Goal: Transaction & Acquisition: Purchase product/service

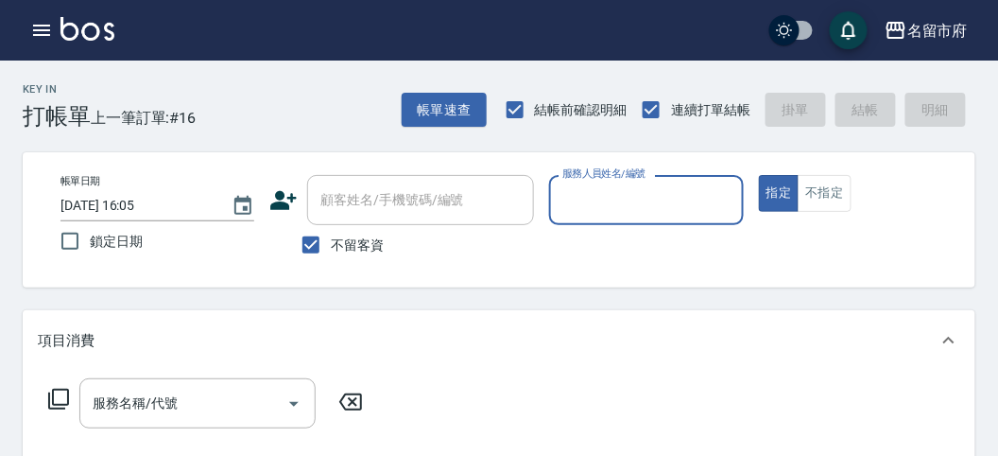
click at [629, 202] on input "服務人員姓名/編號" at bounding box center [646, 199] width 177 height 33
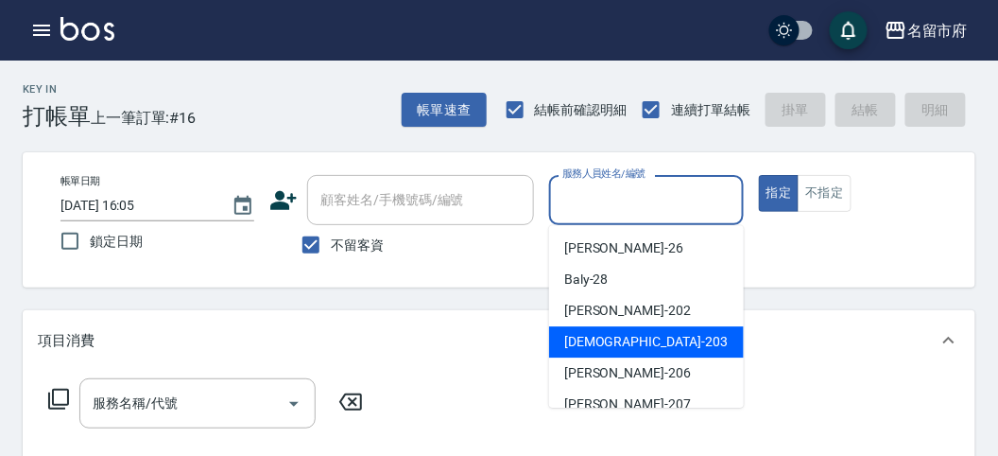
click at [564, 347] on span "聖德 -203" at bounding box center [646, 342] width 164 height 20
type input "聖德-203"
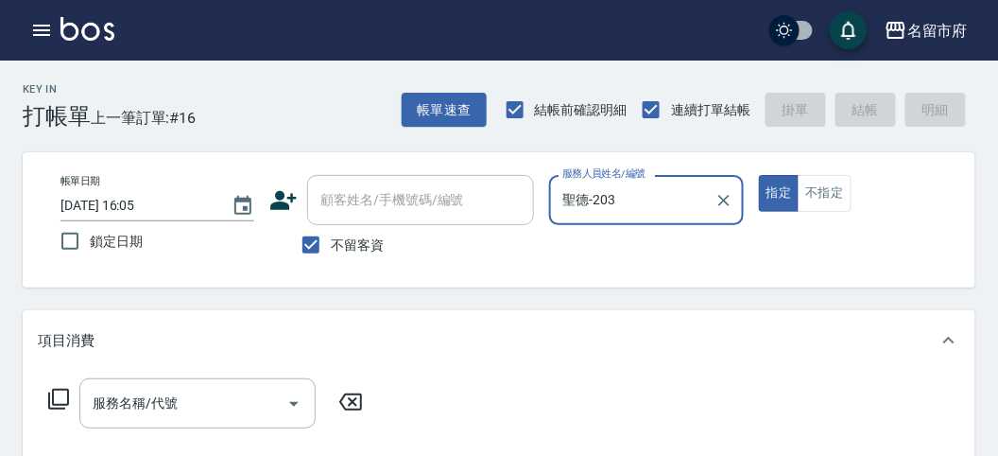
click at [55, 398] on icon at bounding box center [58, 399] width 23 height 23
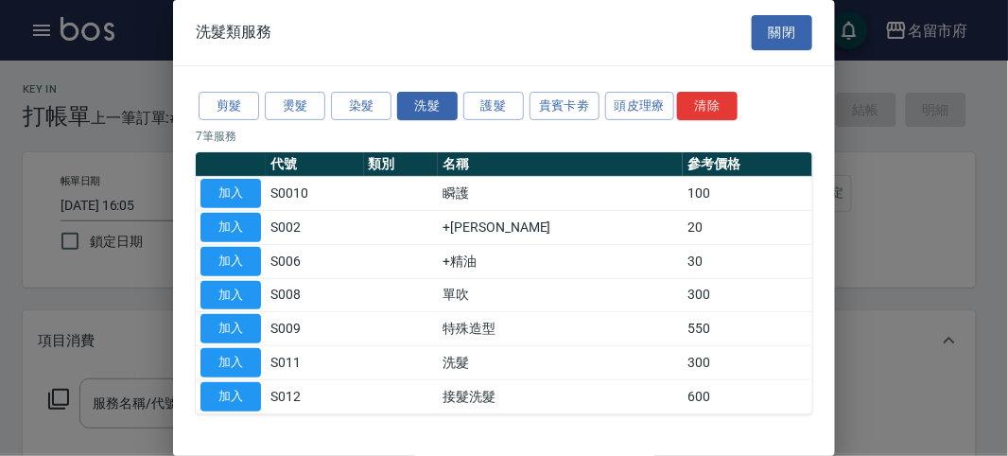
drag, startPoint x: 242, startPoint y: 370, endPoint x: 1008, endPoint y: 232, distance: 778.1
click at [240, 368] on button "加入" at bounding box center [230, 362] width 61 height 29
type input "洗髮(S011)"
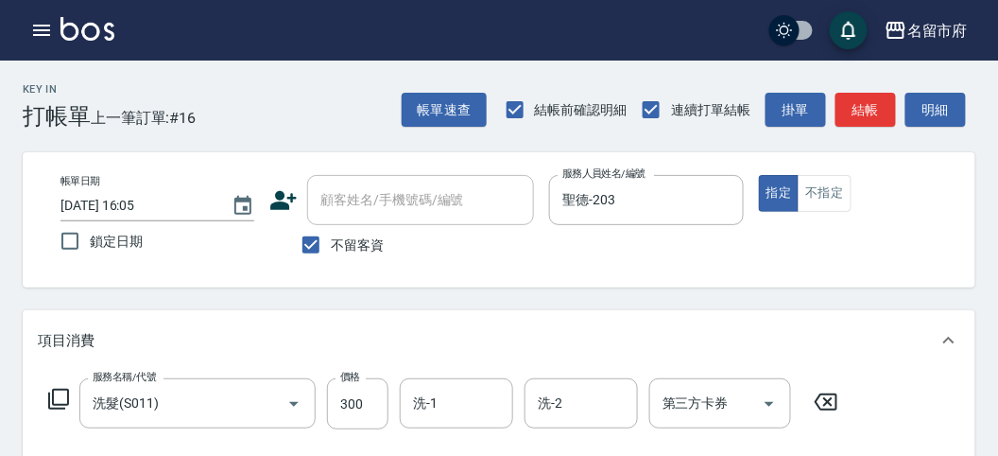
drag, startPoint x: 953, startPoint y: 106, endPoint x: 379, endPoint y: 285, distance: 601.0
click at [942, 112] on button "明細" at bounding box center [936, 110] width 61 height 35
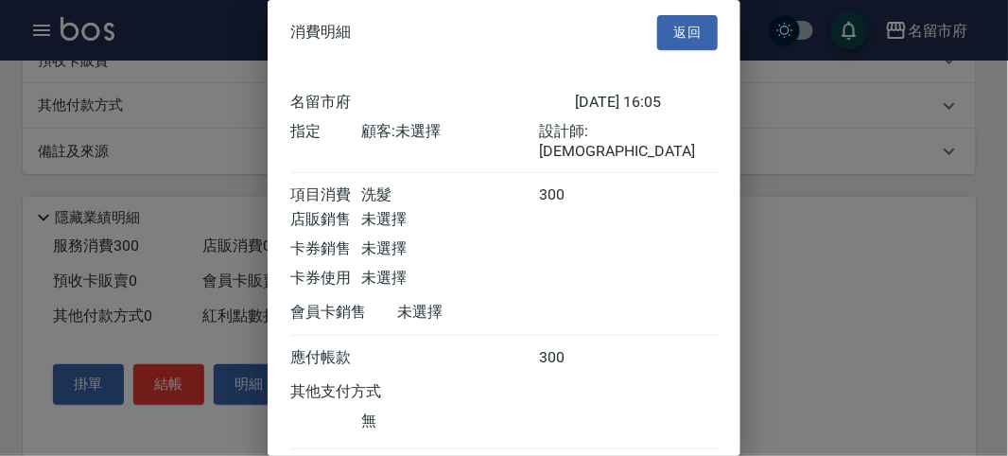
scroll to position [105, 0]
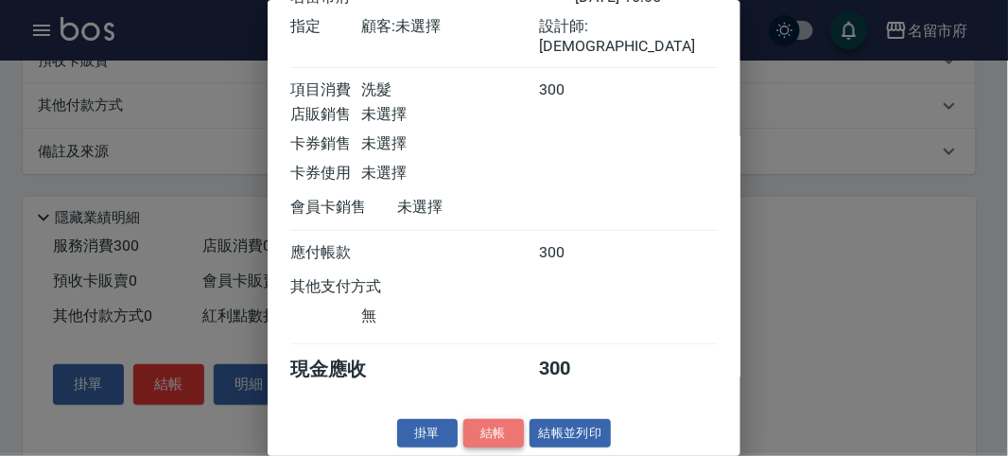
click at [493, 438] on button "結帳" at bounding box center [493, 433] width 61 height 29
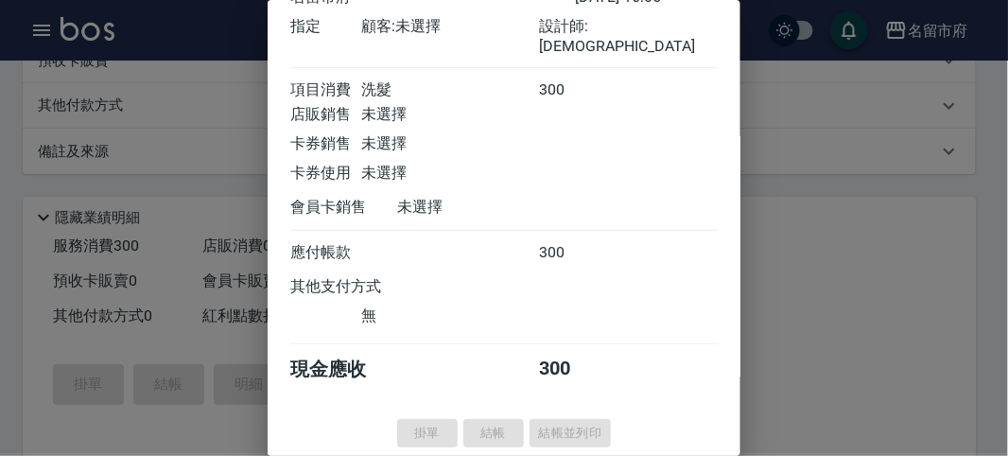
type input "[DATE] 17:09"
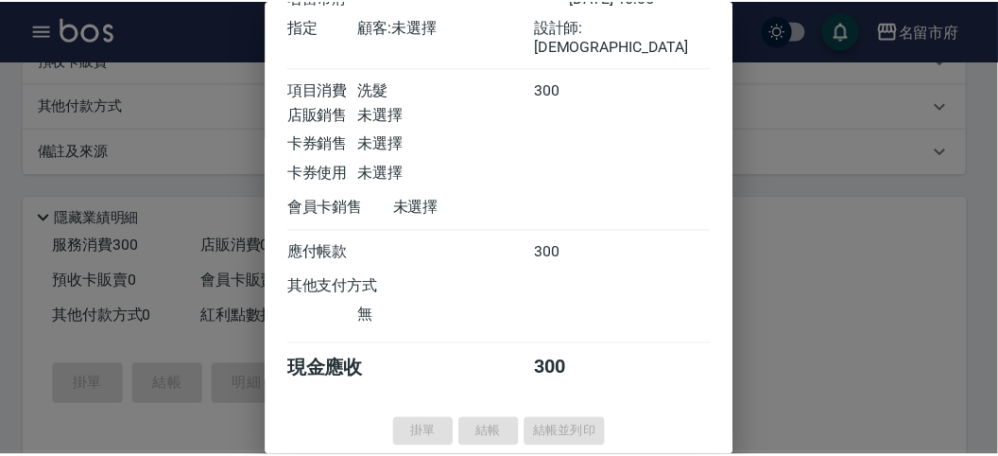
scroll to position [0, 0]
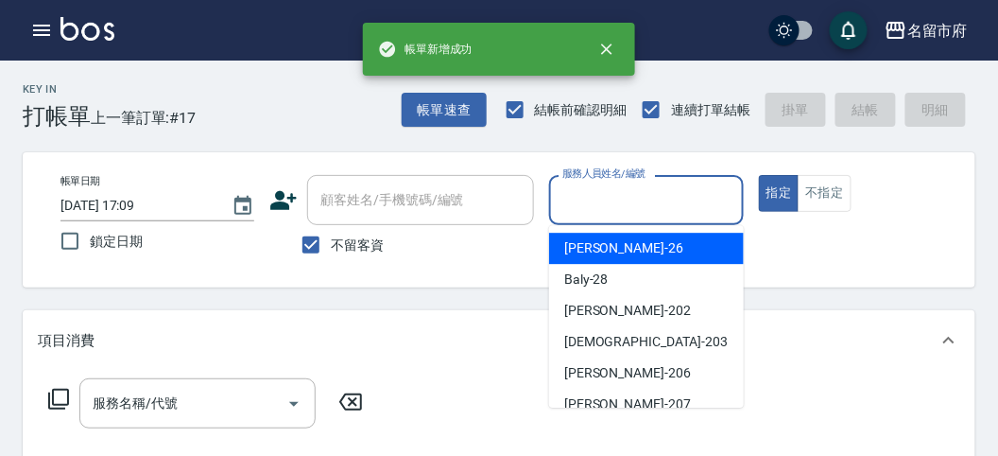
click at [625, 215] on input "服務人員姓名/編號" at bounding box center [646, 199] width 177 height 33
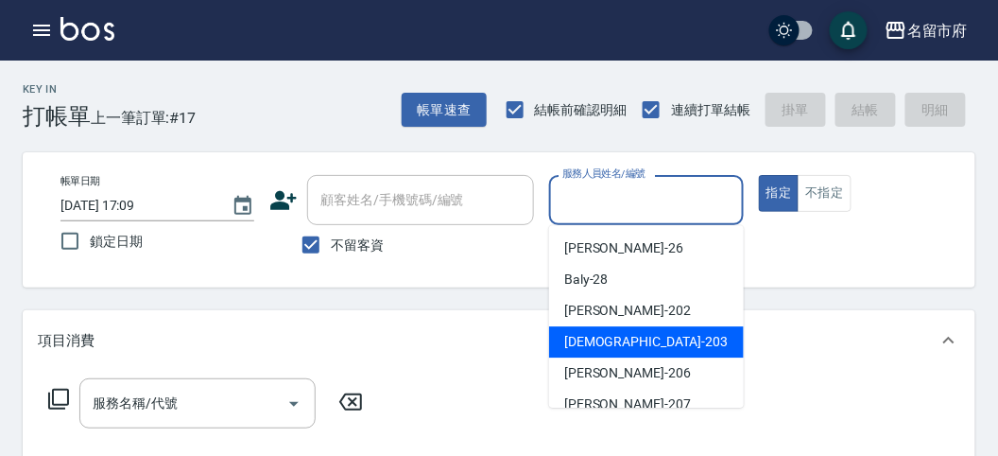
drag, startPoint x: 572, startPoint y: 347, endPoint x: 137, endPoint y: 392, distance: 437.2
click at [571, 347] on span "聖德 -203" at bounding box center [646, 342] width 164 height 20
type input "聖德-203"
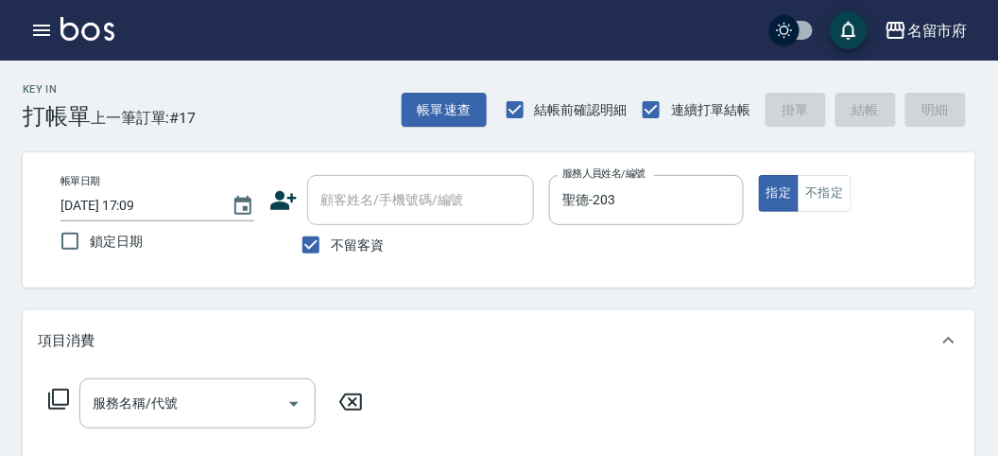
click at [57, 398] on icon at bounding box center [58, 399] width 23 height 23
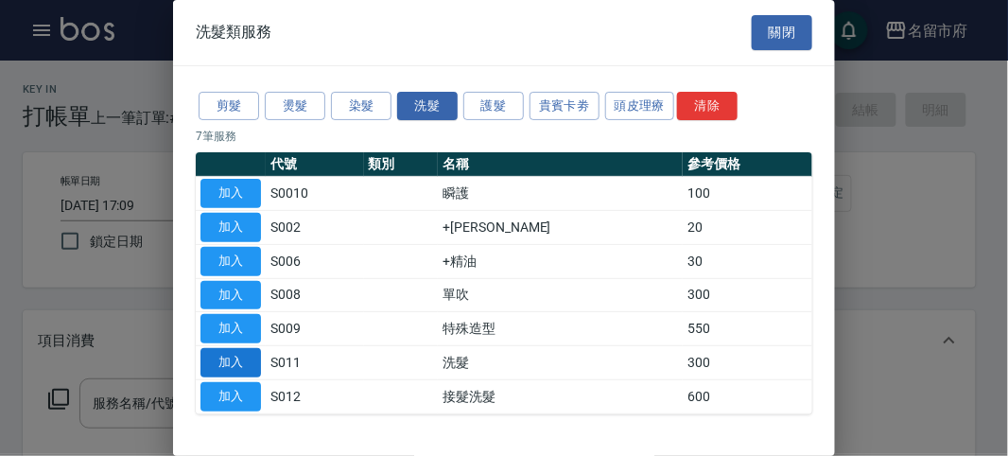
click at [208, 360] on button "加入" at bounding box center [230, 362] width 61 height 29
type input "洗髮(S011)"
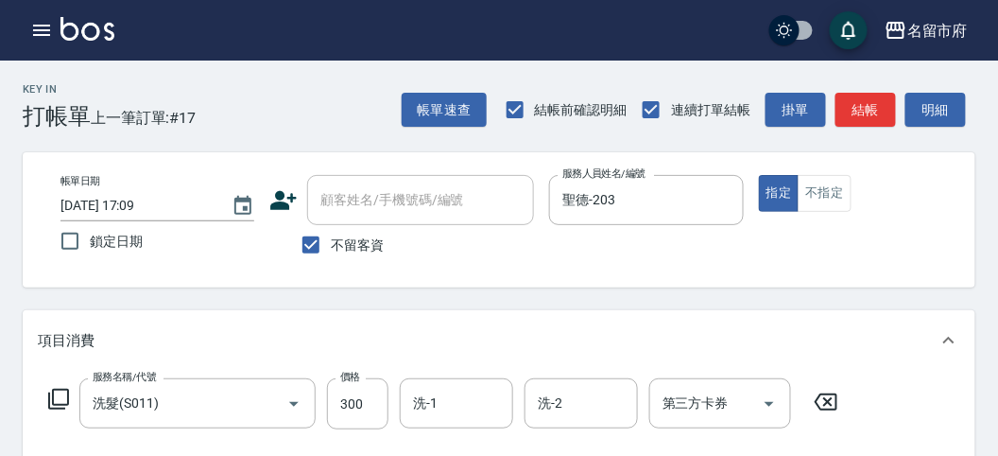
click at [63, 393] on icon at bounding box center [58, 399] width 23 height 23
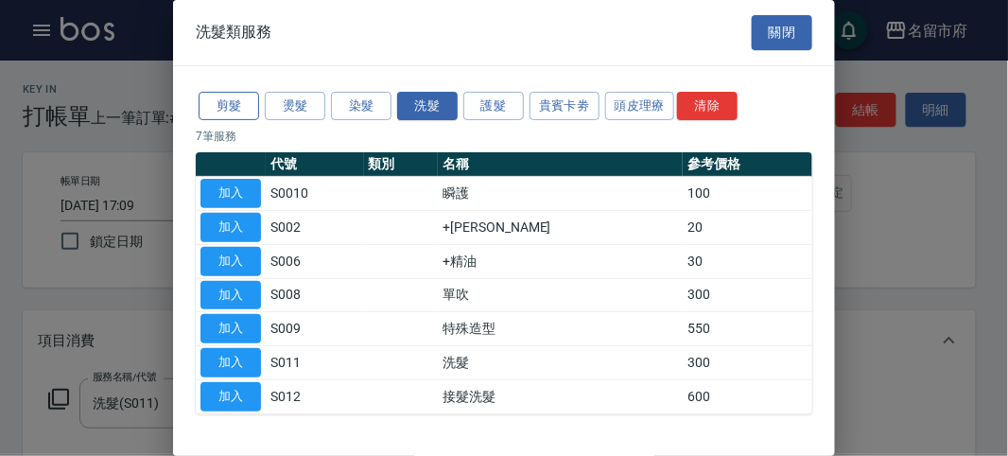
click at [217, 102] on button "剪髮" at bounding box center [229, 106] width 61 height 29
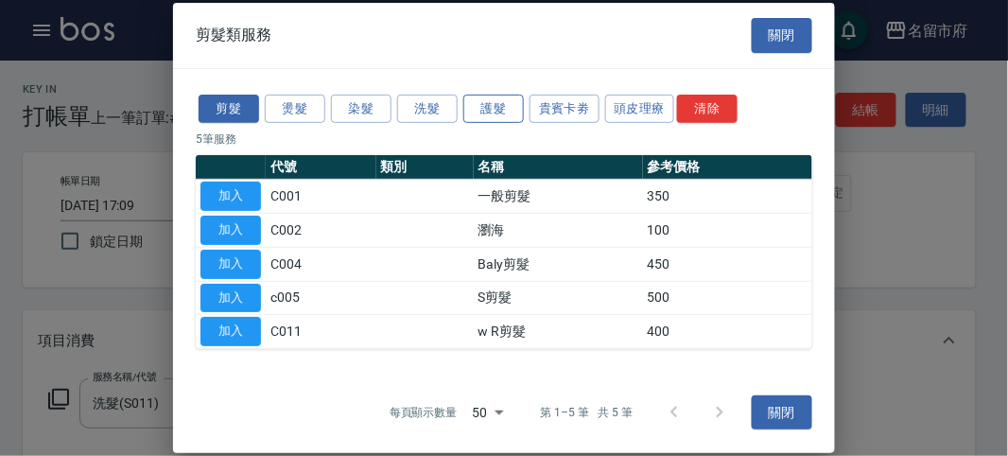
click at [476, 101] on button "護髮" at bounding box center [493, 108] width 61 height 29
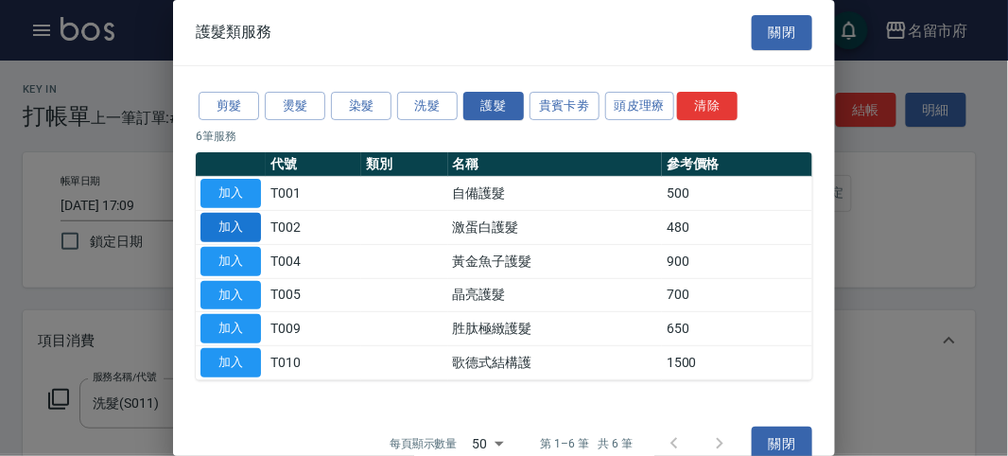
click at [222, 223] on button "加入" at bounding box center [230, 227] width 61 height 29
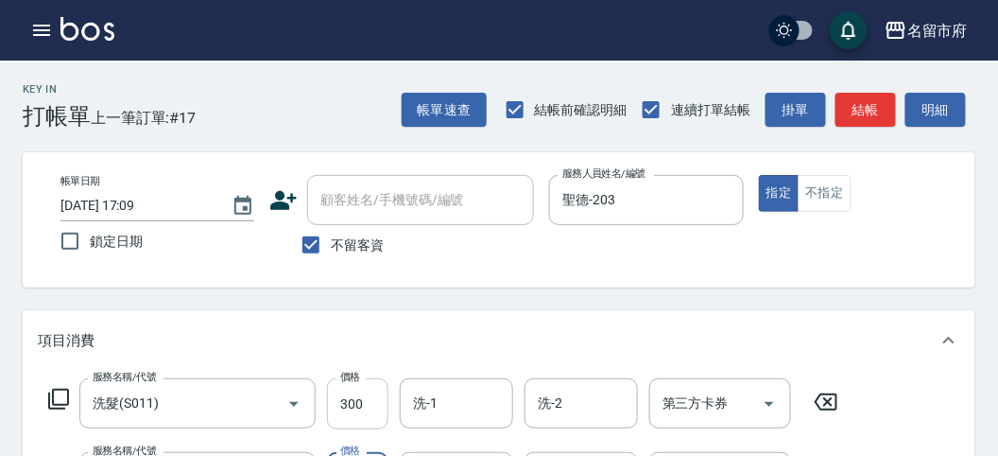
scroll to position [47, 0]
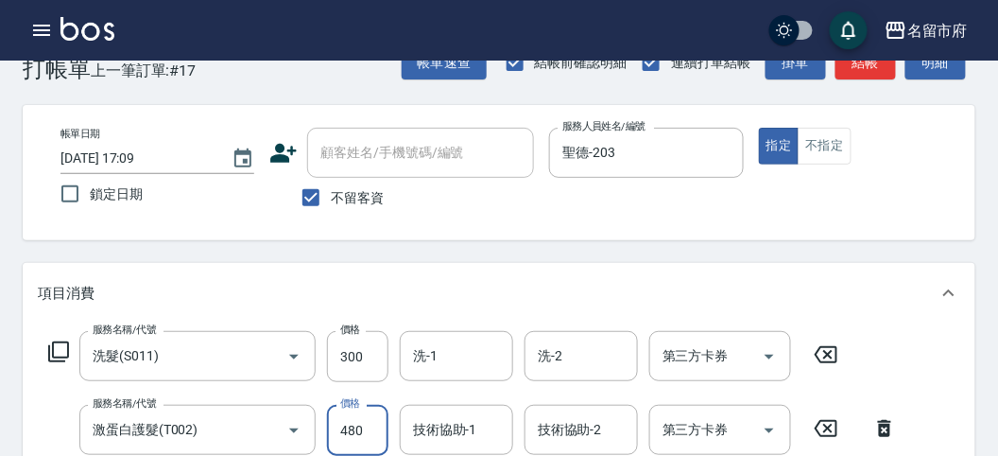
click at [334, 412] on div "服務名稱/代號 洗髮(S011) 服務名稱/代號 價格 300 價格 洗-1 洗-1 洗-2 洗-2 第三方卡券 第三方卡券 服務名稱/代號 激蛋白護髮(T0…" at bounding box center [473, 422] width 871 height 182
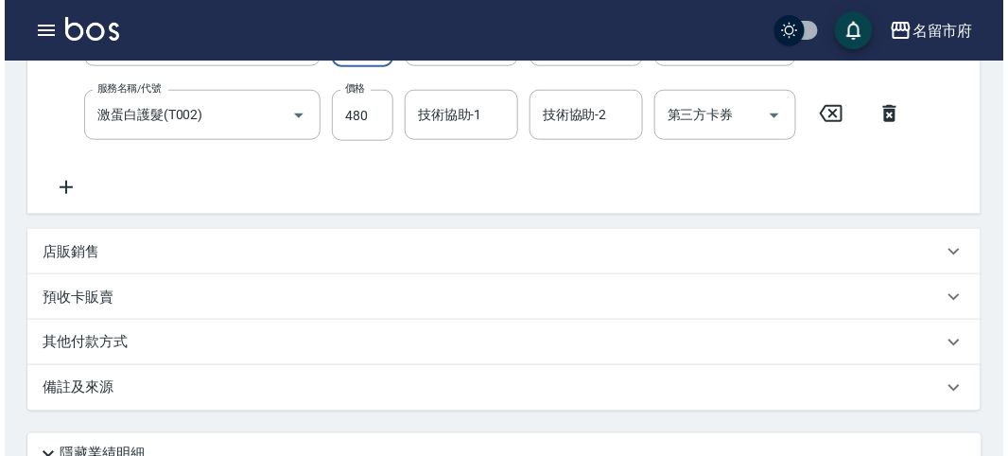
scroll to position [627, 0]
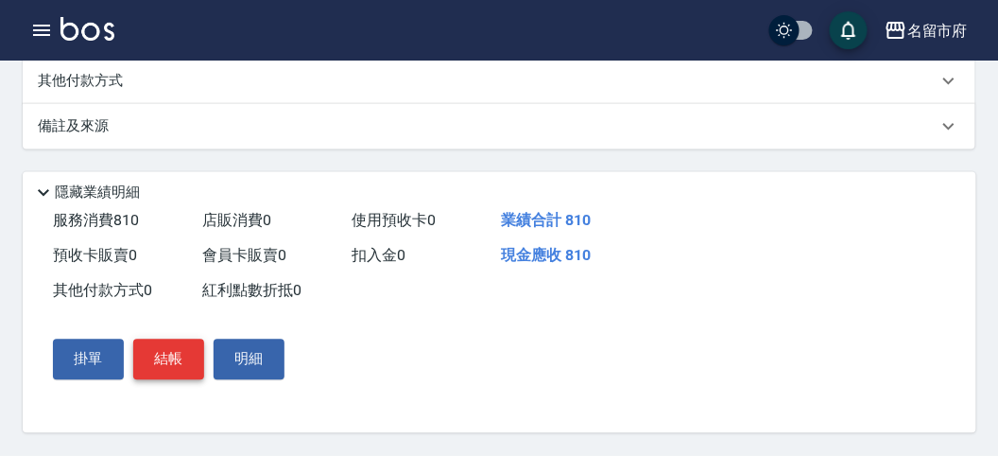
type input "330"
click at [168, 364] on button "結帳" at bounding box center [168, 359] width 71 height 40
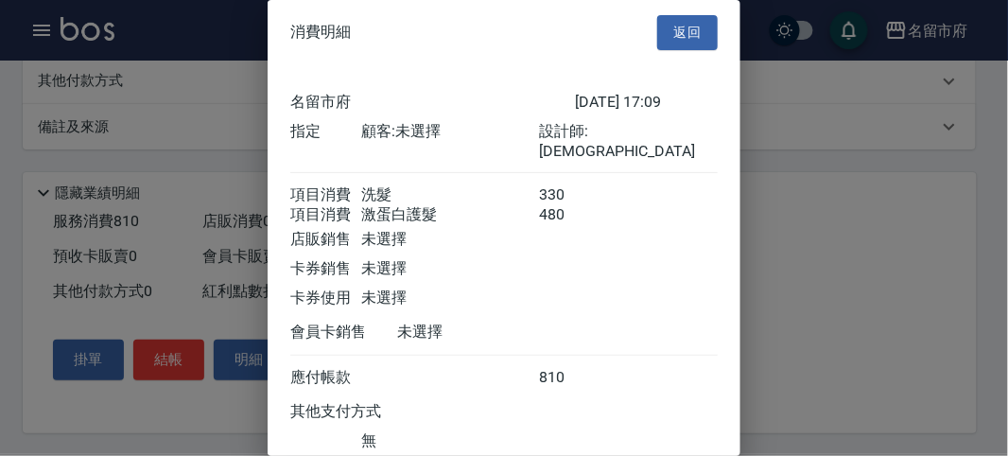
scroll to position [126, 0]
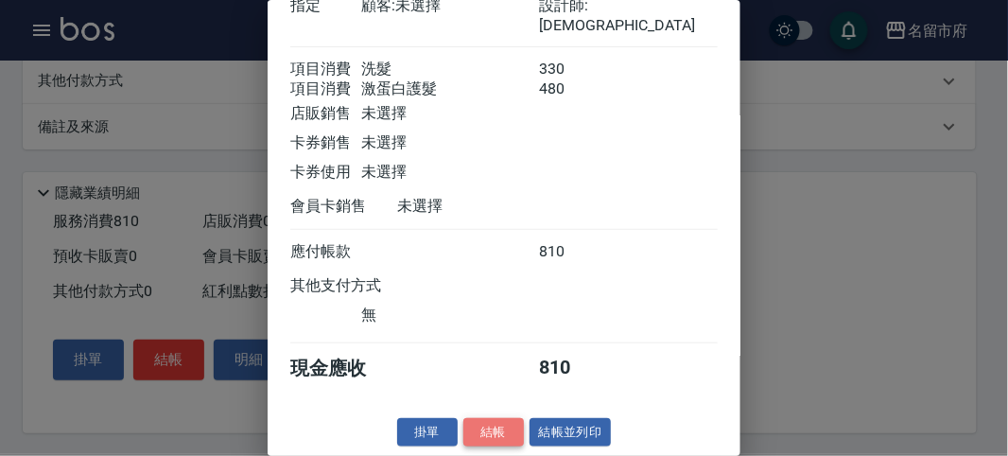
click at [494, 435] on button "結帳" at bounding box center [493, 432] width 61 height 29
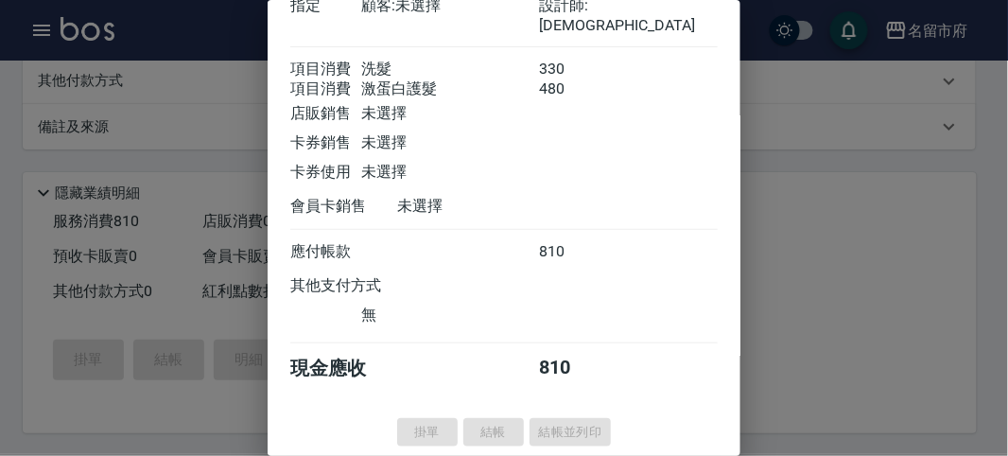
type input "[DATE] 17:10"
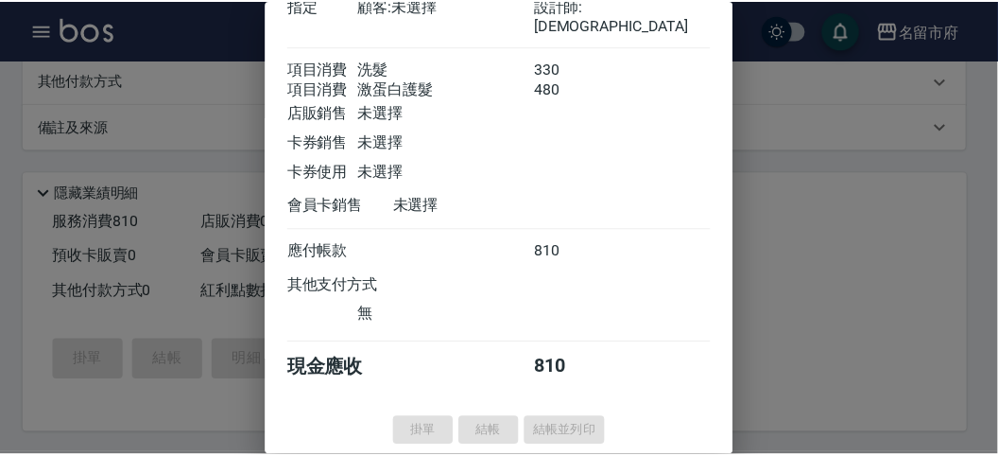
scroll to position [0, 0]
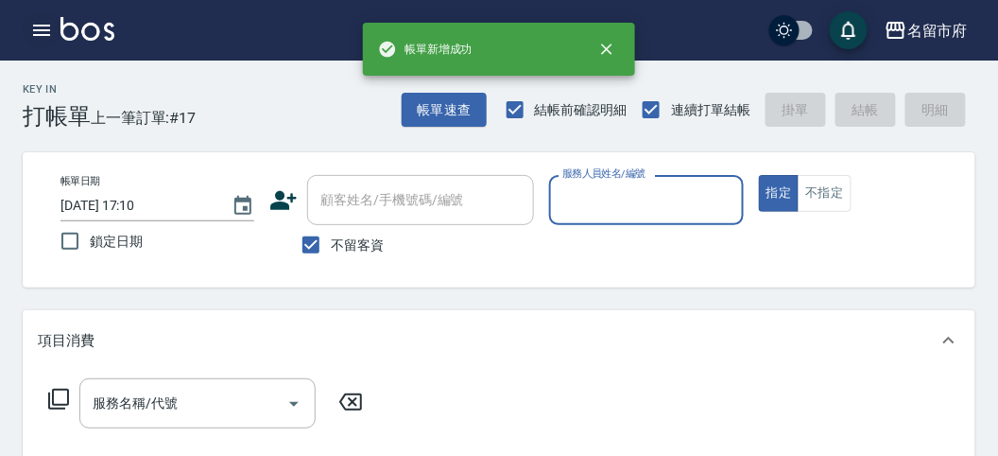
click at [43, 29] on icon "button" at bounding box center [41, 30] width 17 height 11
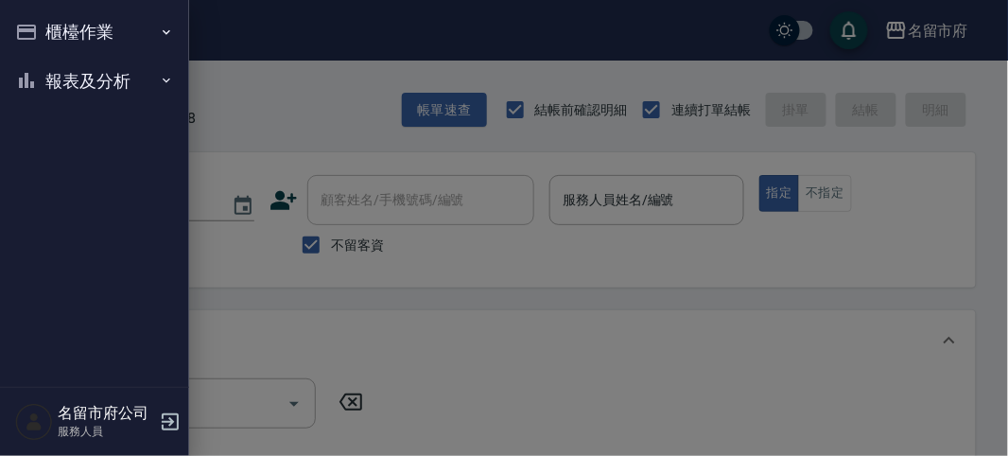
click at [54, 74] on button "報表及分析" at bounding box center [95, 81] width 174 height 49
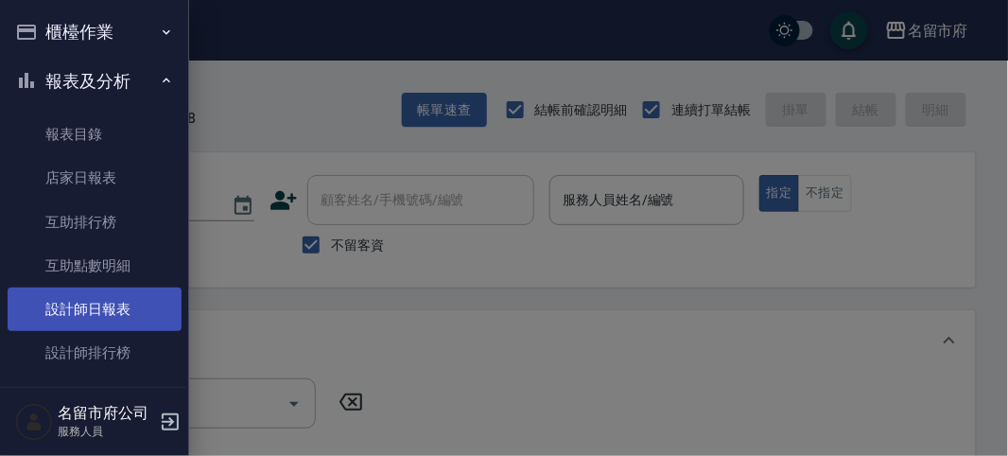
click at [116, 315] on link "設計師日報表" at bounding box center [95, 308] width 174 height 43
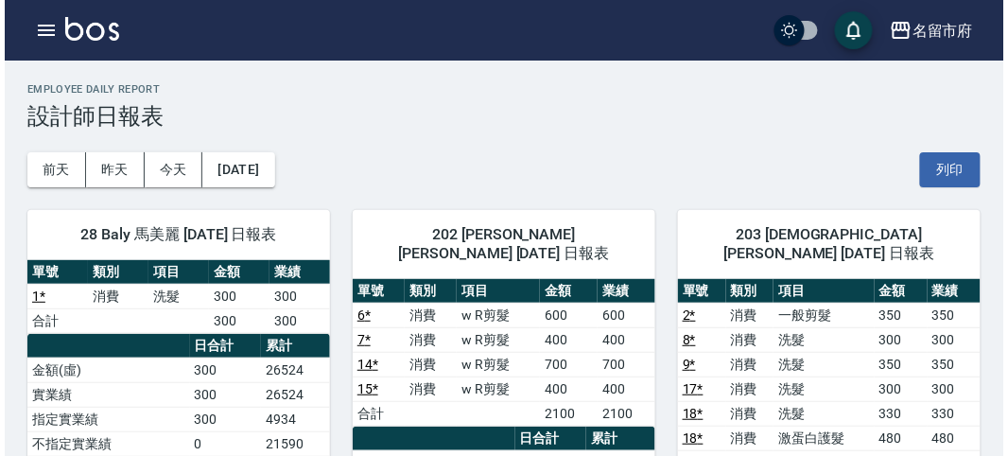
scroll to position [105, 0]
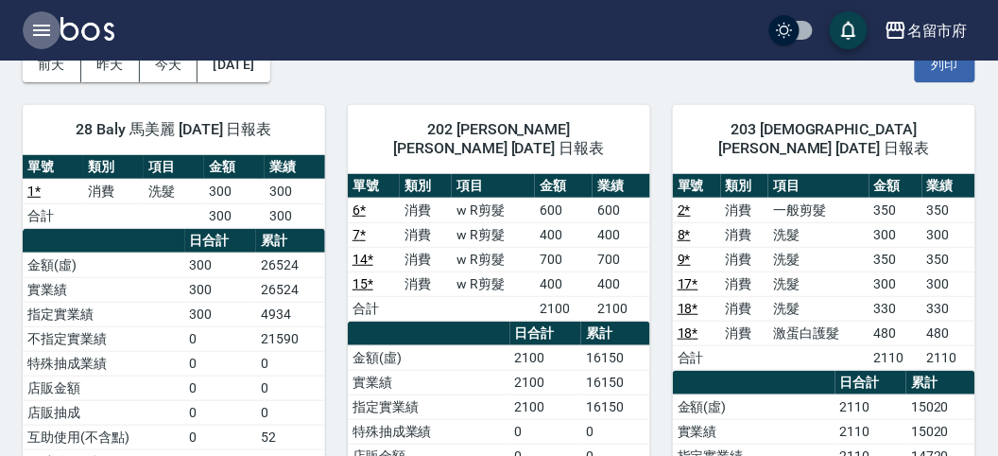
click at [43, 16] on button "button" at bounding box center [42, 30] width 38 height 38
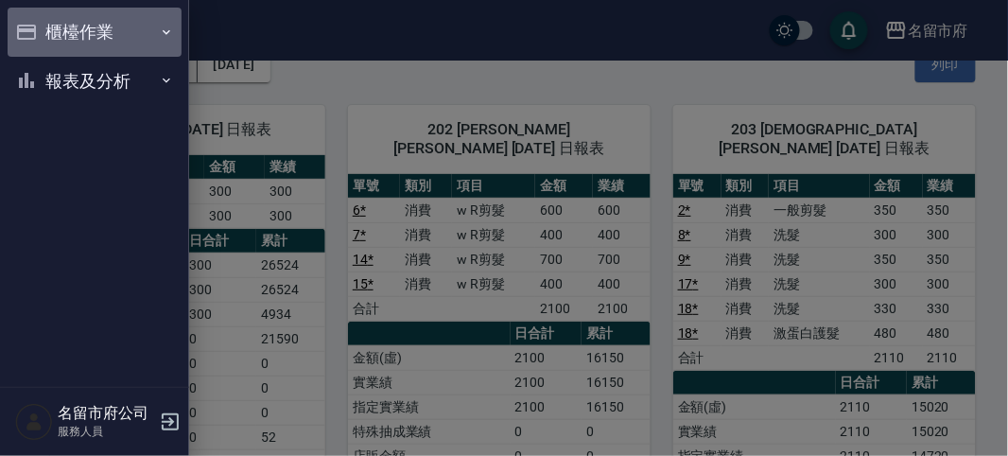
click at [41, 19] on button "櫃檯作業" at bounding box center [95, 32] width 174 height 49
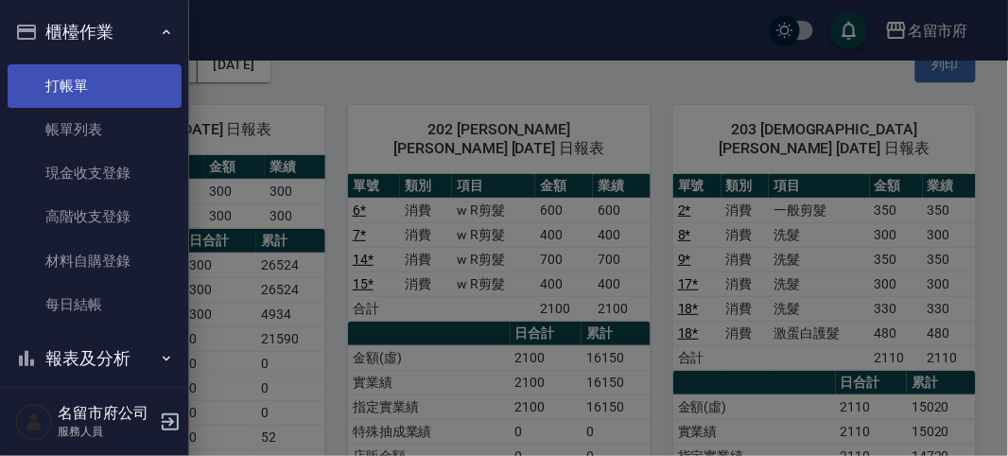
click at [63, 83] on link "打帳單" at bounding box center [95, 85] width 174 height 43
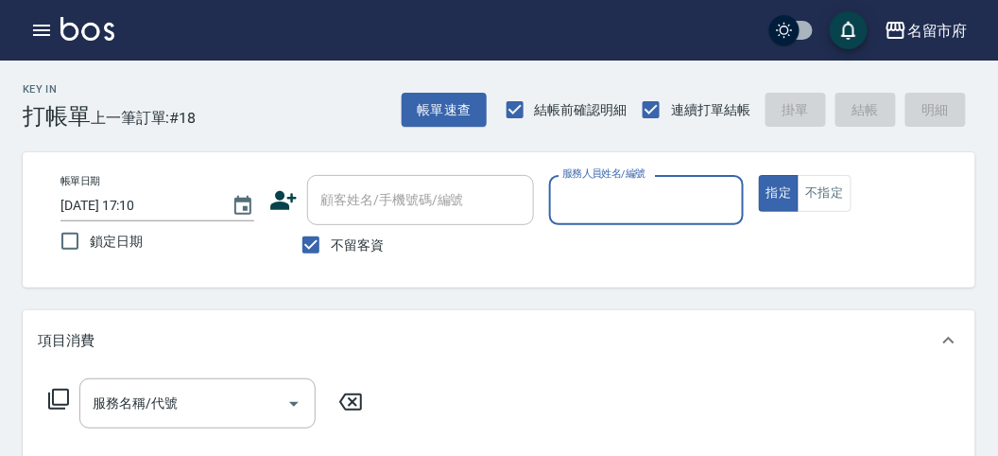
click at [603, 220] on div "服務人員姓名/編號" at bounding box center [646, 200] width 194 height 50
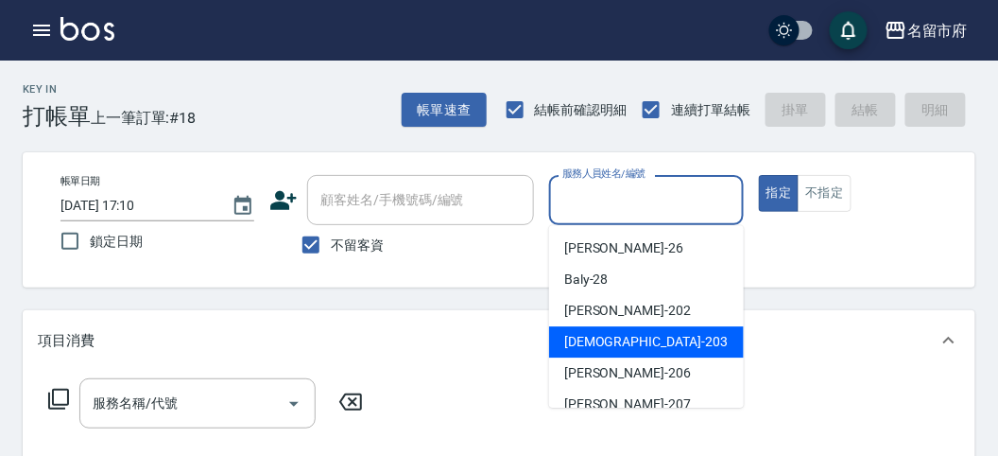
click at [611, 347] on span "聖德 -203" at bounding box center [646, 342] width 164 height 20
type input "聖德-203"
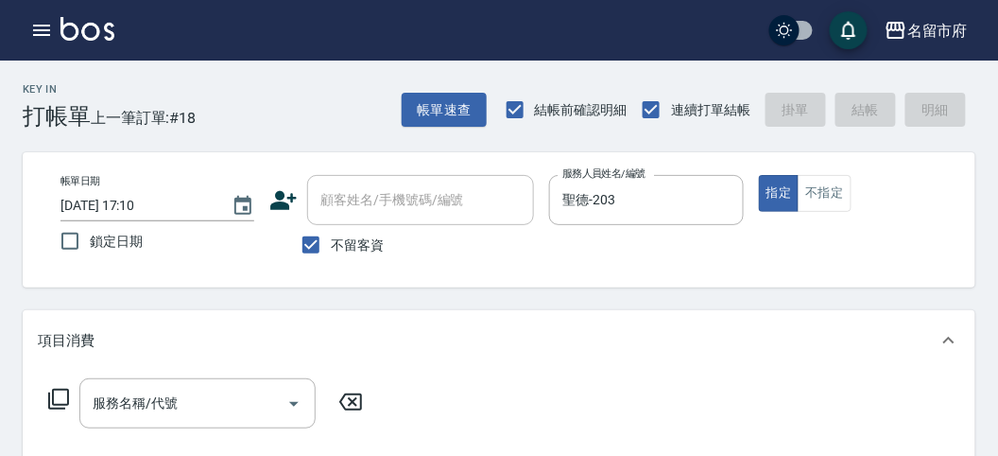
click at [53, 397] on icon at bounding box center [58, 399] width 21 height 21
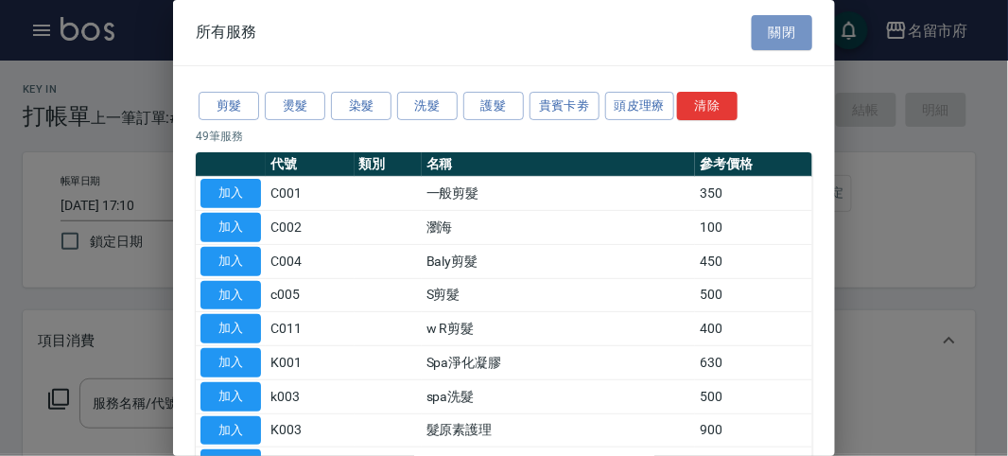
drag, startPoint x: 776, startPoint y: 43, endPoint x: 771, endPoint y: 53, distance: 10.6
click at [777, 45] on button "關閉" at bounding box center [782, 32] width 61 height 35
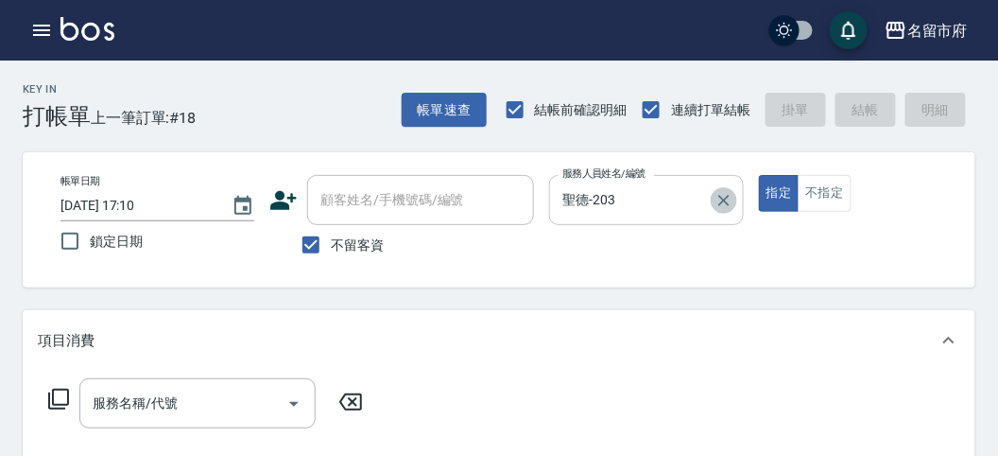
click at [728, 207] on icon "Clear" at bounding box center [724, 200] width 19 height 19
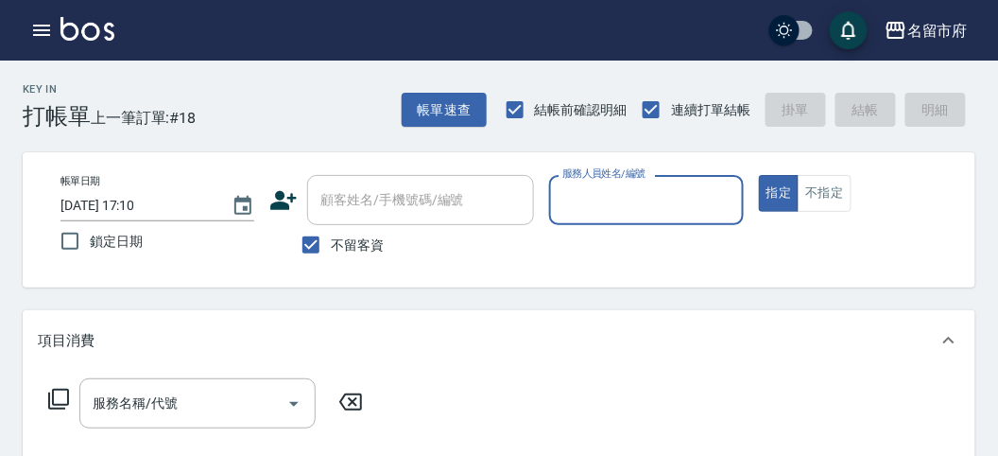
drag, startPoint x: 662, startPoint y: 195, endPoint x: 638, endPoint y: 205, distance: 25.8
click at [659, 195] on input "服務人員姓名/編號" at bounding box center [646, 199] width 177 height 33
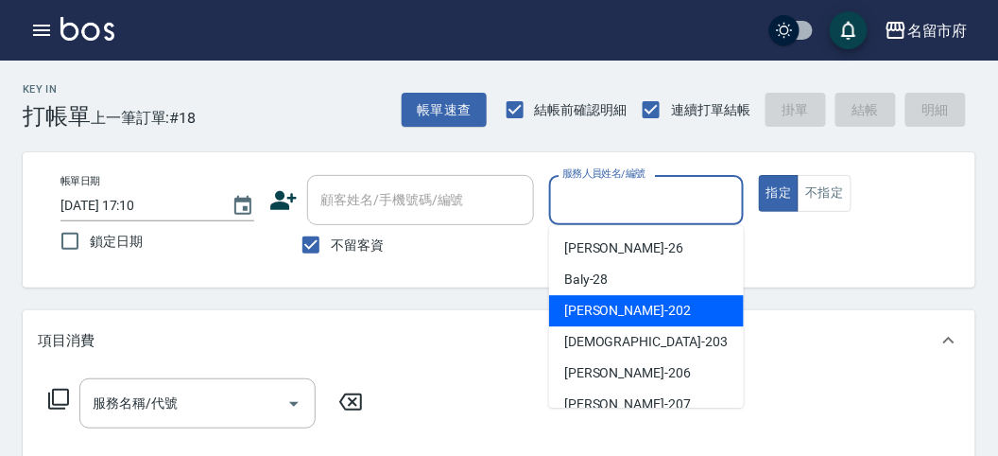
scroll to position [176, 0]
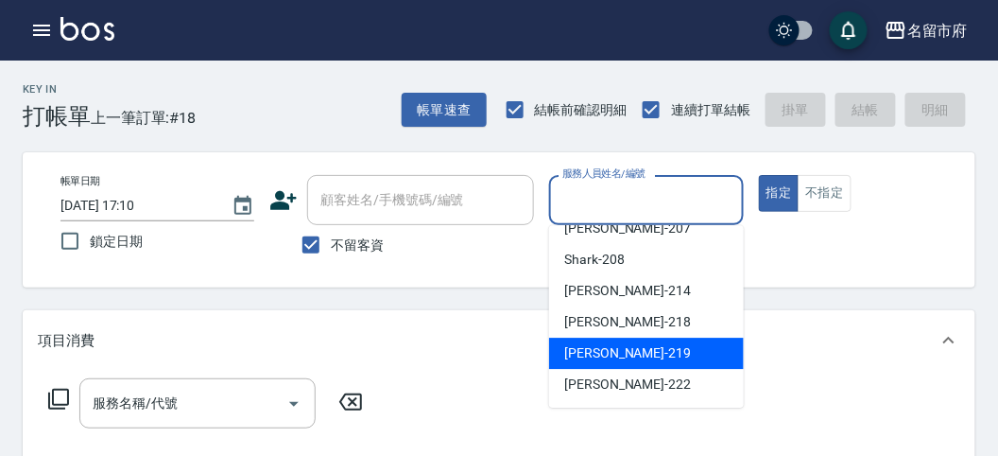
click at [570, 350] on span "[PERSON_NAME] -219" at bounding box center [627, 353] width 127 height 20
type input "[PERSON_NAME]-219"
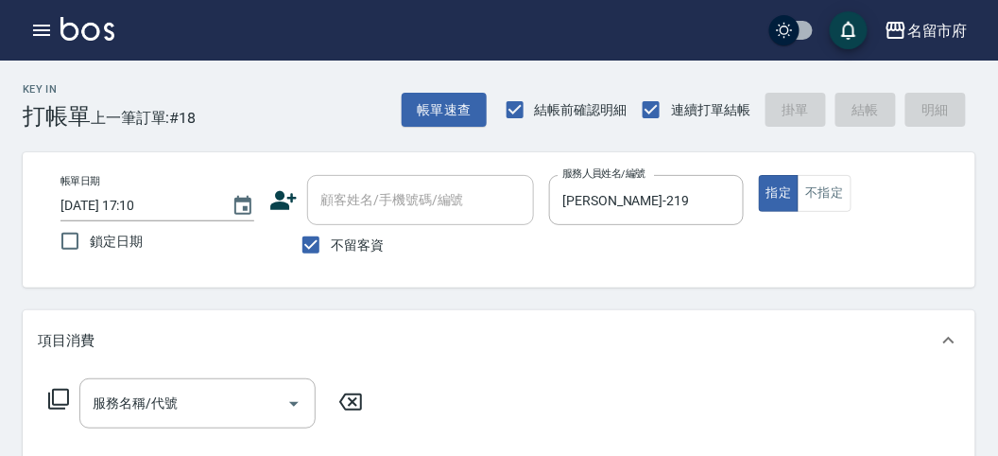
click at [62, 403] on icon at bounding box center [58, 399] width 23 height 23
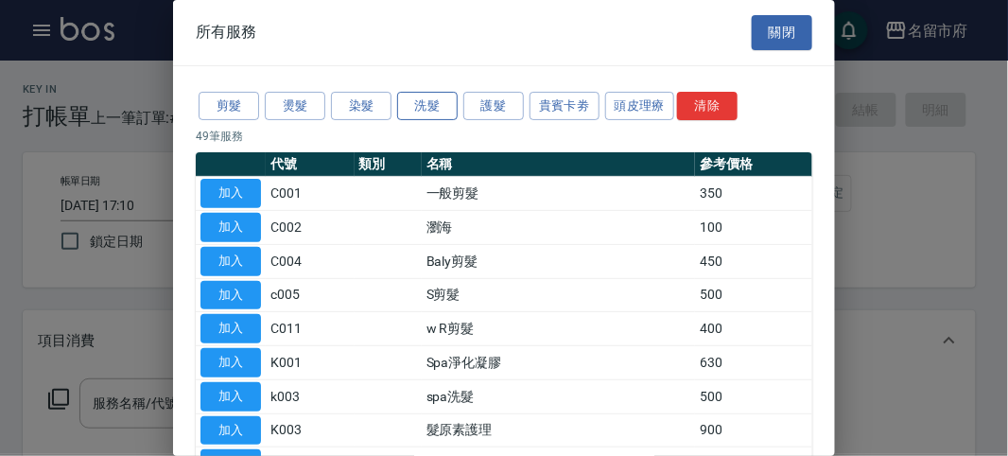
click at [429, 112] on button "洗髮" at bounding box center [427, 106] width 61 height 29
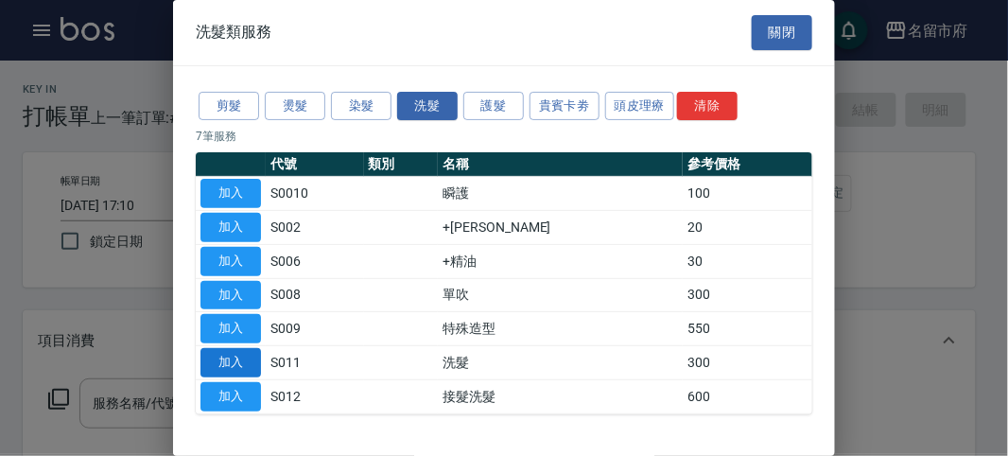
click at [226, 348] on button "加入" at bounding box center [230, 362] width 61 height 29
type input "洗髮(S011)"
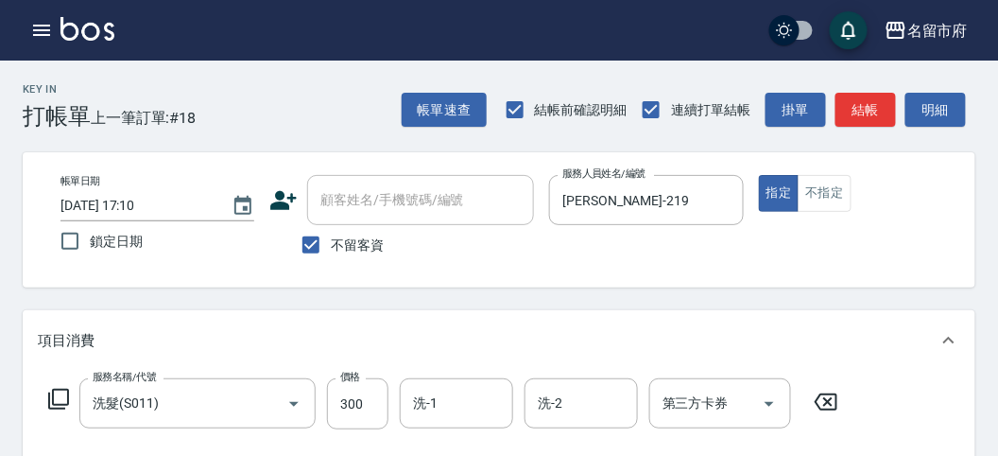
click at [50, 403] on icon at bounding box center [58, 399] width 23 height 23
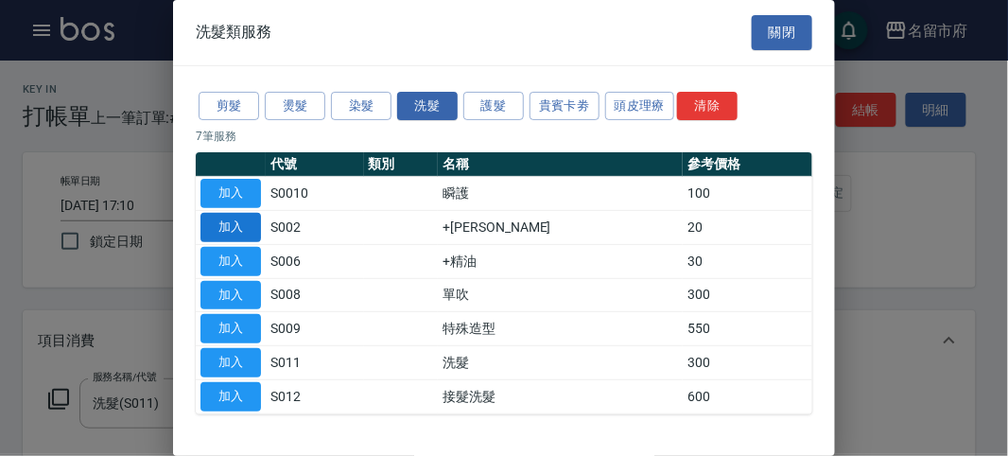
click at [237, 224] on button "加入" at bounding box center [230, 227] width 61 height 29
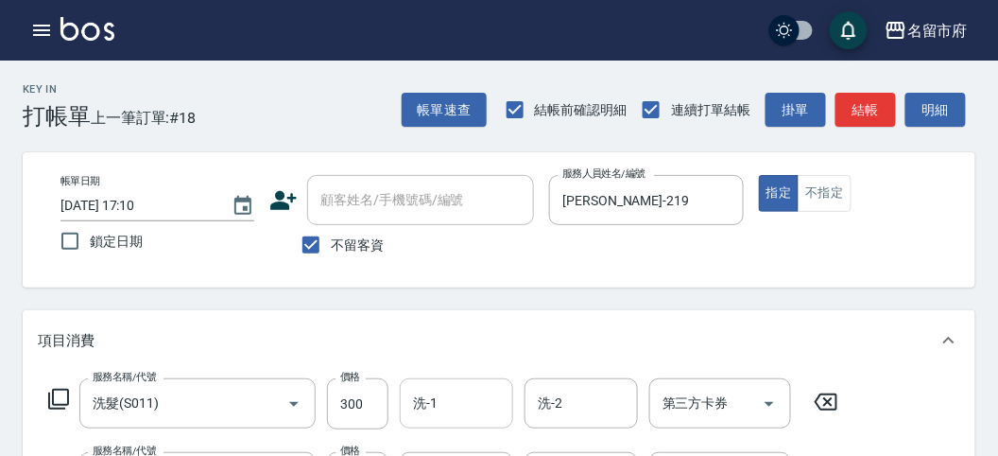
click at [435, 400] on input "洗-1" at bounding box center [456, 403] width 96 height 33
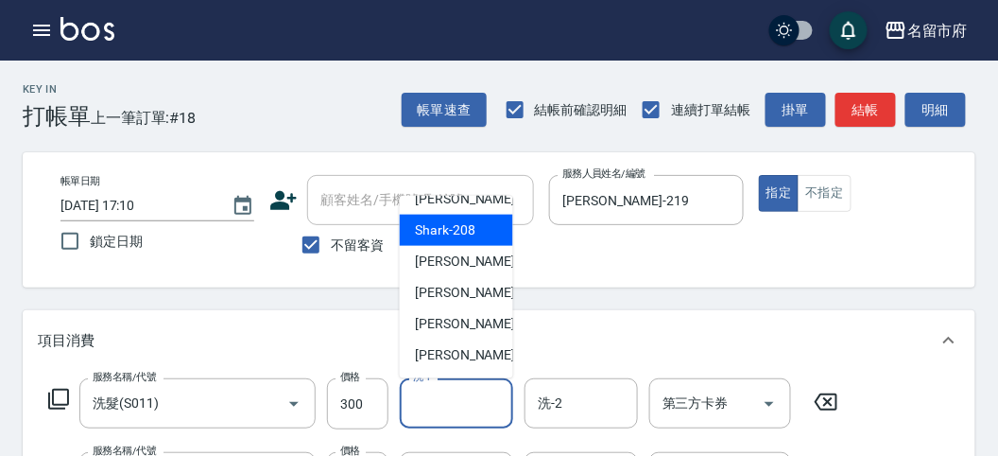
click at [440, 225] on span "Shark -208" at bounding box center [445, 230] width 61 height 20
type input "Shark-208"
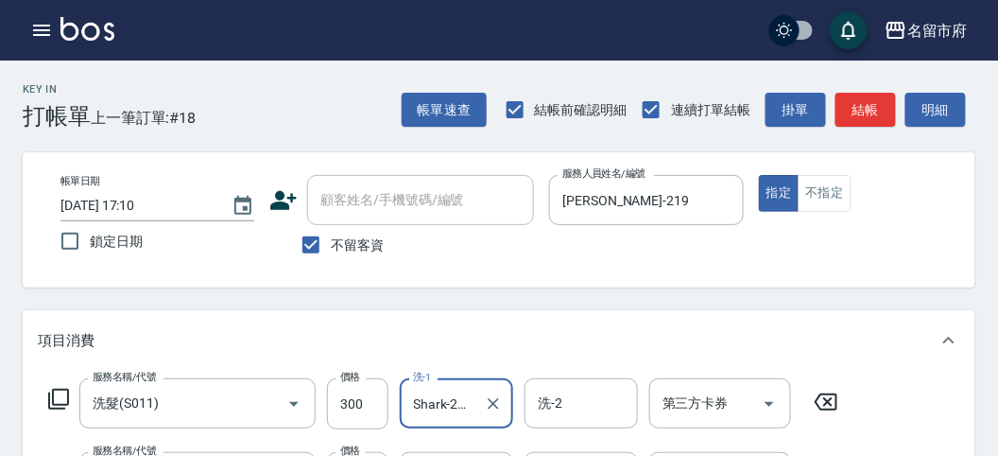
scroll to position [105, 0]
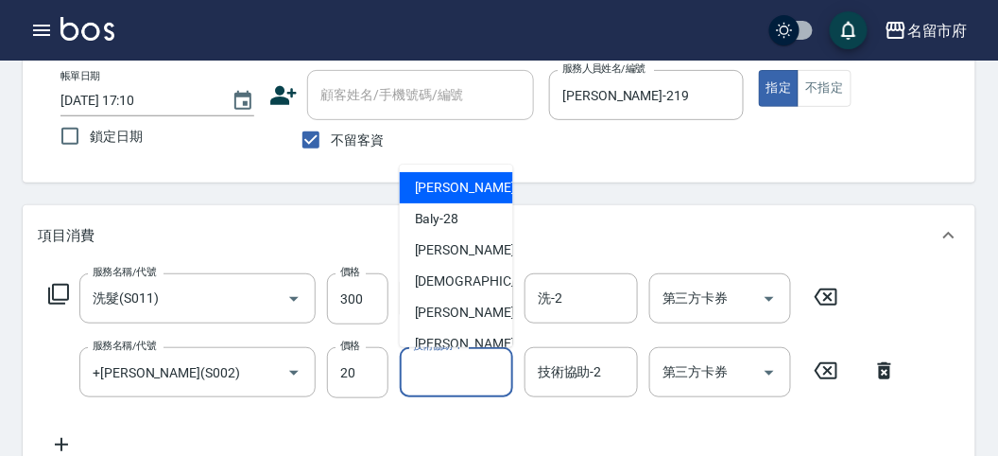
drag, startPoint x: 453, startPoint y: 373, endPoint x: 478, endPoint y: 309, distance: 69.2
click at [454, 372] on div "技術協助-1 技術協助-1" at bounding box center [456, 372] width 113 height 50
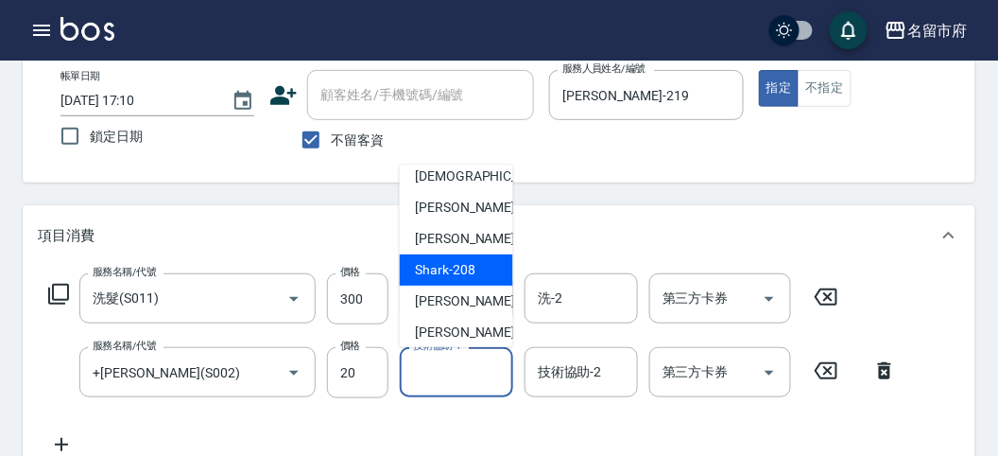
click at [440, 257] on div "Shark -208" at bounding box center [456, 269] width 113 height 31
type input "Shark-208"
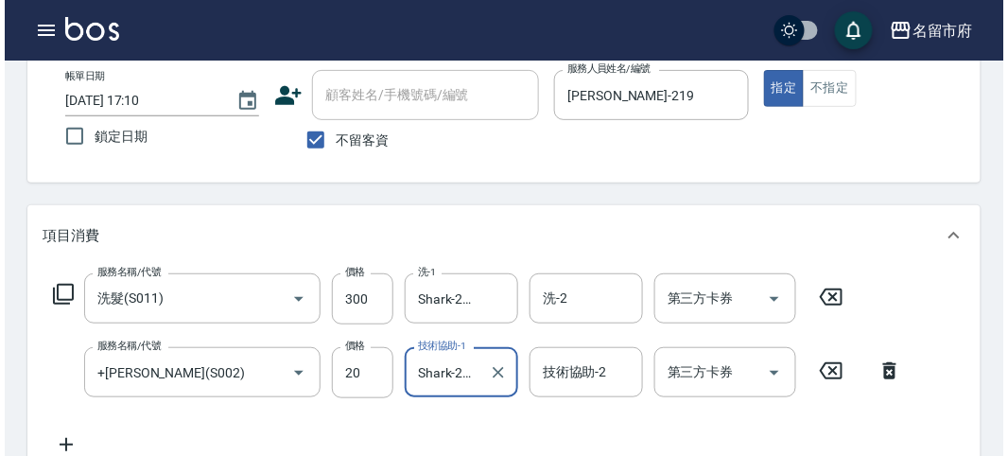
scroll to position [0, 0]
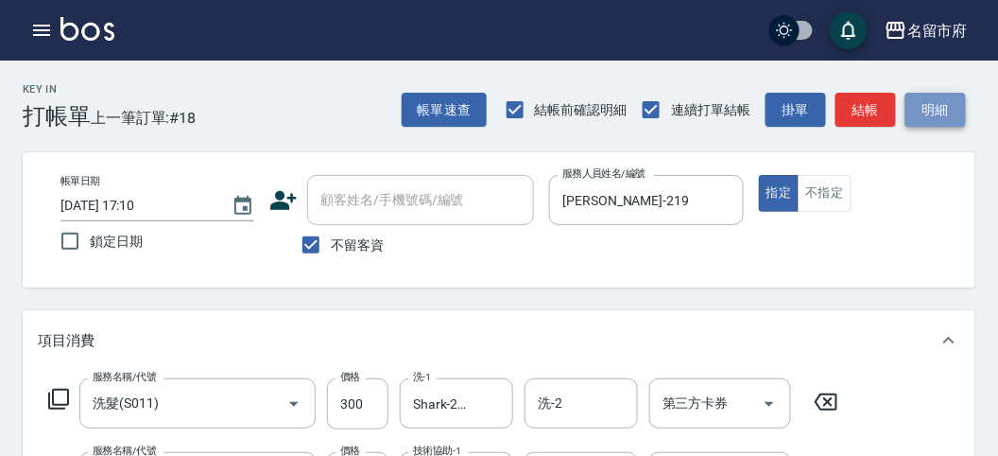
click at [926, 101] on button "明細" at bounding box center [936, 110] width 61 height 35
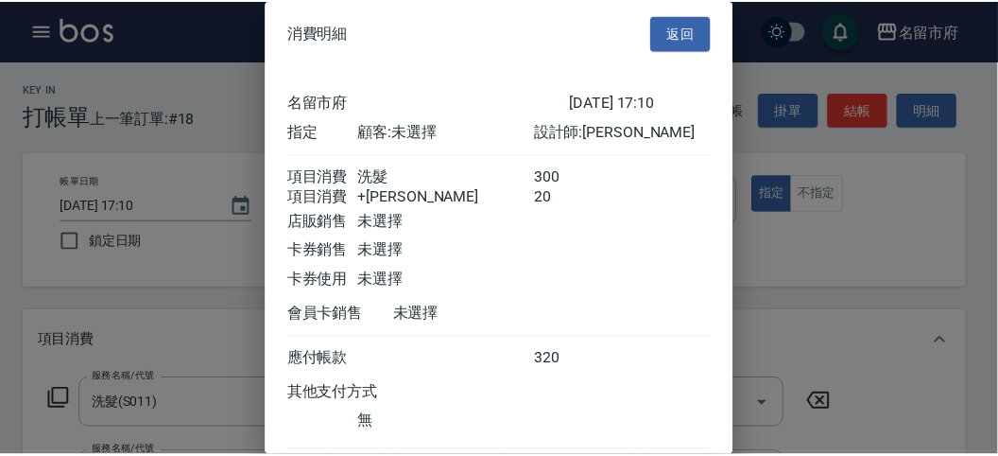
scroll to position [126, 0]
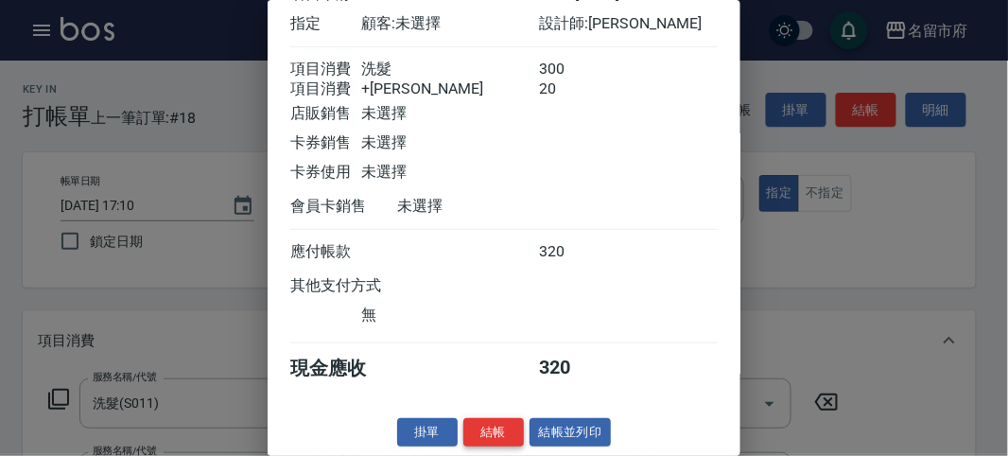
click at [490, 437] on button "結帳" at bounding box center [493, 432] width 61 height 29
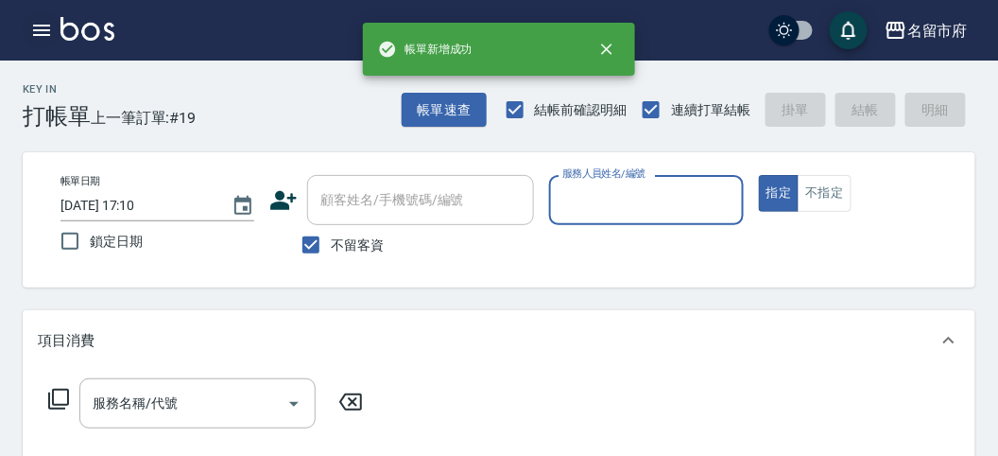
click at [40, 26] on icon "button" at bounding box center [41, 30] width 17 height 11
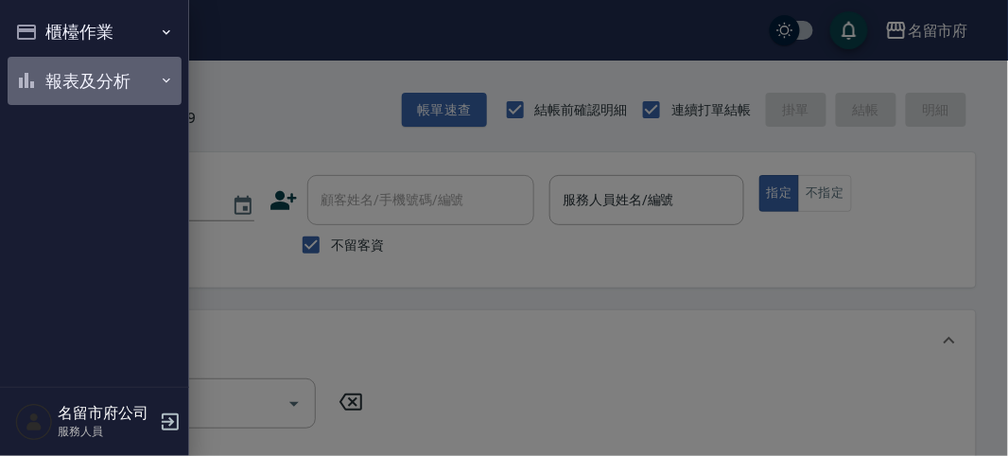
click at [53, 61] on button "報表及分析" at bounding box center [95, 81] width 174 height 49
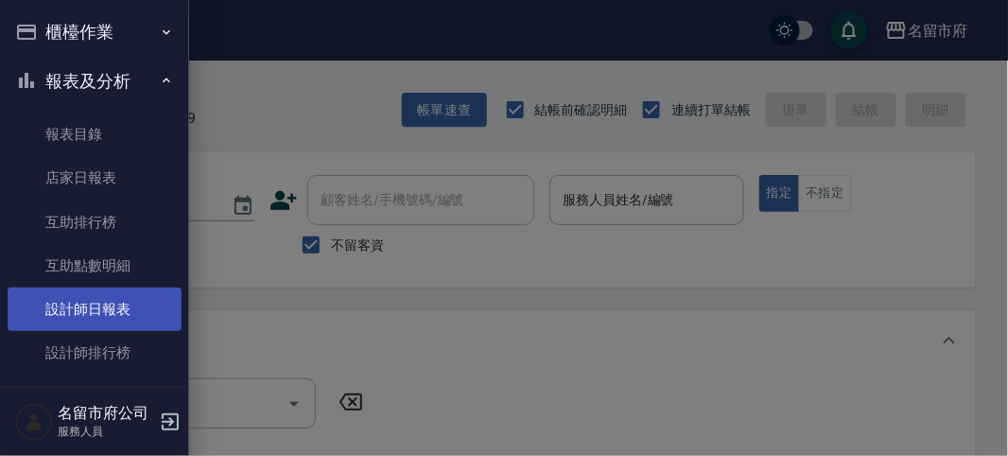
click at [87, 303] on link "設計師日報表" at bounding box center [95, 308] width 174 height 43
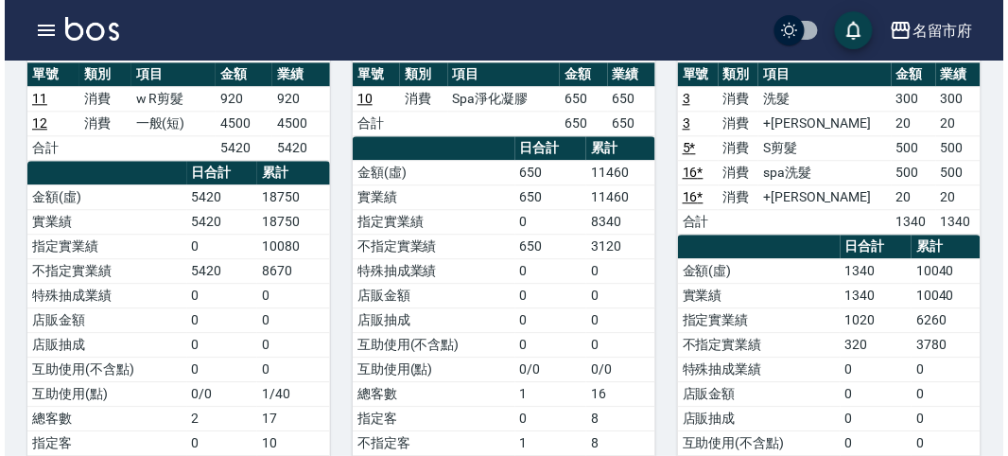
scroll to position [839, 0]
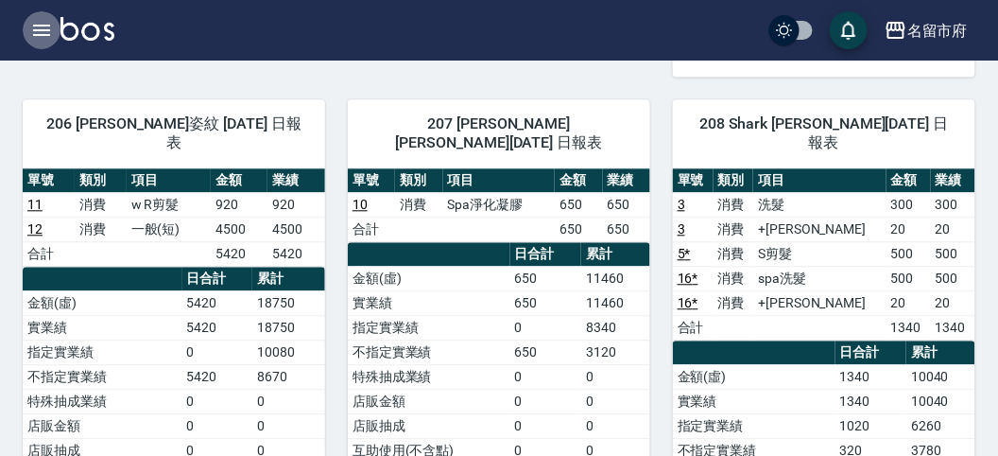
click at [43, 24] on icon "button" at bounding box center [41, 30] width 23 height 23
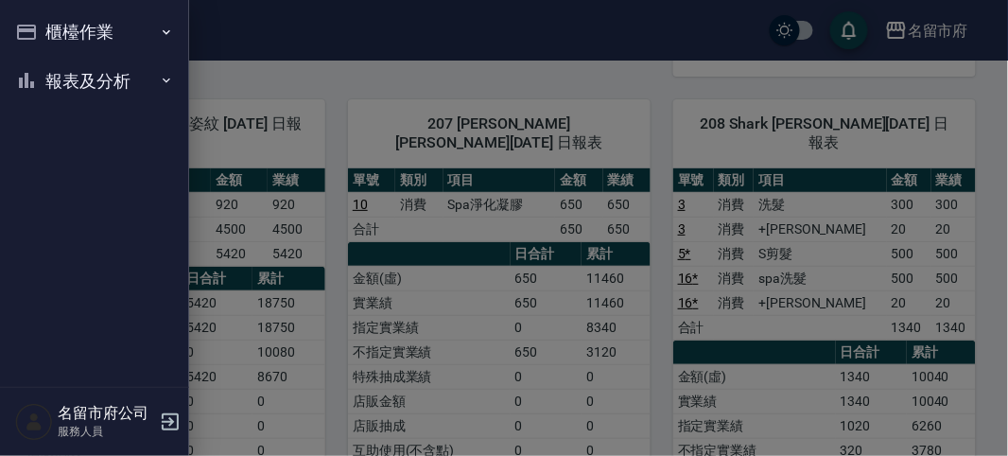
click at [59, 26] on button "櫃檯作業" at bounding box center [95, 32] width 174 height 49
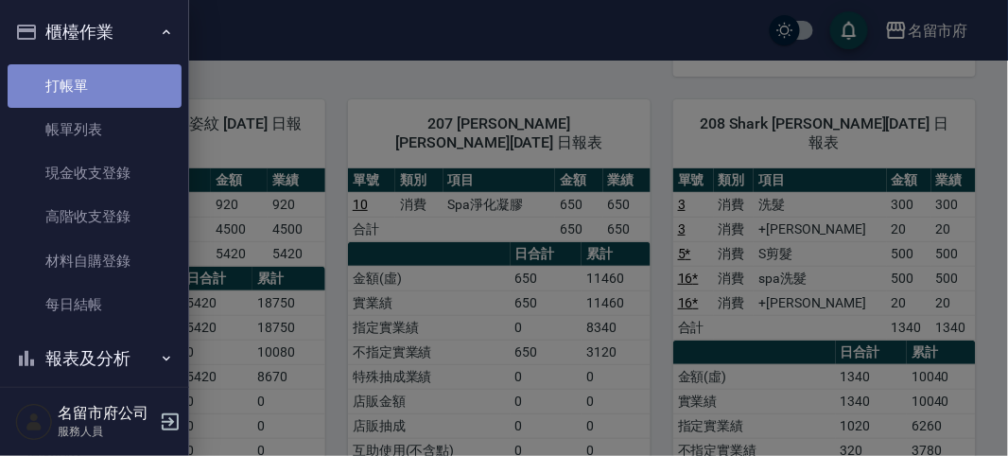
click at [130, 81] on link "打帳單" at bounding box center [95, 85] width 174 height 43
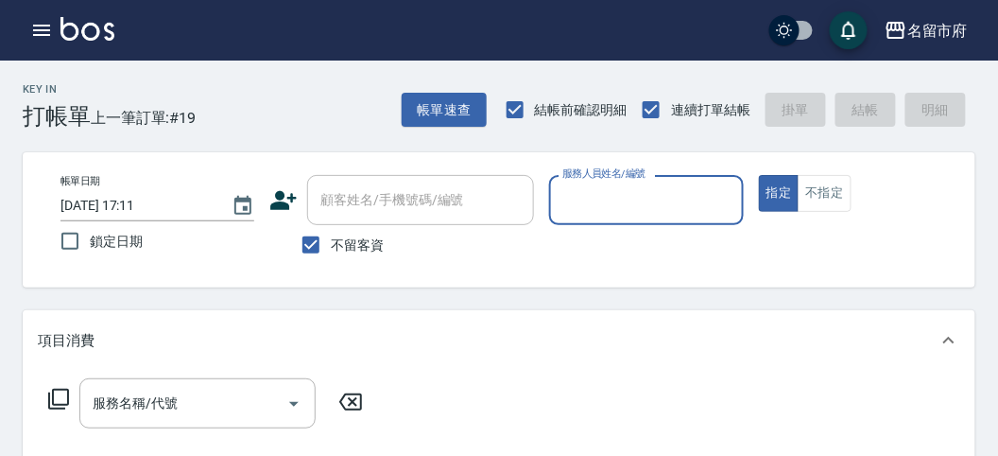
click at [649, 200] on input "服務人員姓名/編號" at bounding box center [646, 199] width 177 height 33
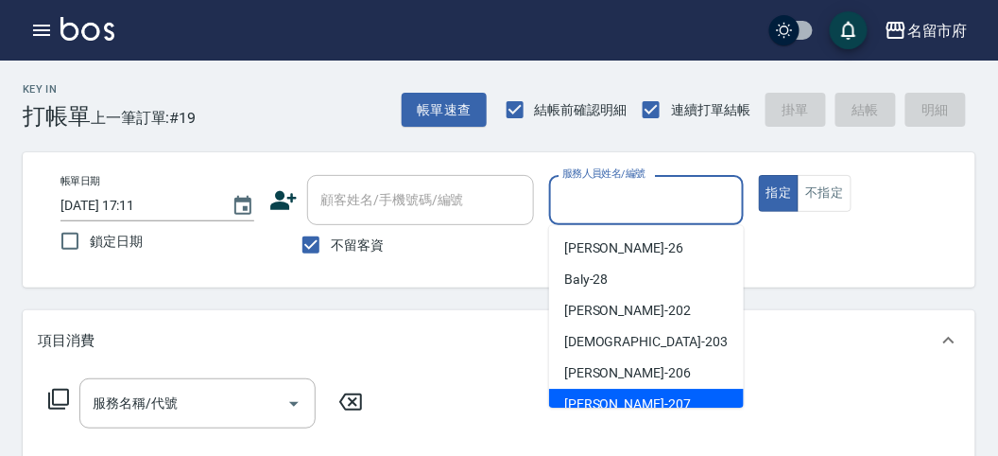
click at [626, 405] on div "[PERSON_NAME] -207" at bounding box center [646, 404] width 195 height 31
type input "[PERSON_NAME]-207"
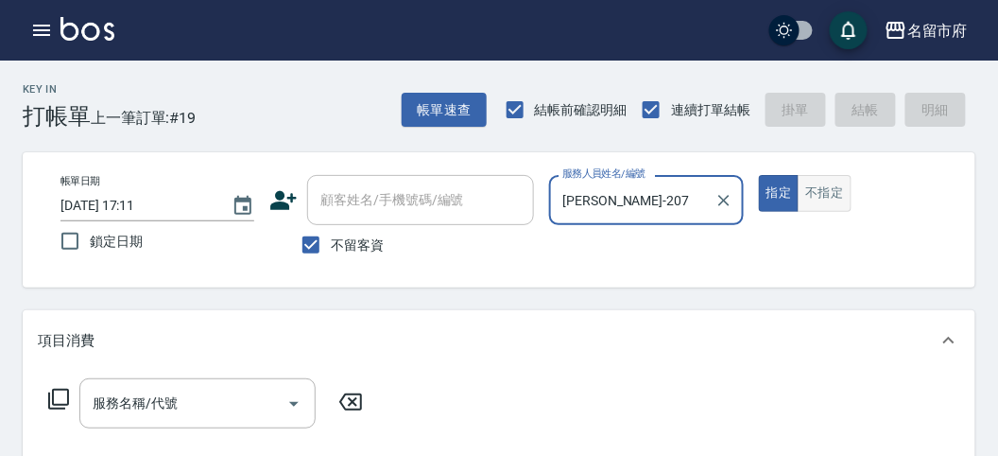
click at [809, 202] on button "不指定" at bounding box center [824, 193] width 53 height 37
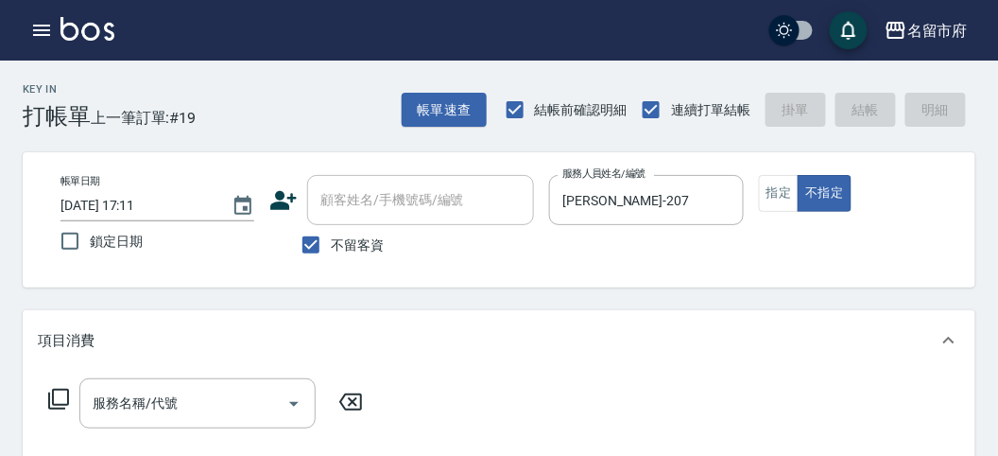
click at [68, 405] on icon at bounding box center [58, 399] width 23 height 23
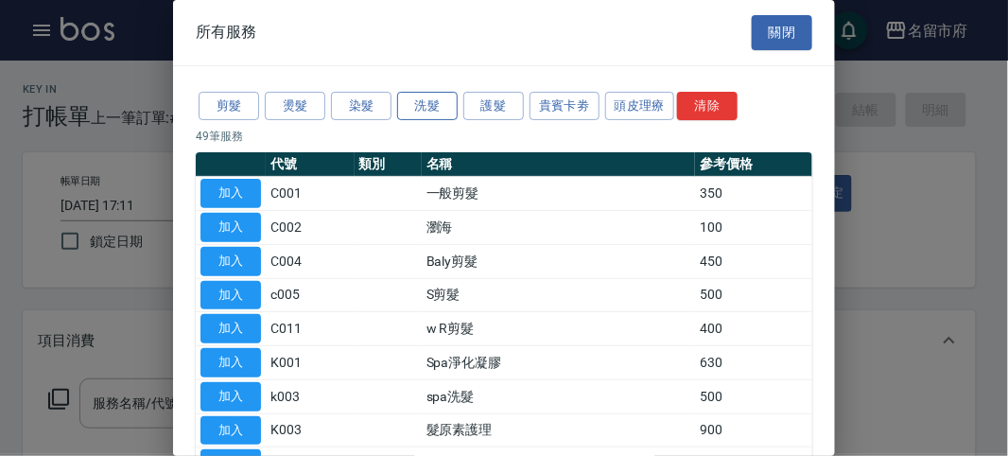
click at [428, 114] on button "洗髮" at bounding box center [427, 106] width 61 height 29
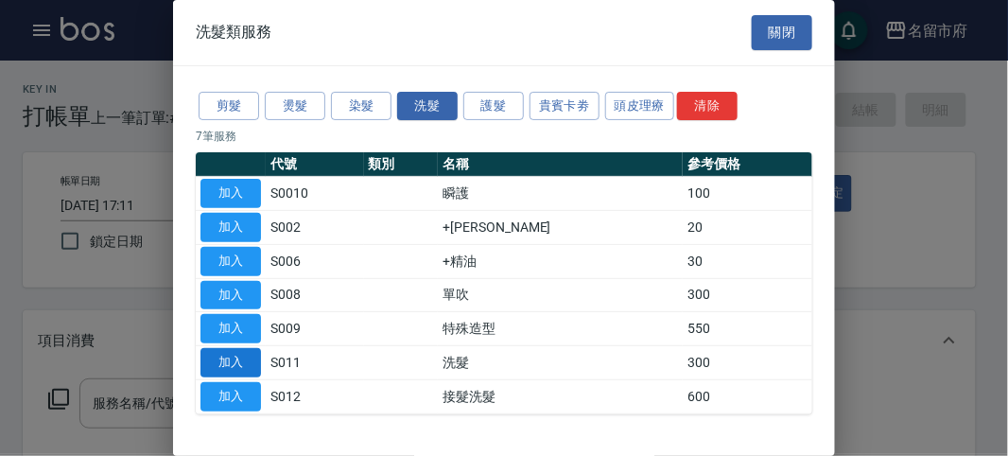
click at [241, 361] on button "加入" at bounding box center [230, 362] width 61 height 29
type input "洗髮(S011)"
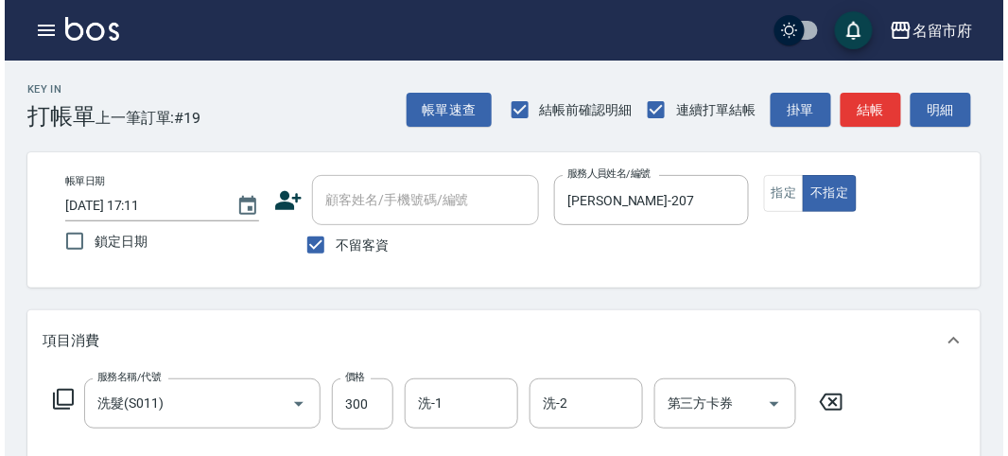
scroll to position [553, 0]
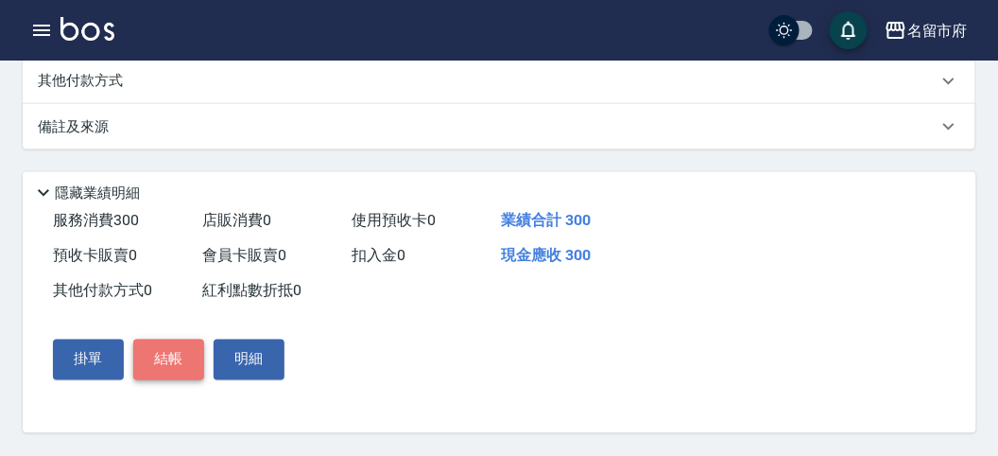
click at [190, 354] on button "結帳" at bounding box center [168, 359] width 71 height 40
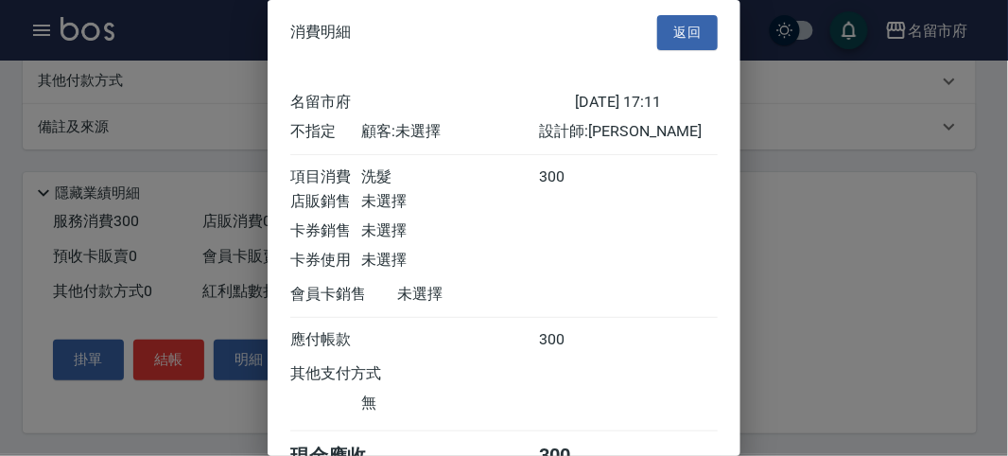
scroll to position [105, 0]
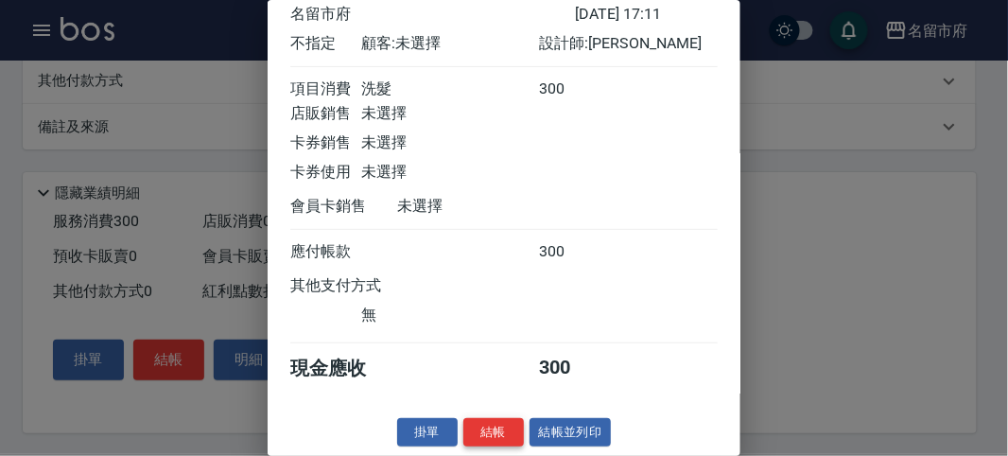
click at [504, 440] on button "結帳" at bounding box center [493, 432] width 61 height 29
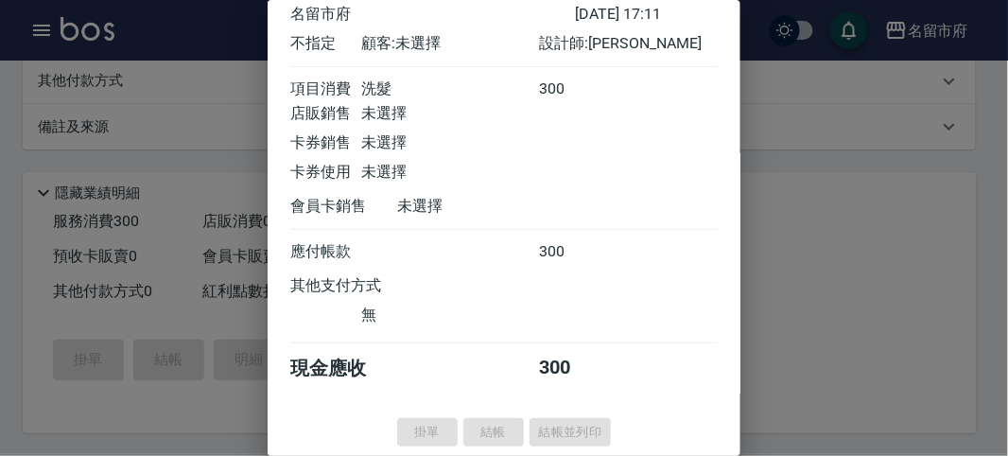
type input "[DATE] 17:45"
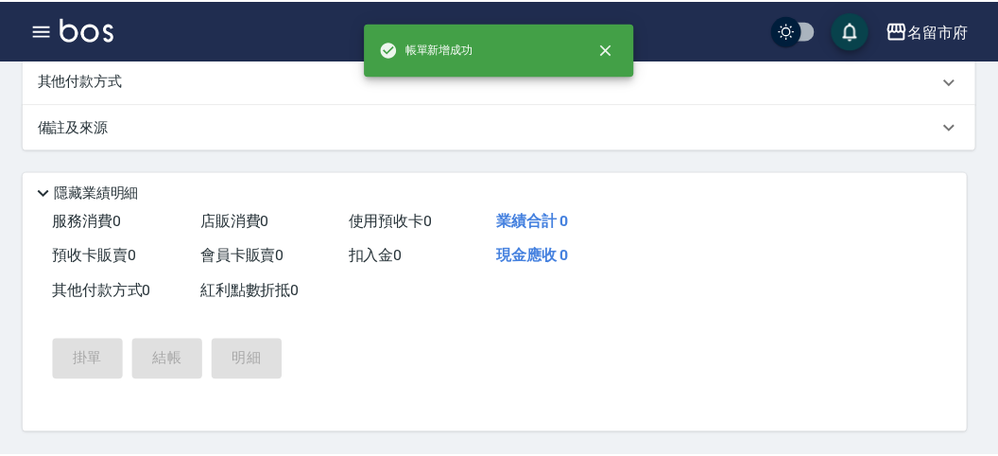
scroll to position [0, 0]
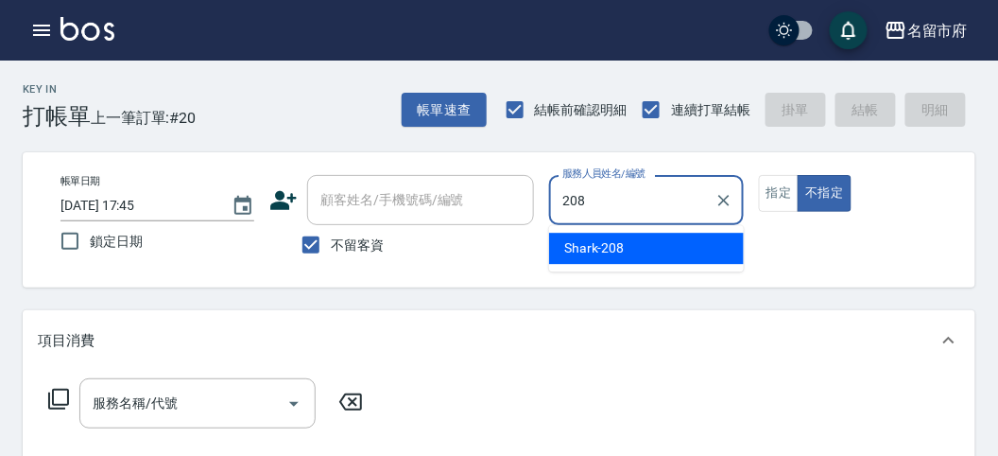
click at [617, 254] on span "Shark -208" at bounding box center [594, 248] width 61 height 20
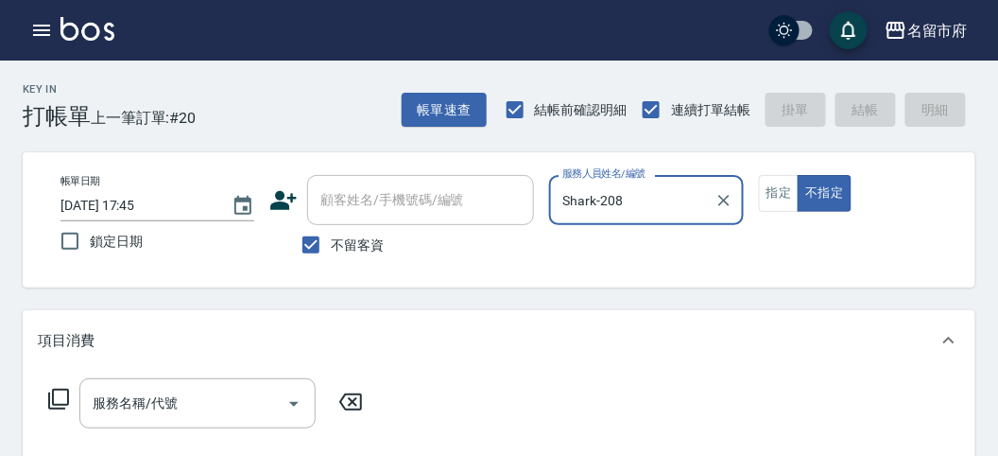
type input "Shark-208"
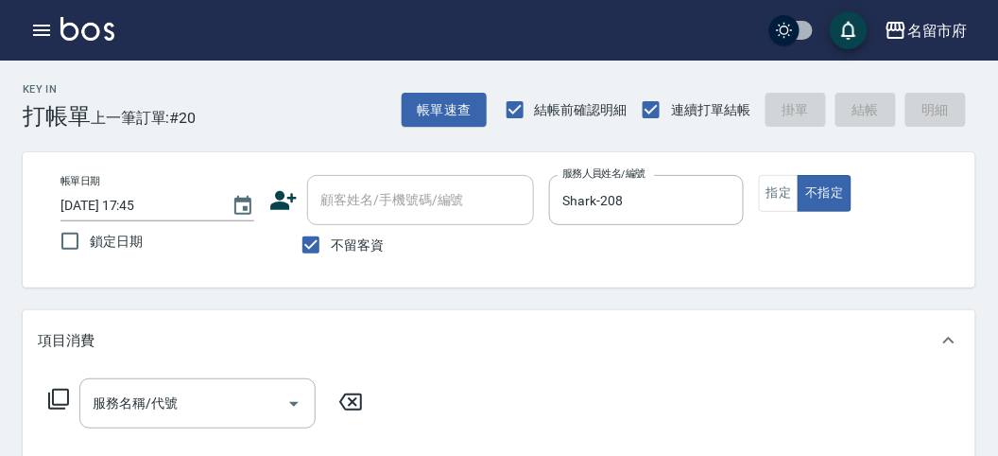
click at [59, 406] on icon at bounding box center [58, 399] width 23 height 23
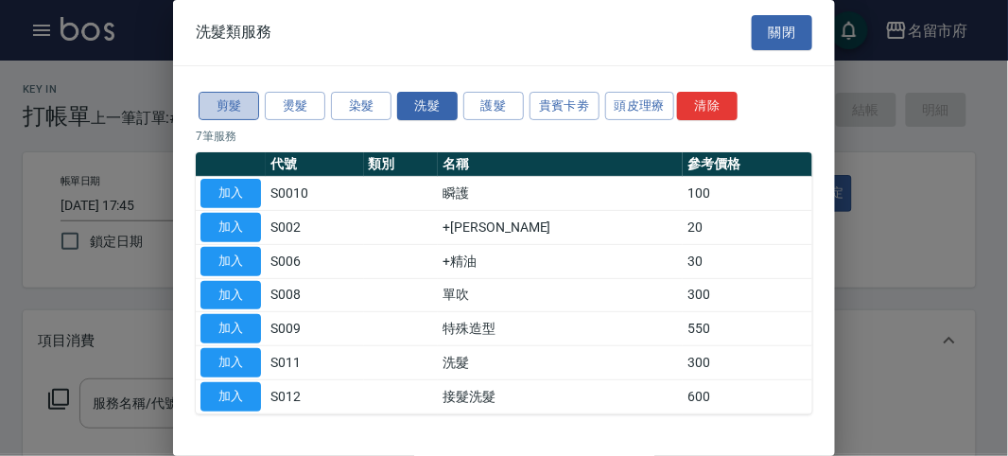
click at [248, 101] on button "剪髮" at bounding box center [229, 106] width 61 height 29
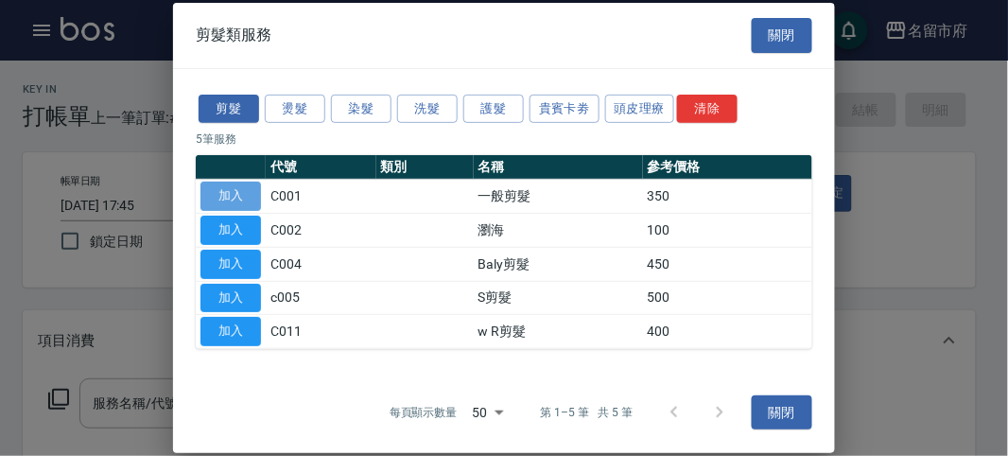
click at [231, 199] on button "加入" at bounding box center [230, 196] width 61 height 29
type input "一般剪髮(C001)"
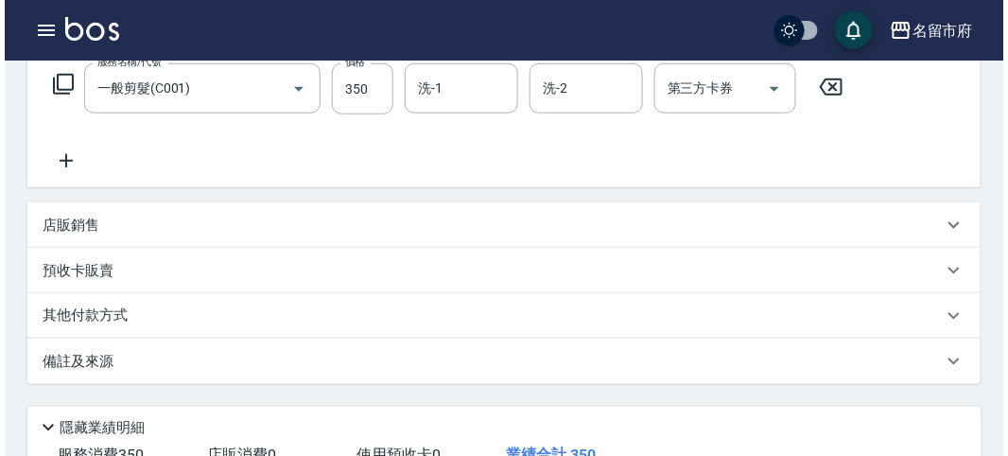
scroll to position [553, 0]
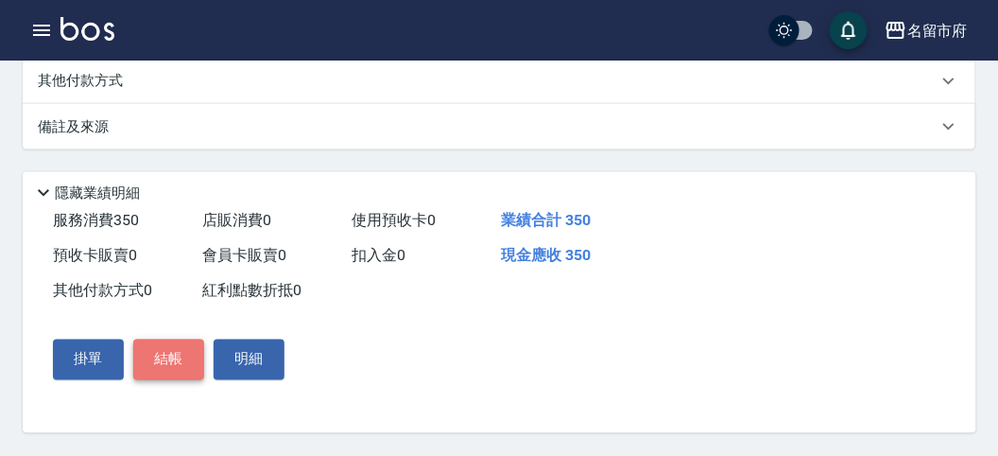
click at [170, 354] on button "結帳" at bounding box center [168, 359] width 71 height 40
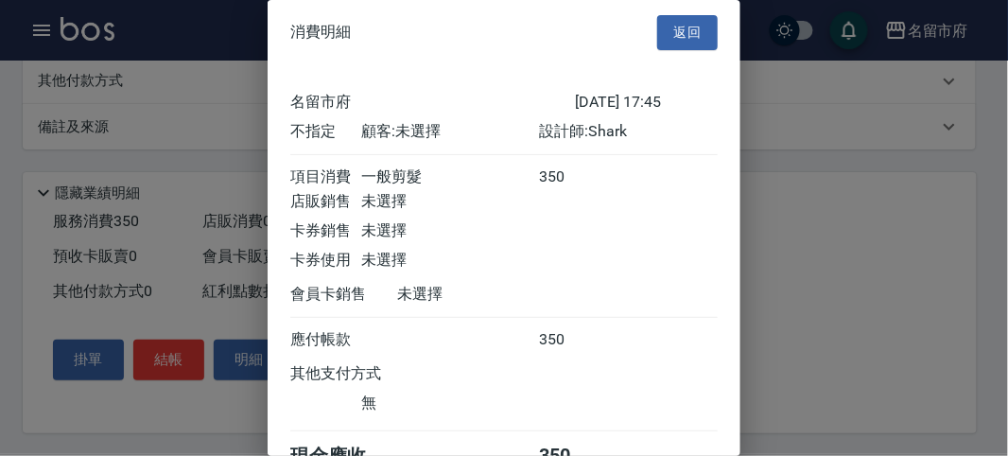
scroll to position [105, 0]
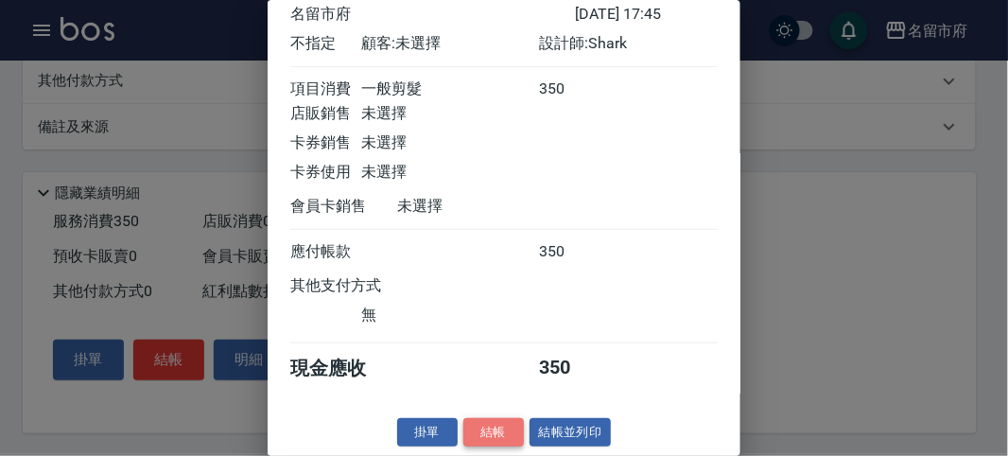
click at [483, 441] on button "結帳" at bounding box center [493, 432] width 61 height 29
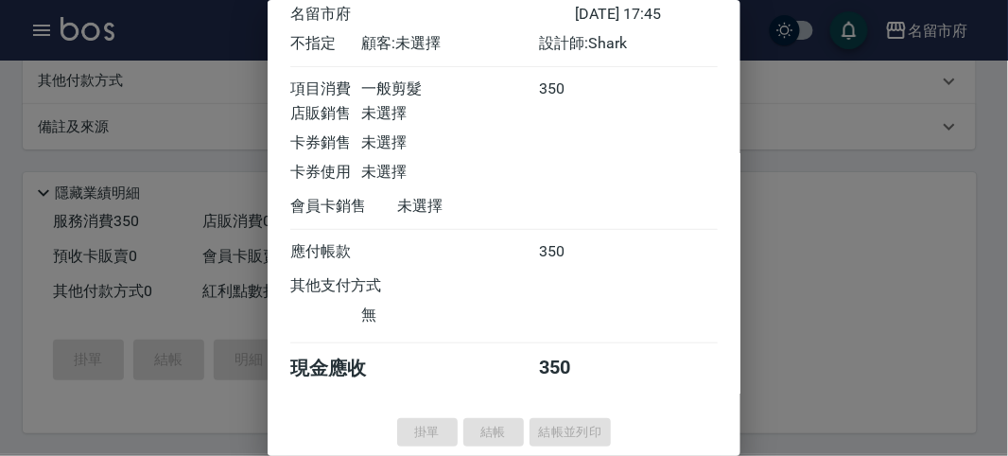
type input "[DATE] 17:59"
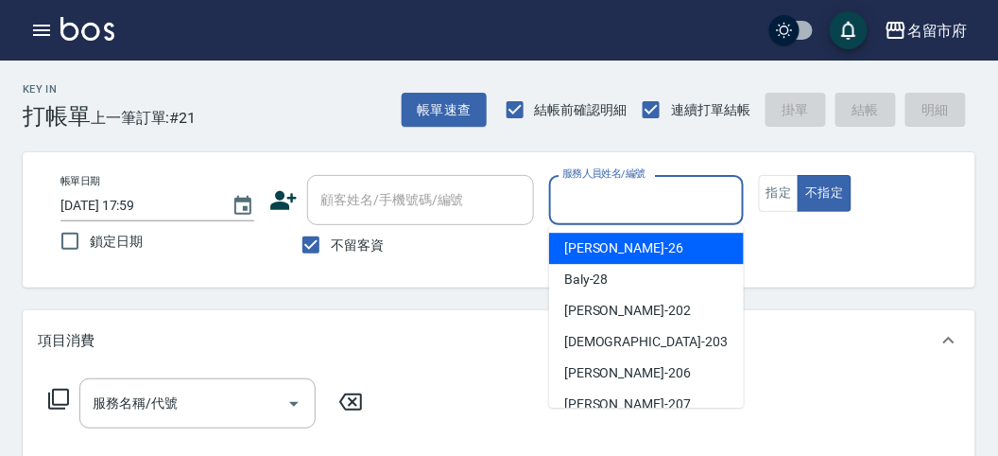
click at [634, 185] on input "服務人員姓名/編號" at bounding box center [646, 199] width 177 height 33
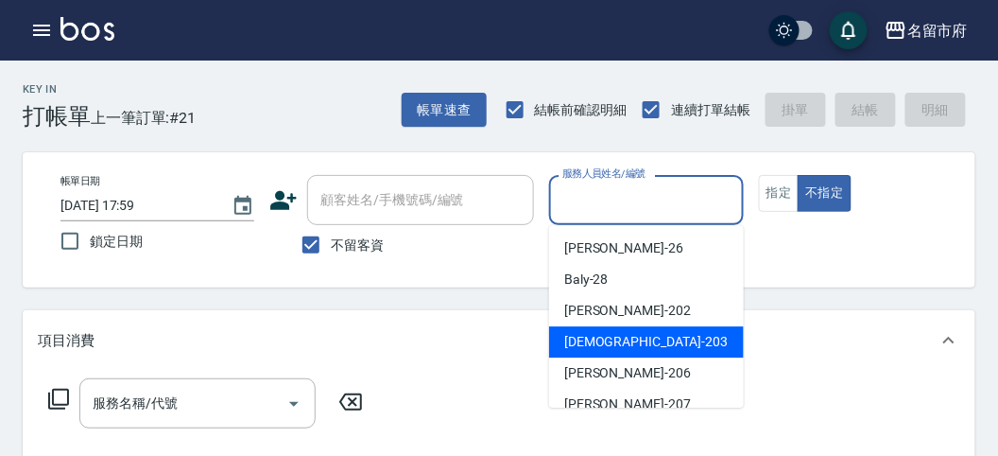
click at [595, 343] on span "聖德 -203" at bounding box center [646, 342] width 164 height 20
type input "聖德-203"
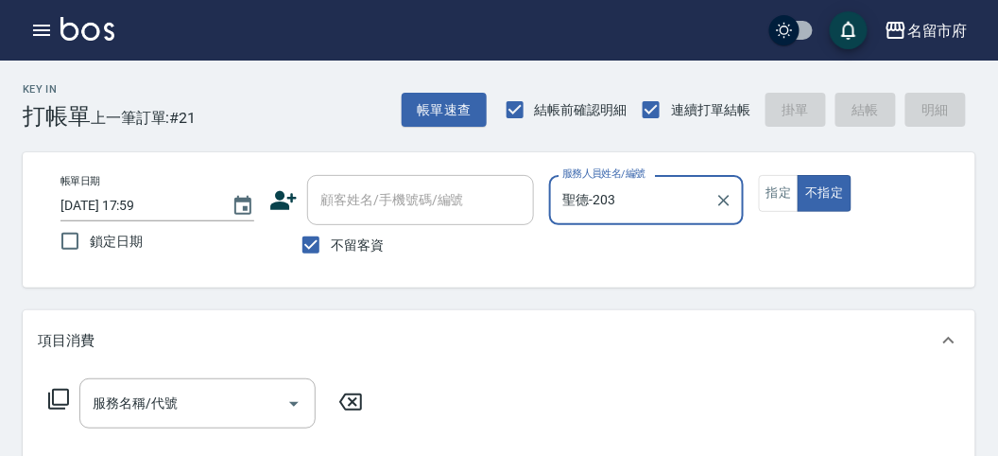
click at [60, 401] on icon at bounding box center [58, 399] width 23 height 23
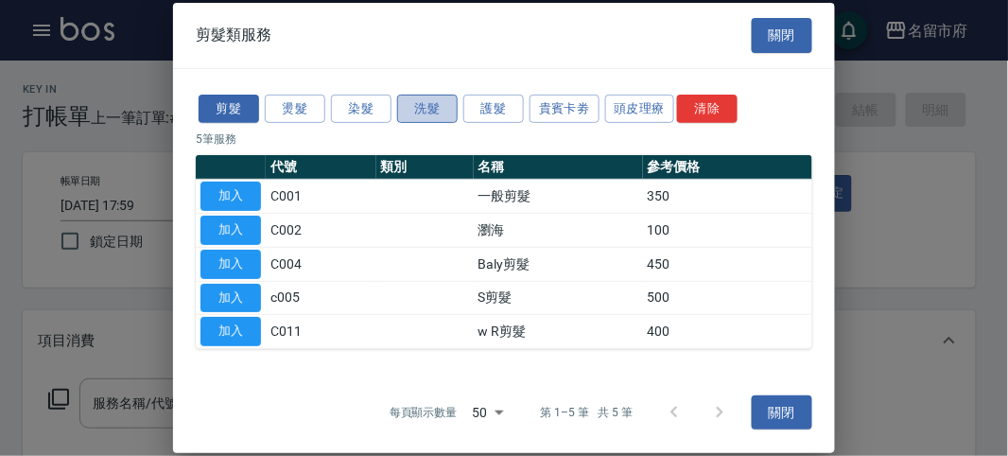
click at [403, 119] on button "洗髮" at bounding box center [427, 108] width 61 height 29
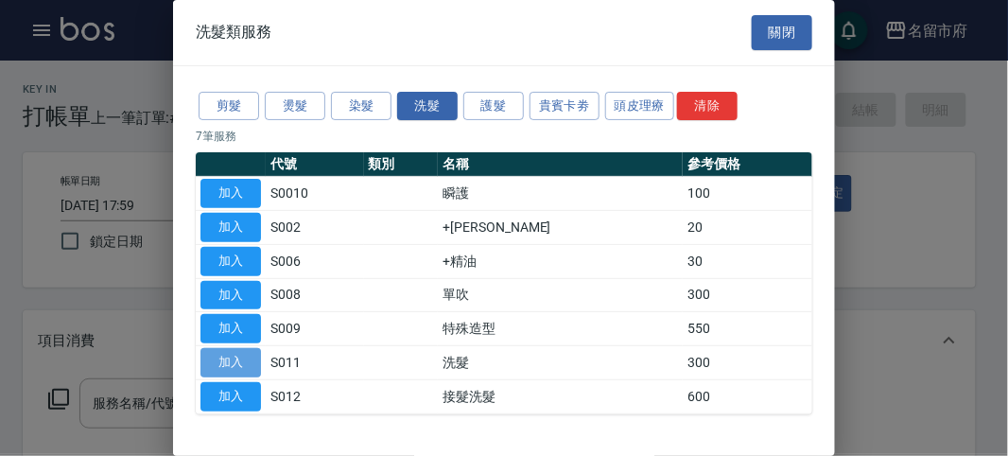
click at [215, 369] on button "加入" at bounding box center [230, 362] width 61 height 29
type input "洗髮(S011)"
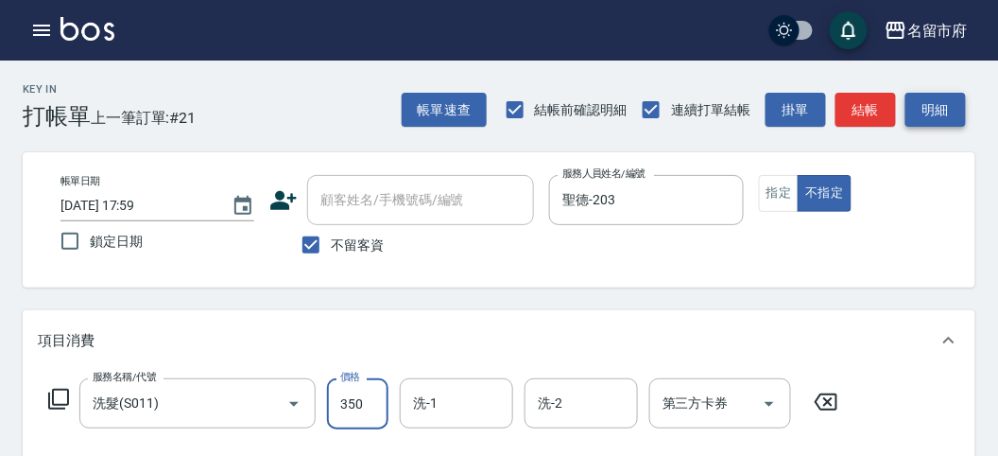
type input "350"
click at [926, 120] on button "明細" at bounding box center [936, 110] width 61 height 35
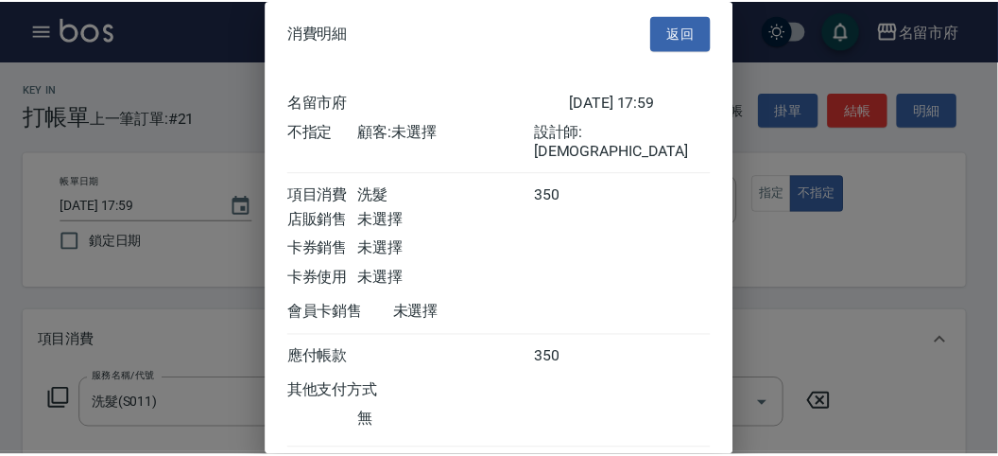
scroll to position [105, 0]
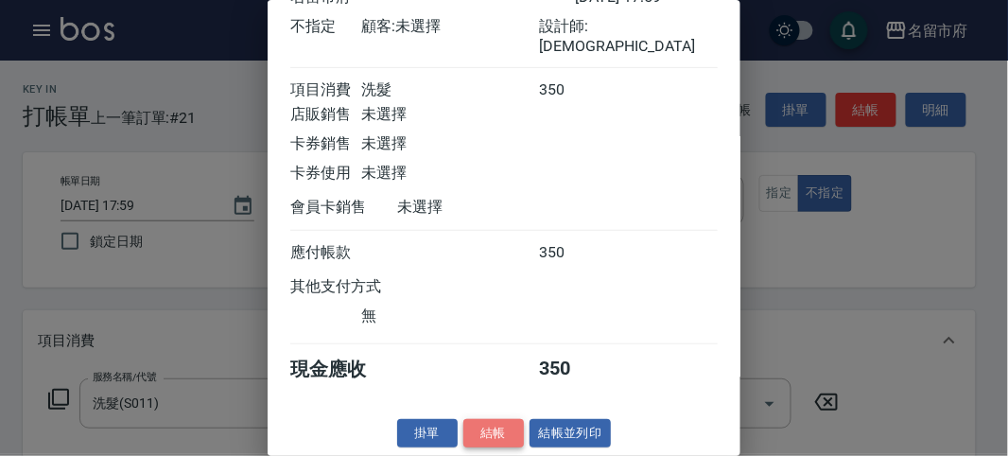
click at [477, 440] on button "結帳" at bounding box center [493, 433] width 61 height 29
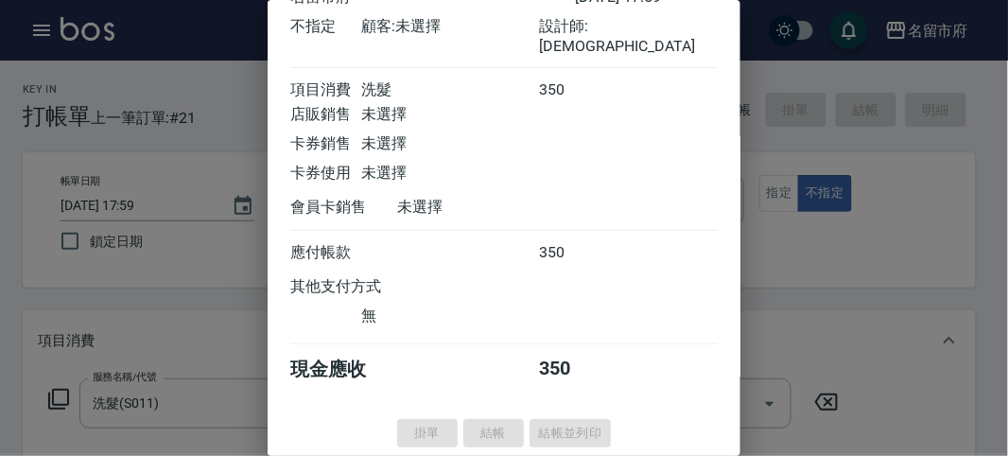
type input "[DATE] 18:16"
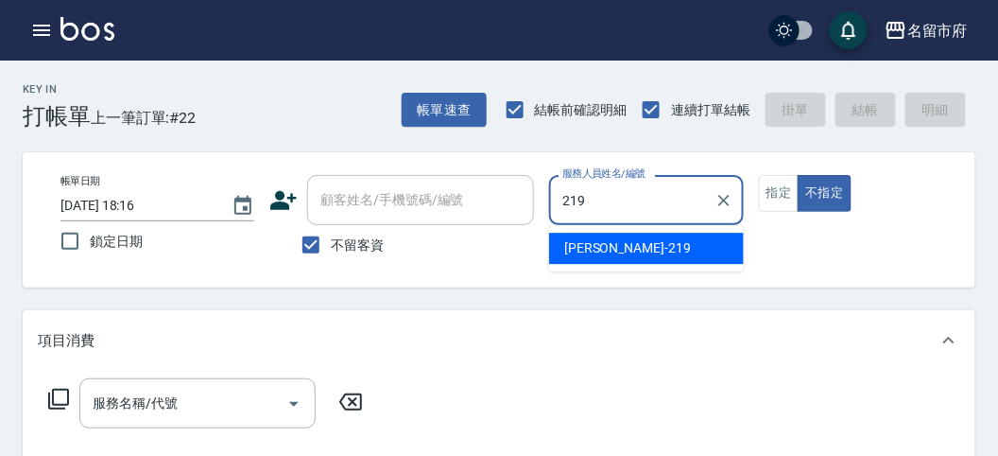
type input "[PERSON_NAME]-219"
type button "false"
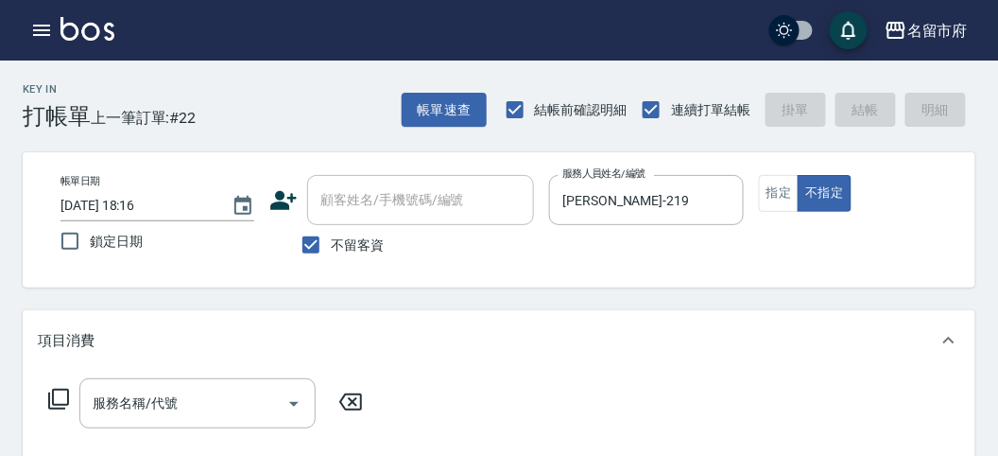
click at [52, 399] on icon at bounding box center [58, 399] width 21 height 21
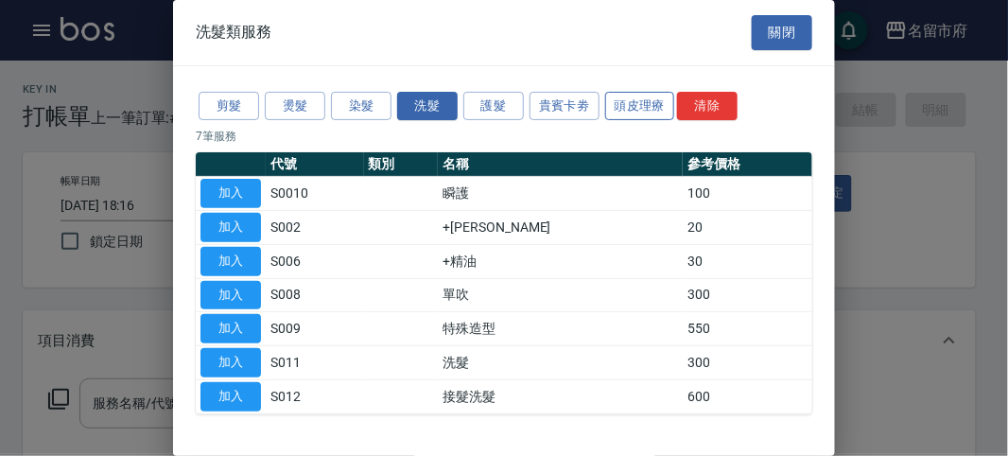
click at [635, 110] on button "頭皮理療" at bounding box center [640, 106] width 70 height 29
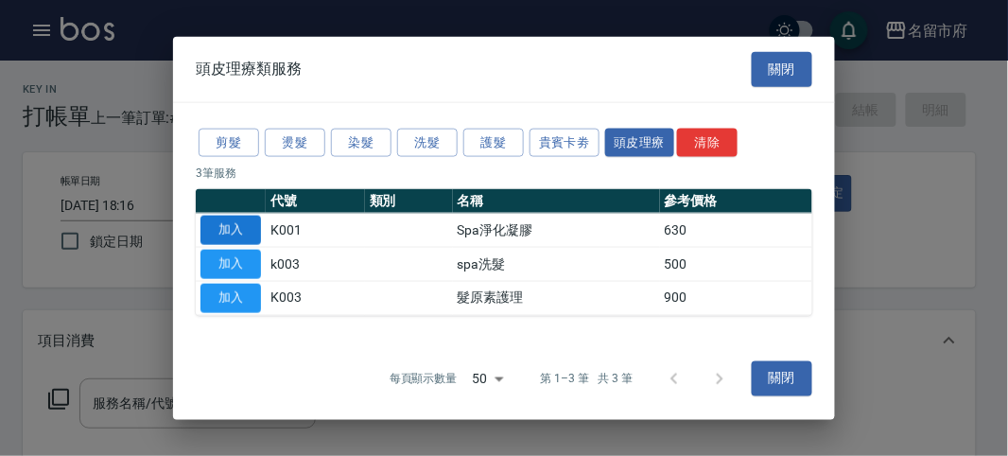
click at [233, 233] on button "加入" at bounding box center [230, 230] width 61 height 29
type input "Spa淨化凝膠(K001)"
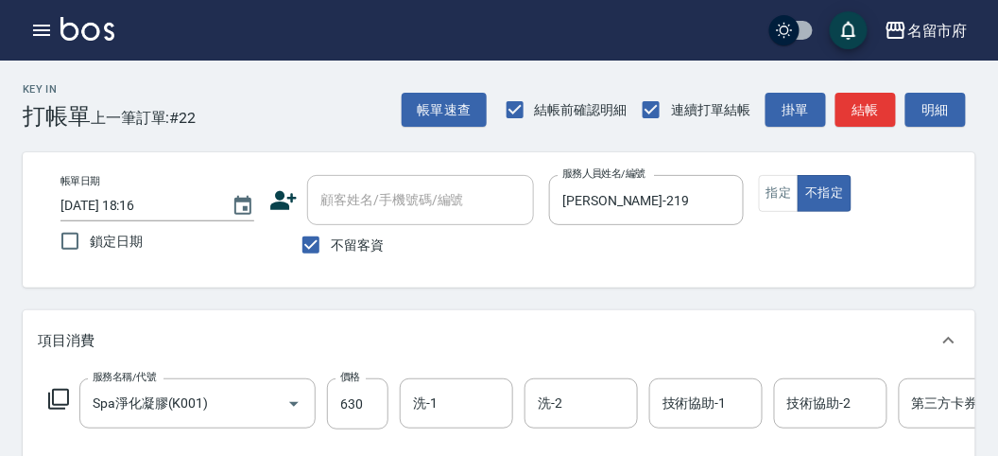
click at [53, 399] on icon at bounding box center [58, 399] width 21 height 21
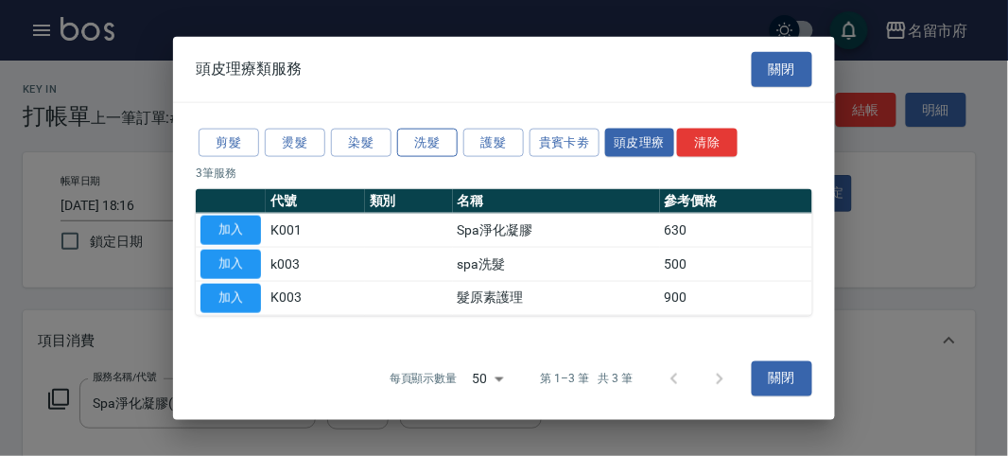
click at [451, 133] on button "洗髮" at bounding box center [427, 142] width 61 height 29
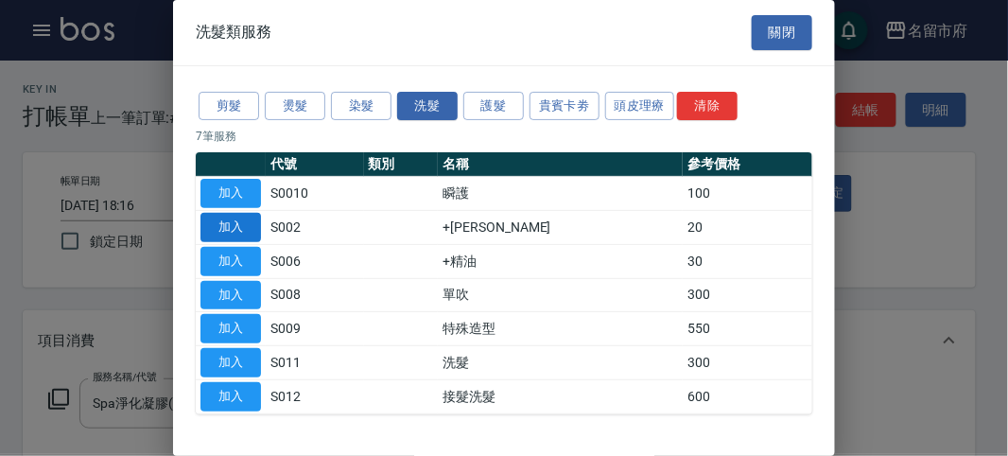
click at [232, 233] on button "加入" at bounding box center [230, 227] width 61 height 29
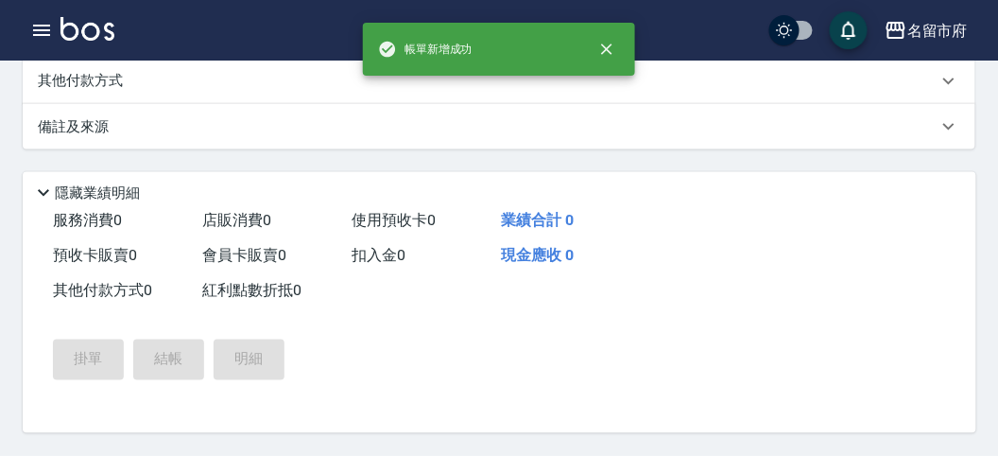
scroll to position [0, 0]
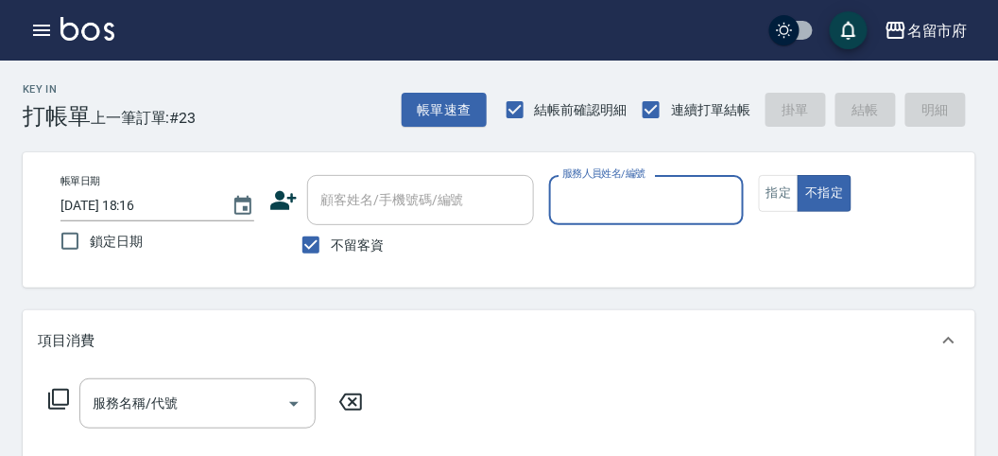
click at [636, 184] on input "服務人員姓名/編號" at bounding box center [646, 199] width 177 height 33
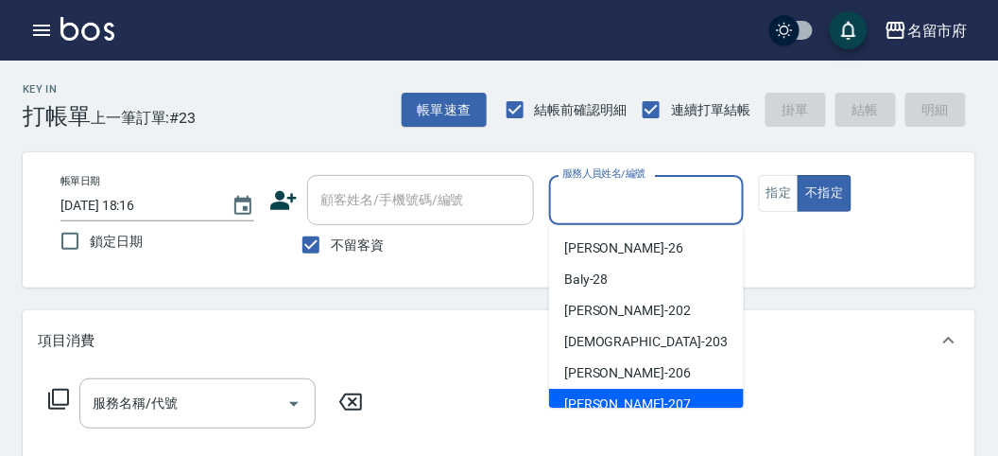
click at [644, 404] on div "[PERSON_NAME] -207" at bounding box center [646, 404] width 195 height 31
type input "[PERSON_NAME]-207"
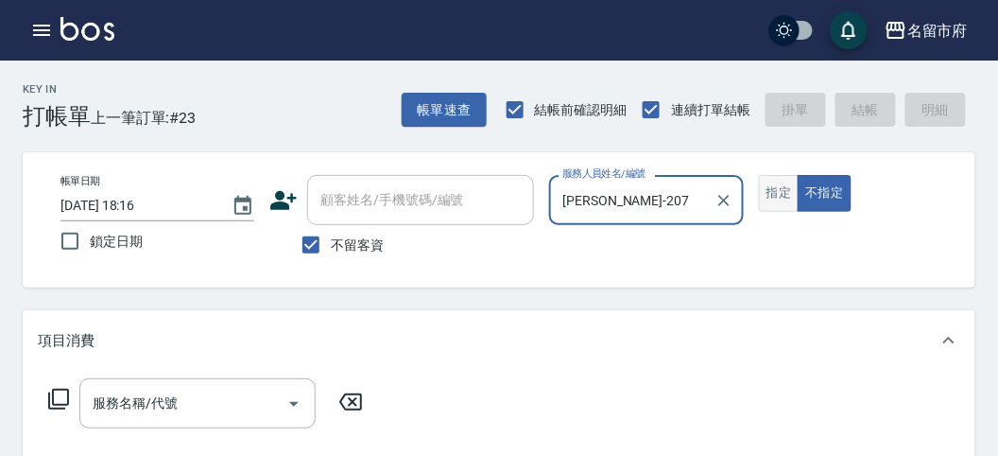
click at [781, 189] on button "指定" at bounding box center [779, 193] width 41 height 37
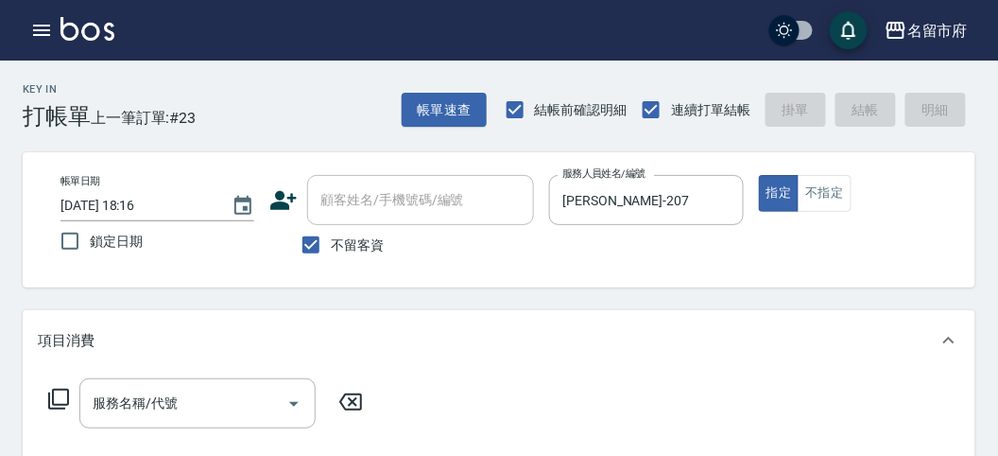
click at [58, 395] on icon at bounding box center [58, 399] width 23 height 23
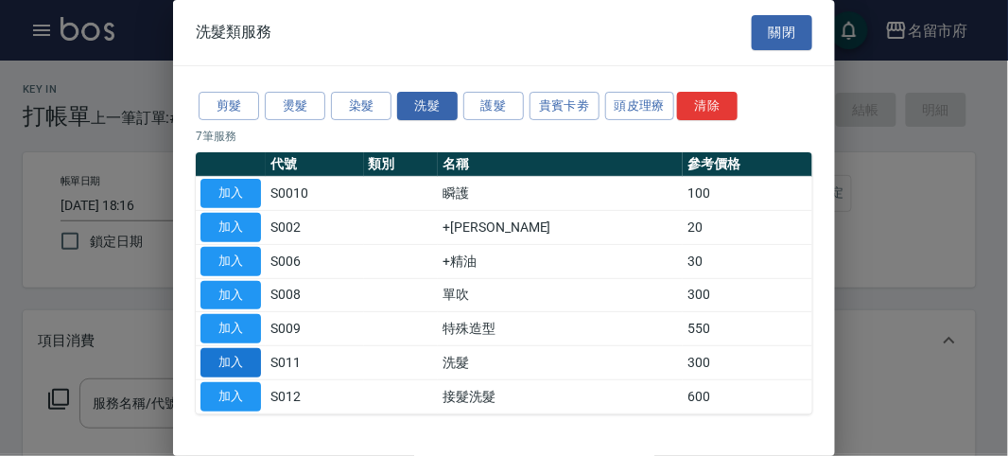
click at [237, 355] on button "加入" at bounding box center [230, 362] width 61 height 29
type input "洗髮(S011)"
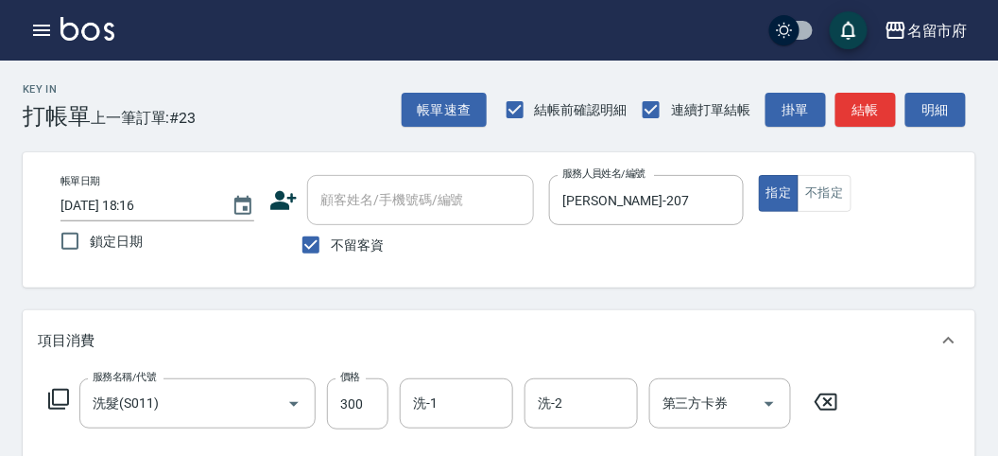
click at [53, 401] on icon at bounding box center [58, 399] width 21 height 21
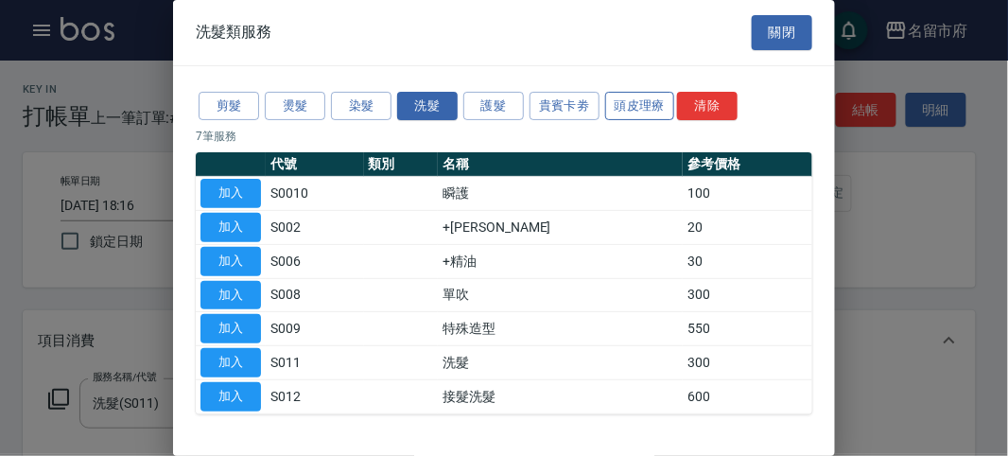
click at [625, 99] on button "頭皮理療" at bounding box center [640, 106] width 70 height 29
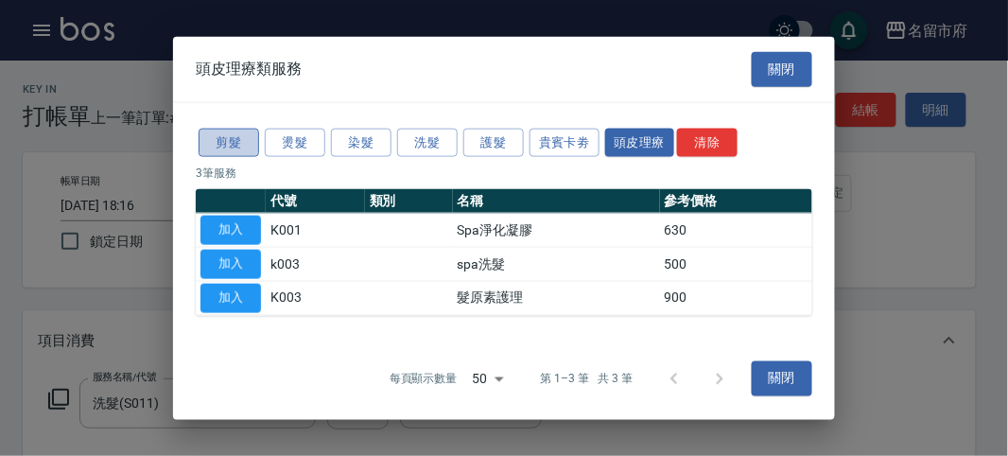
click at [227, 142] on button "剪髮" at bounding box center [229, 142] width 61 height 29
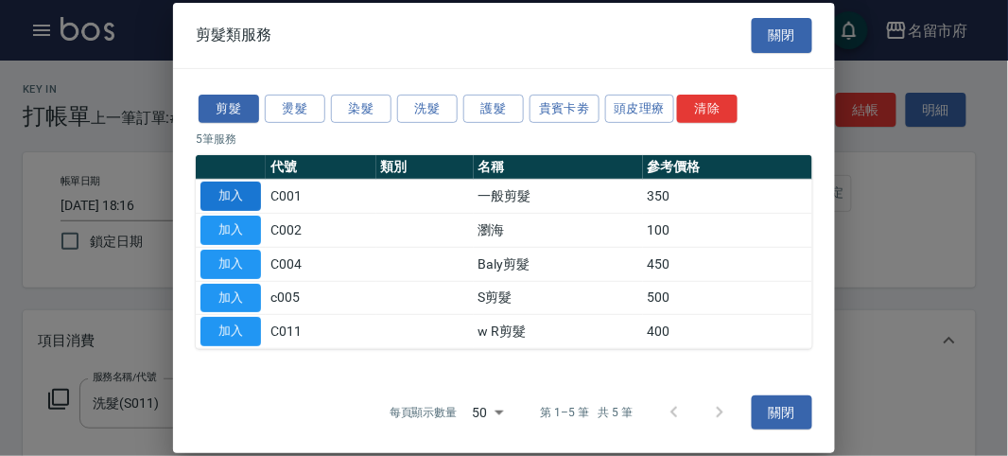
click at [219, 205] on button "加入" at bounding box center [230, 196] width 61 height 29
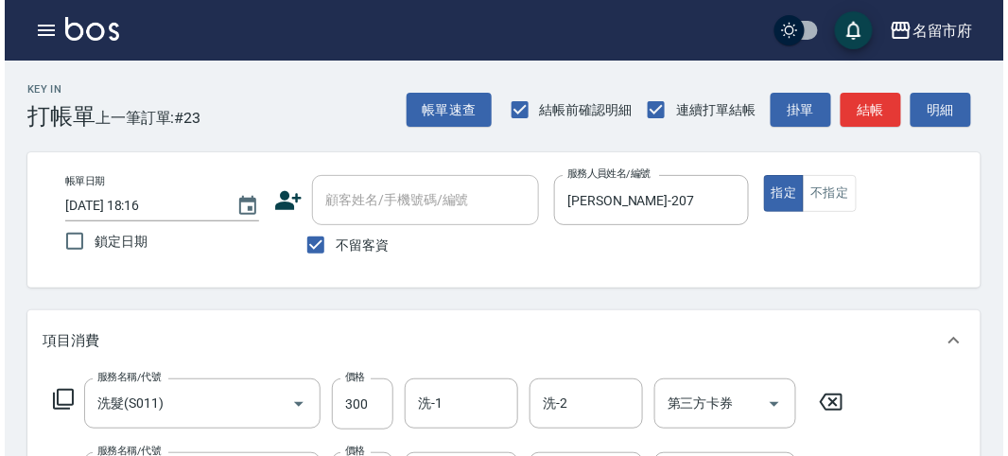
scroll to position [627, 0]
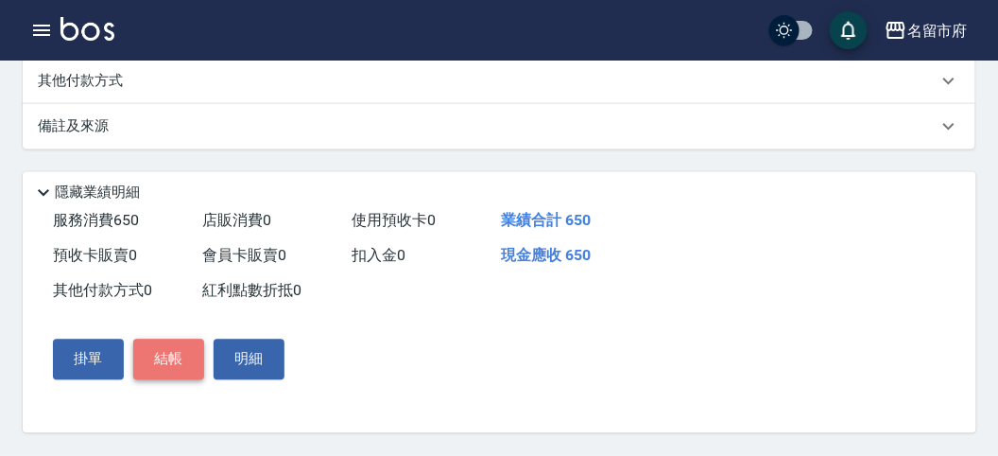
click at [158, 355] on button "結帳" at bounding box center [168, 359] width 71 height 40
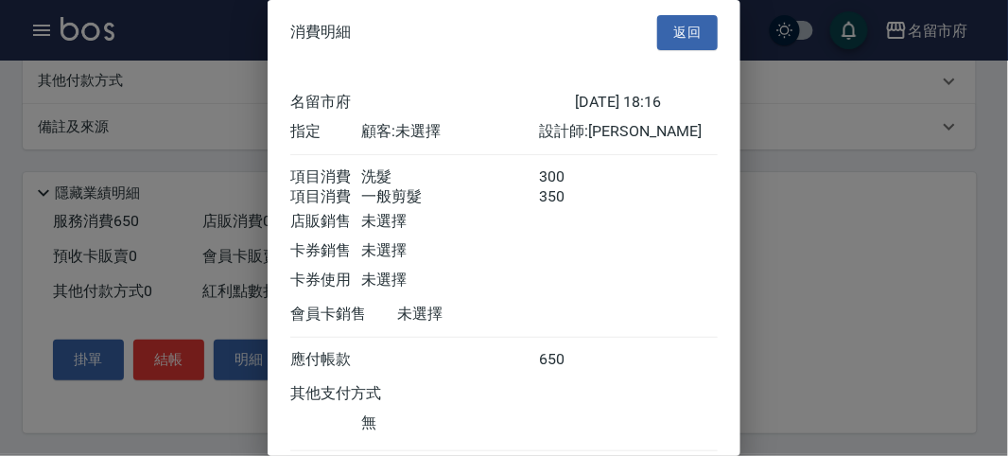
scroll to position [126, 0]
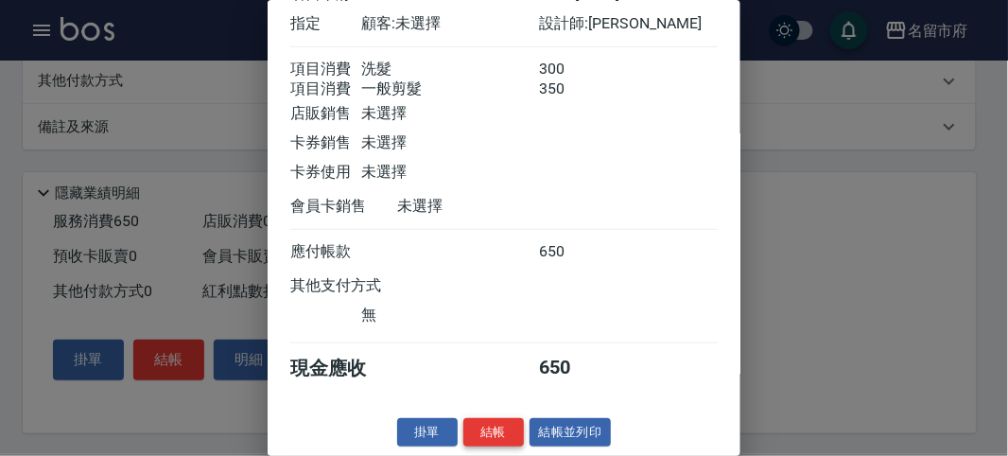
click at [485, 424] on button "結帳" at bounding box center [493, 432] width 61 height 29
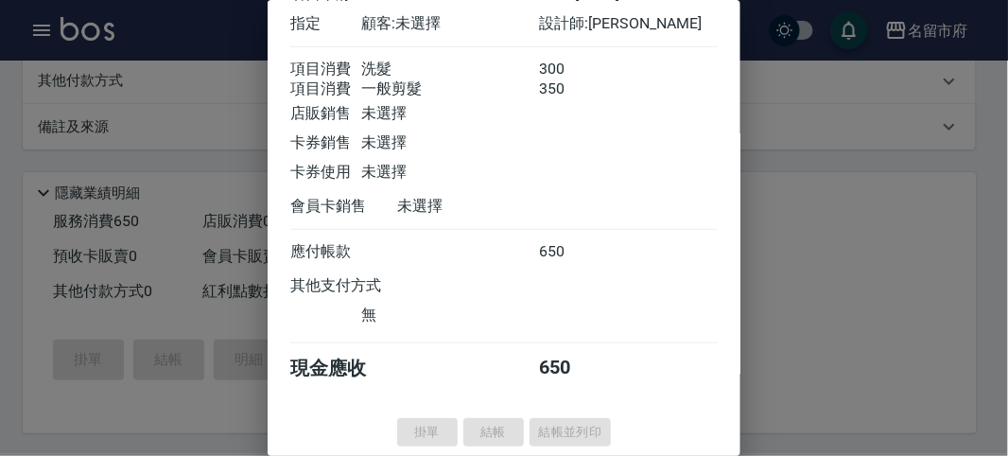
type input "[DATE] 18:31"
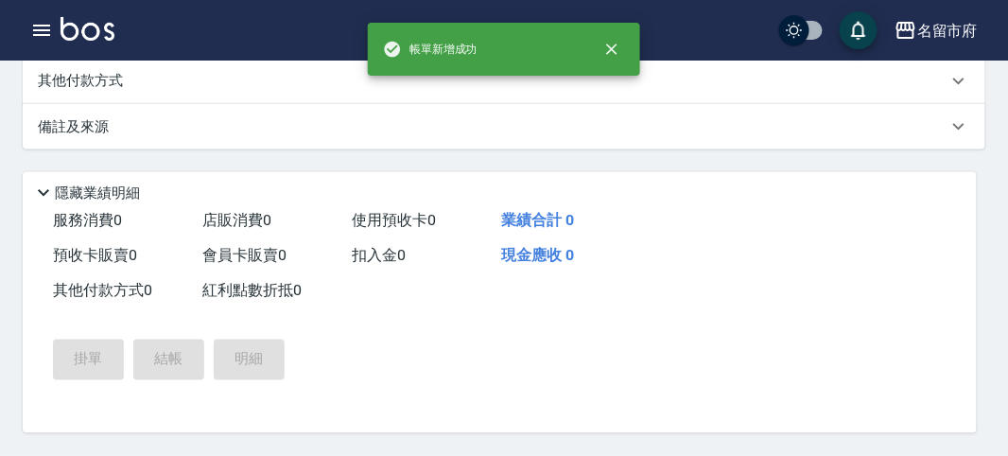
scroll to position [0, 0]
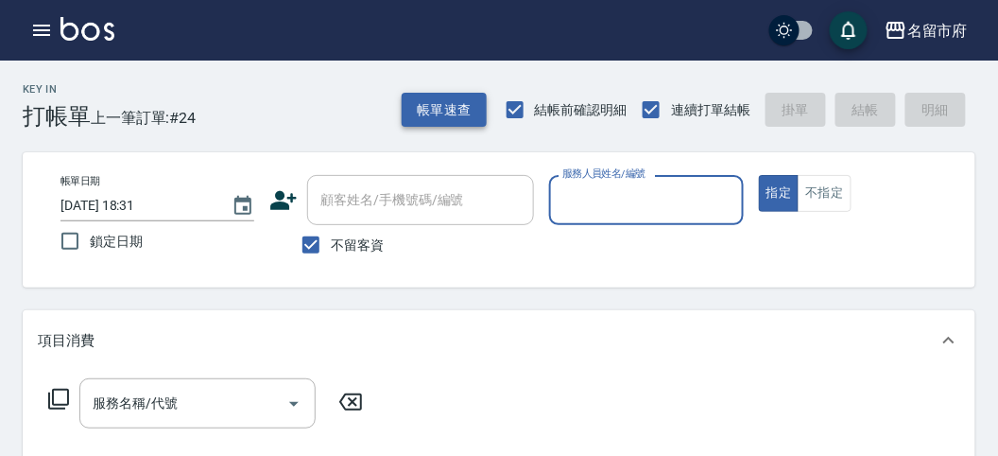
click at [441, 106] on button "帳單速查" at bounding box center [444, 110] width 85 height 35
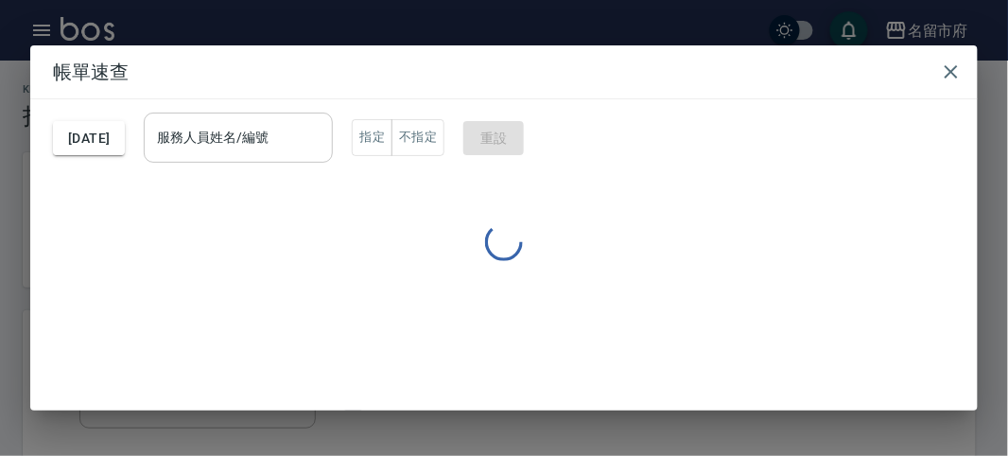
click at [275, 162] on div "服務人員姓名/編號" at bounding box center [238, 137] width 189 height 50
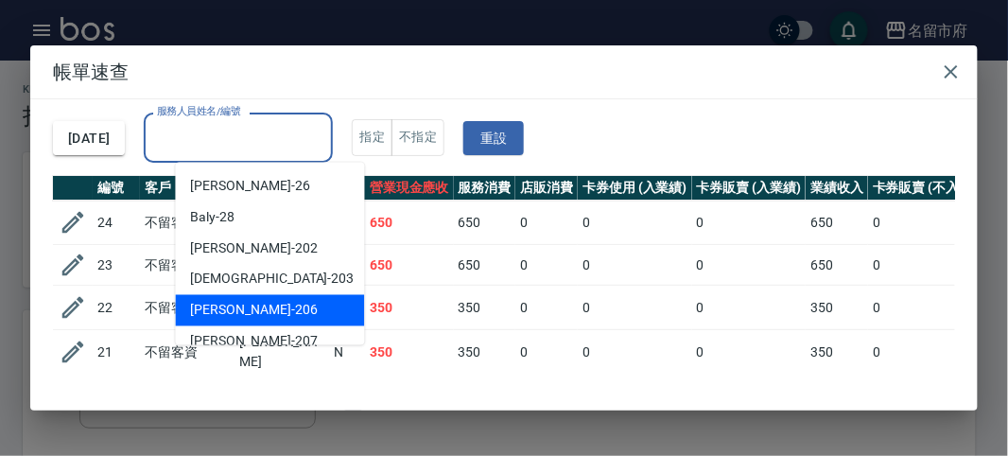
click at [253, 323] on div "[PERSON_NAME] -206" at bounding box center [270, 310] width 189 height 31
type input "[PERSON_NAME]-206"
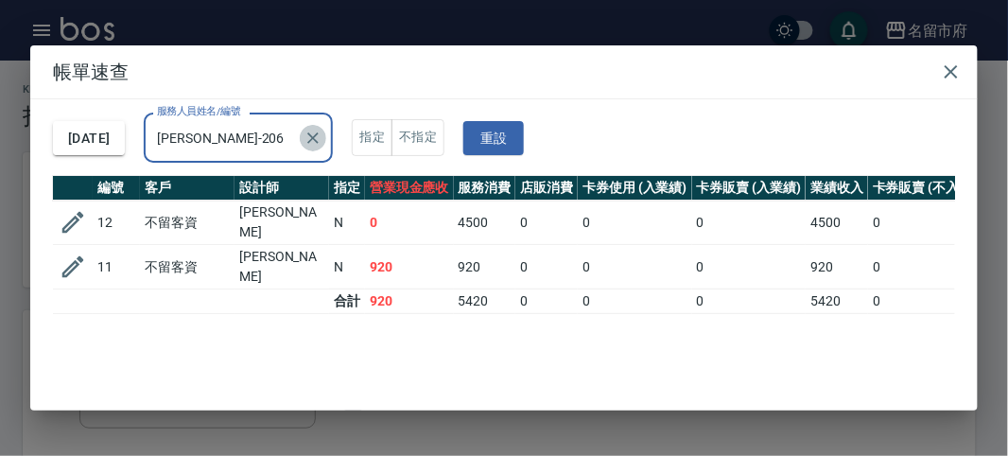
click at [322, 138] on icon "Clear" at bounding box center [312, 138] width 19 height 19
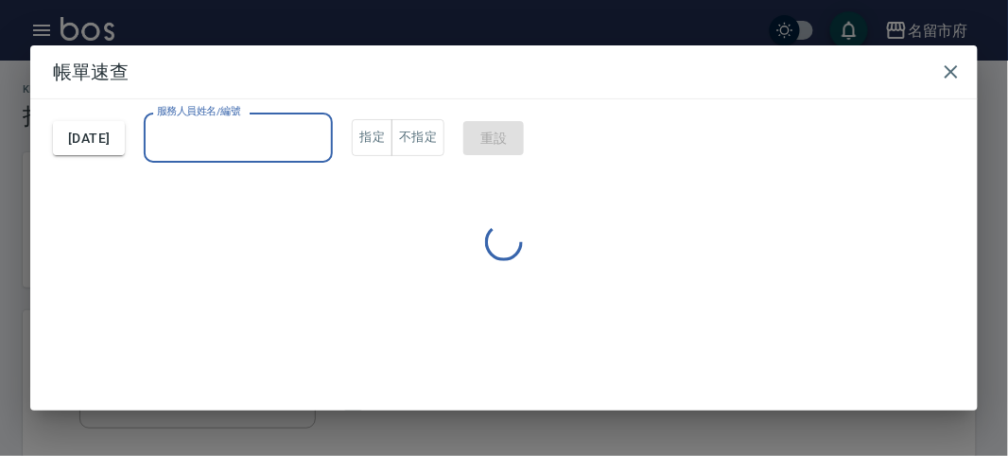
click at [275, 143] on input "服務人員姓名/編號" at bounding box center [238, 137] width 172 height 33
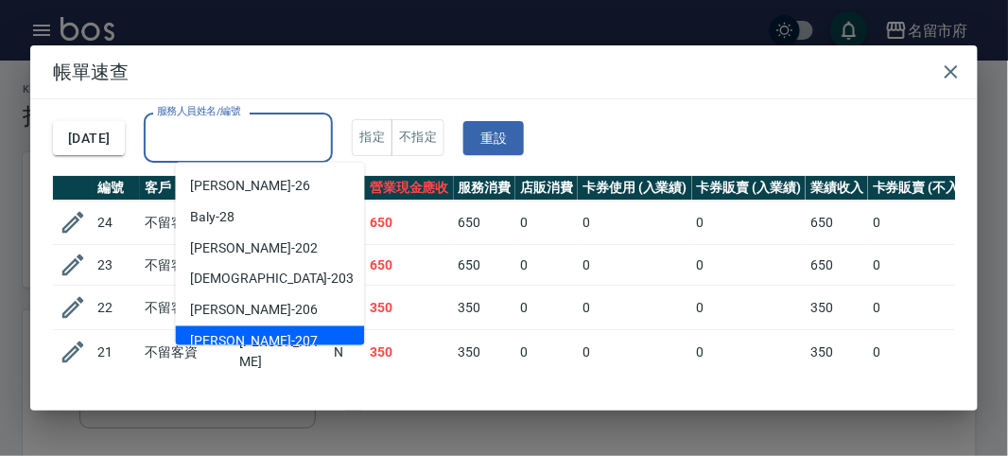
click at [251, 333] on div "[PERSON_NAME] -207" at bounding box center [270, 341] width 189 height 31
type input "[PERSON_NAME]-207"
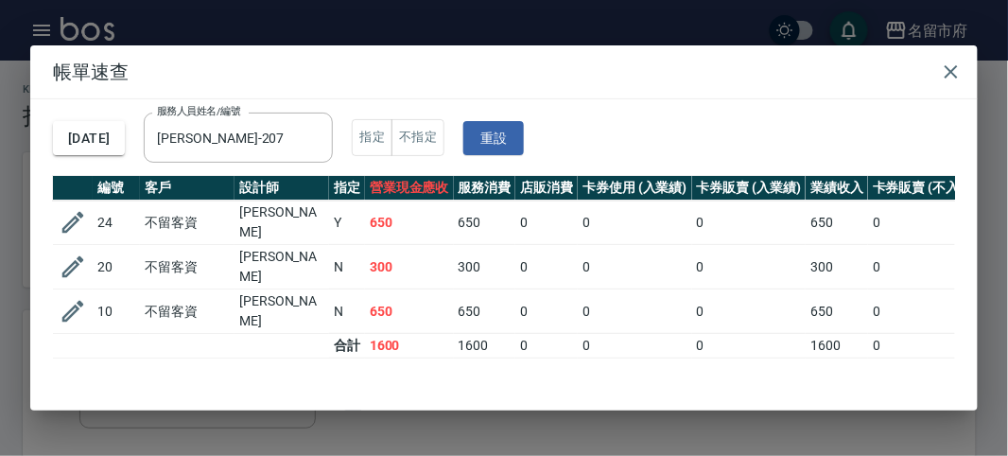
drag, startPoint x: 430, startPoint y: 233, endPoint x: 438, endPoint y: 239, distance: 10.0
click at [430, 232] on td "650" at bounding box center [409, 222] width 89 height 44
click at [460, 289] on td "650" at bounding box center [485, 311] width 62 height 44
click at [956, 80] on icon "button" at bounding box center [951, 72] width 23 height 23
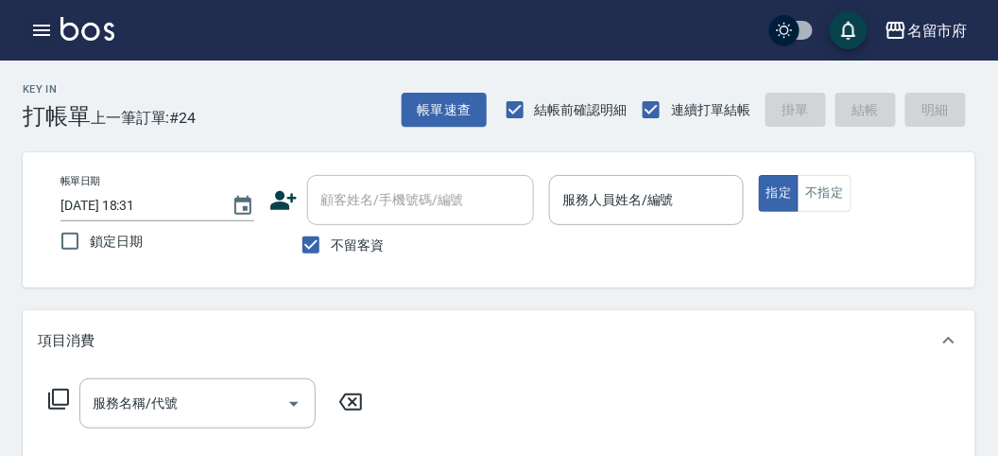
click at [43, 35] on icon "button" at bounding box center [41, 30] width 17 height 11
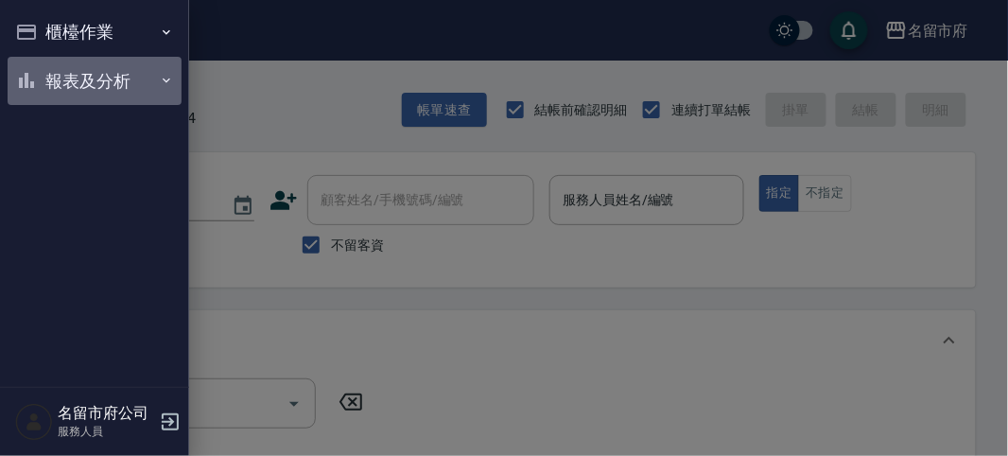
click at [43, 70] on button "報表及分析" at bounding box center [95, 81] width 174 height 49
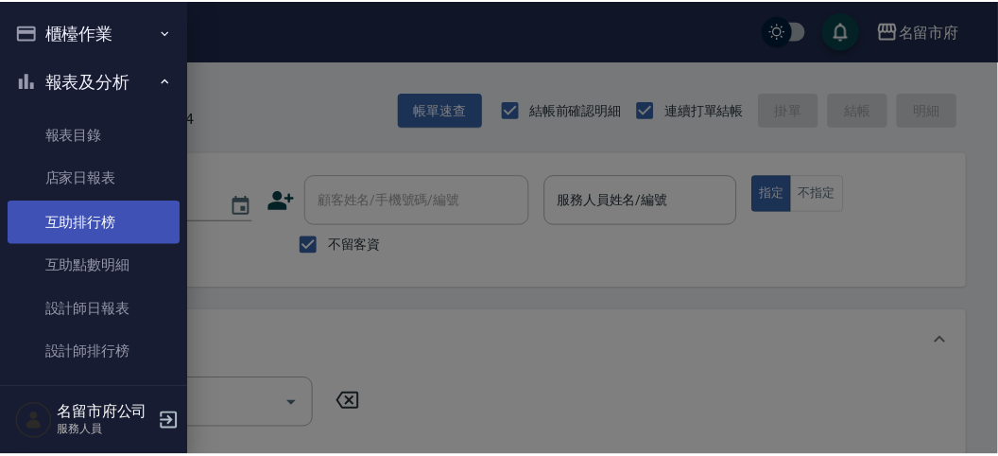
scroll to position [61, 0]
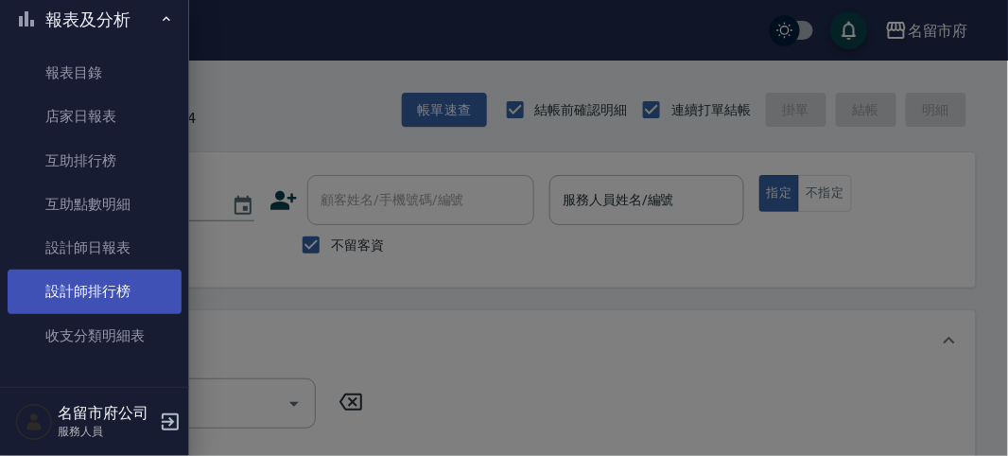
click at [73, 281] on link "設計師排行榜" at bounding box center [95, 290] width 174 height 43
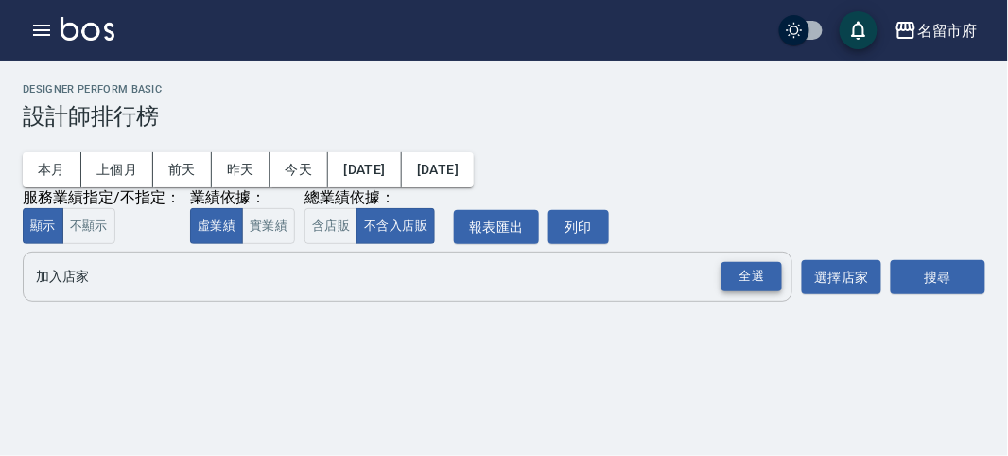
click at [735, 280] on div "全選" at bounding box center [751, 276] width 61 height 29
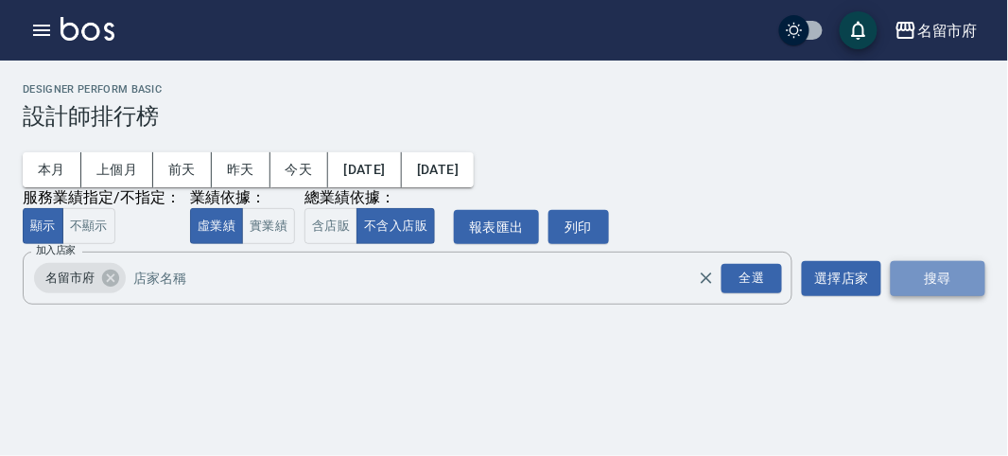
click at [943, 284] on button "搜尋" at bounding box center [938, 278] width 95 height 35
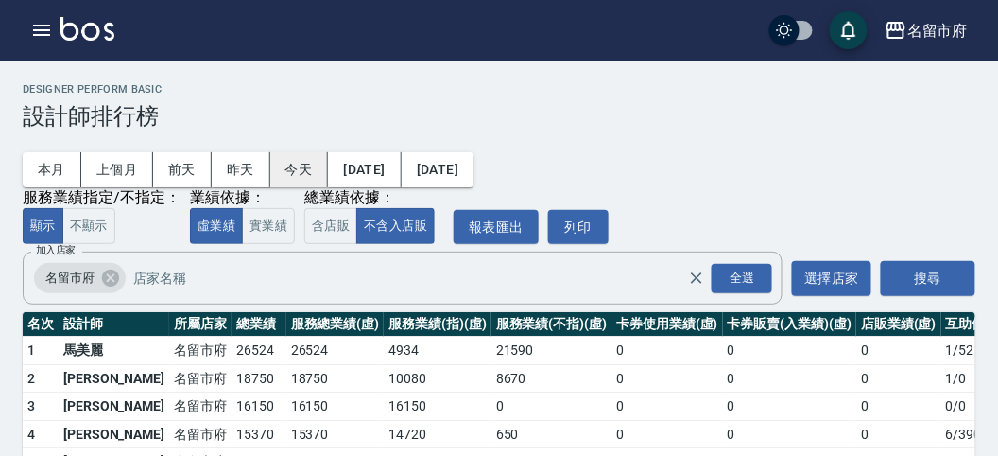
click at [282, 173] on button "今天" at bounding box center [299, 169] width 59 height 35
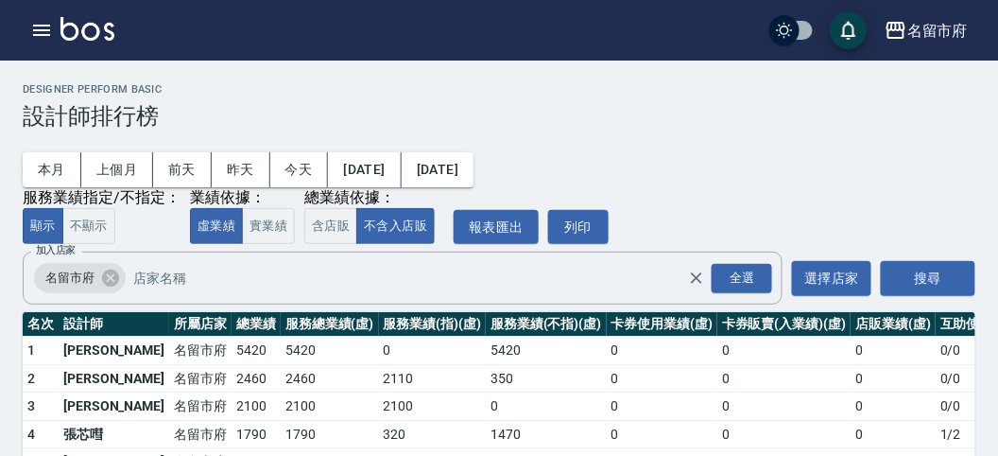
scroll to position [138, 0]
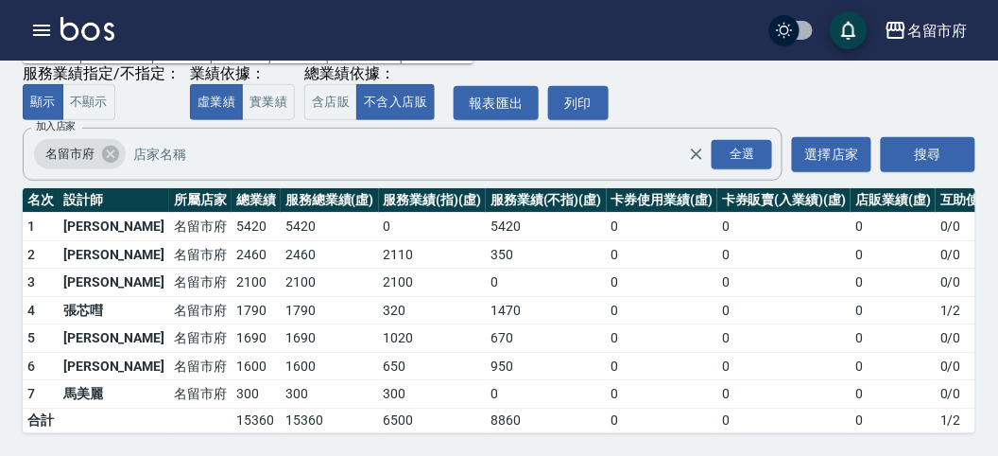
click at [85, 22] on img at bounding box center [88, 29] width 54 height 24
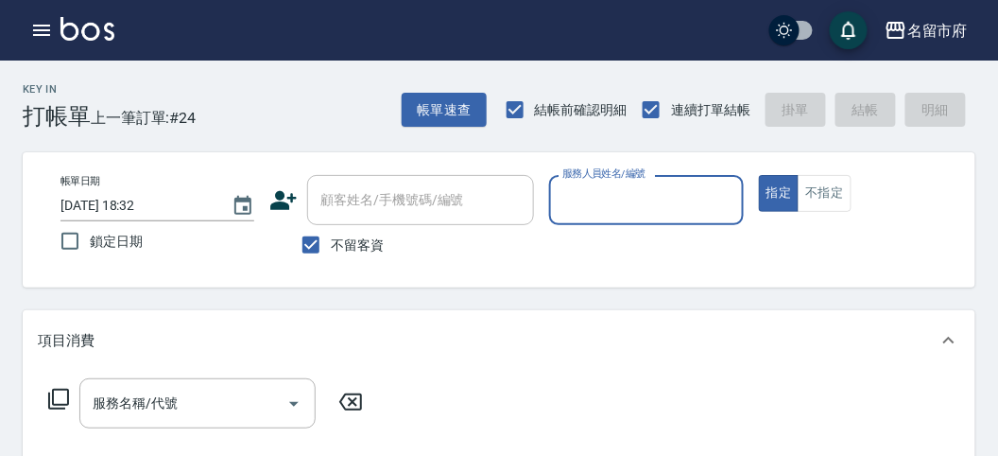
click at [575, 208] on input "服務人員姓名/編號" at bounding box center [646, 199] width 177 height 33
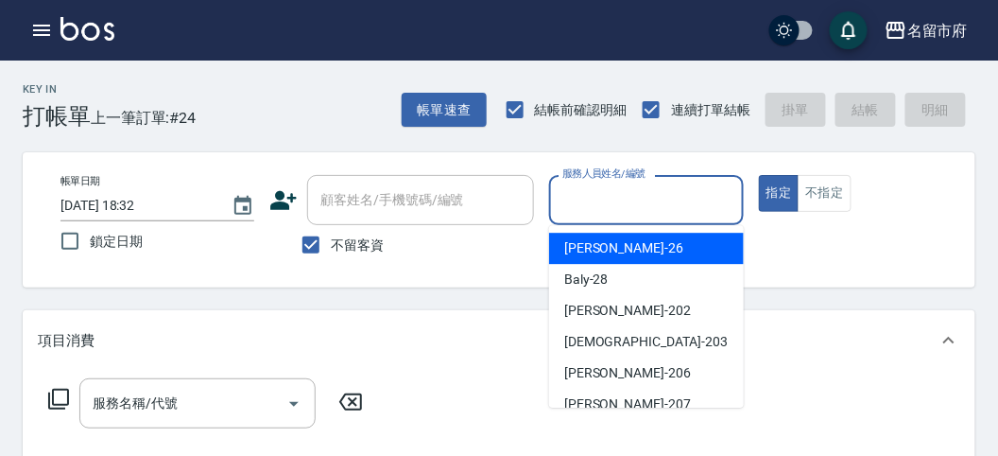
click at [593, 242] on span "[PERSON_NAME] -26" at bounding box center [623, 248] width 119 height 20
type input "[PERSON_NAME]-26"
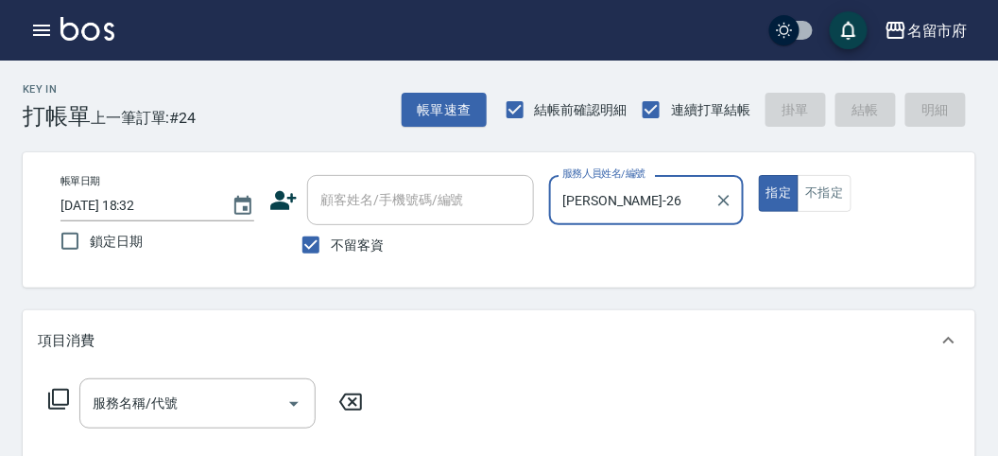
click at [43, 400] on div "服務名稱/代號 服務名稱/代號" at bounding box center [206, 403] width 337 height 50
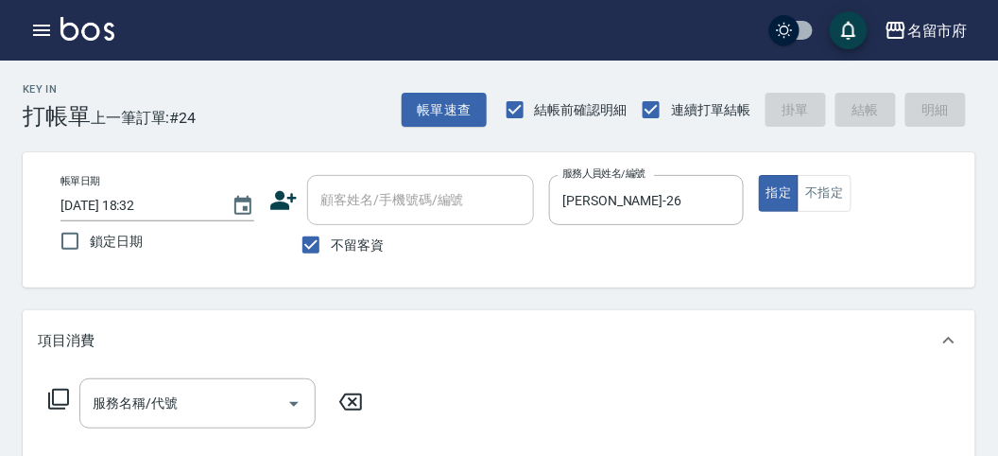
click at [61, 394] on icon at bounding box center [58, 399] width 23 height 23
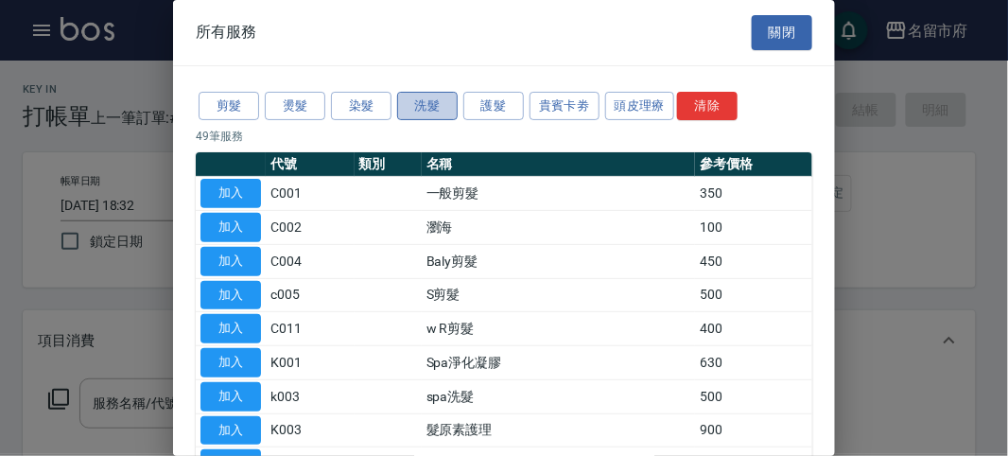
click at [434, 105] on button "洗髮" at bounding box center [427, 106] width 61 height 29
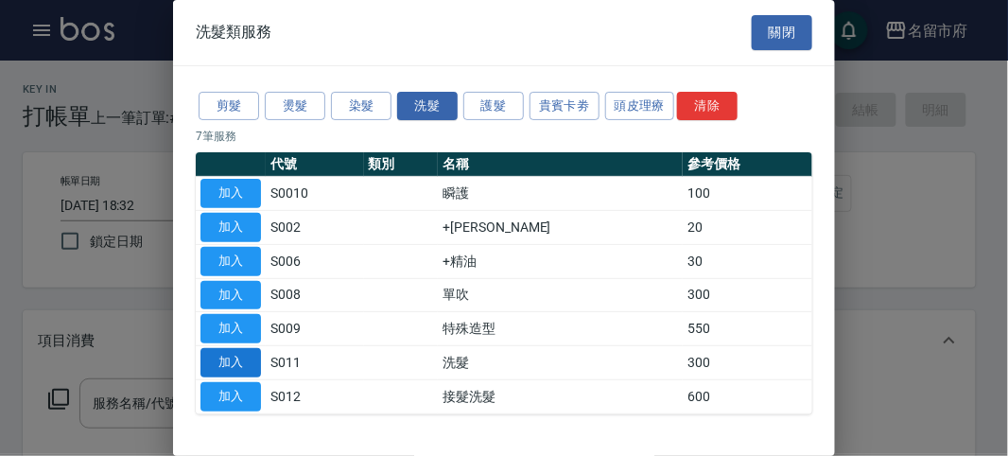
click at [245, 354] on button "加入" at bounding box center [230, 362] width 61 height 29
type input "洗髮(S011)"
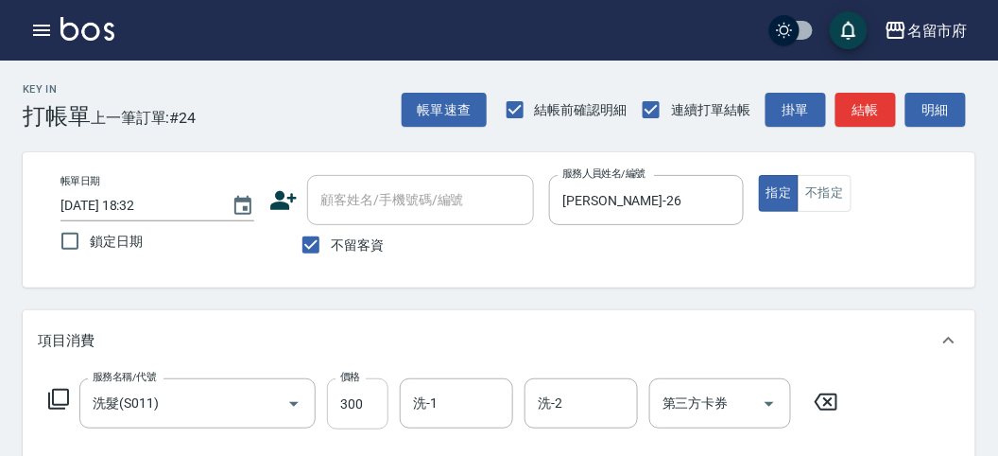
click at [354, 413] on input "300" at bounding box center [357, 403] width 61 height 51
type input "350"
click at [63, 391] on icon at bounding box center [58, 399] width 23 height 23
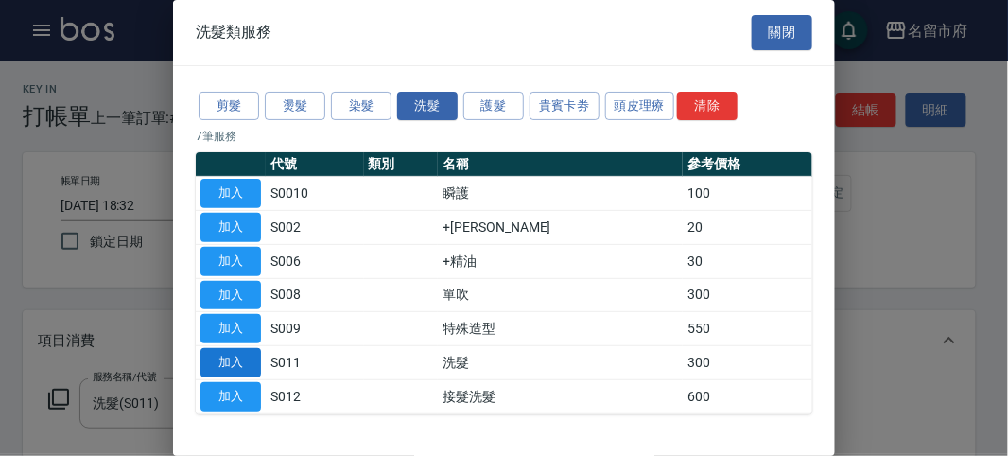
click at [242, 355] on button "加入" at bounding box center [230, 362] width 61 height 29
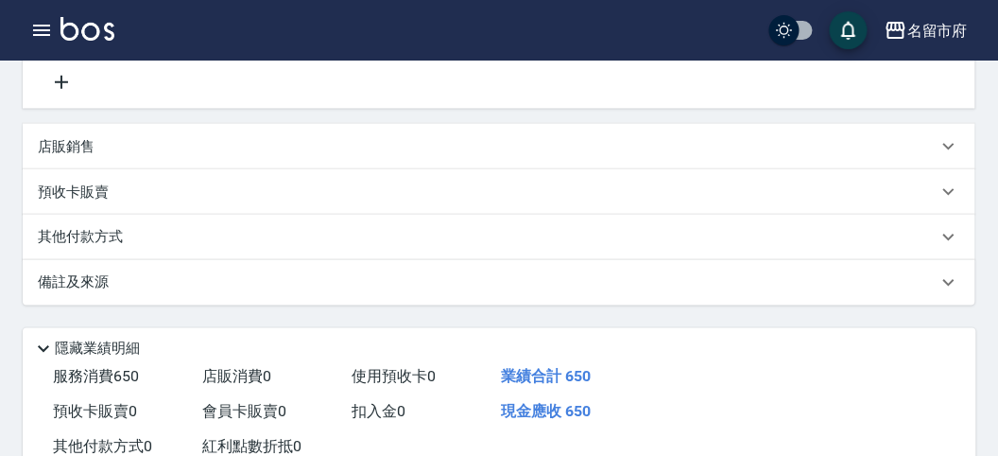
scroll to position [152, 0]
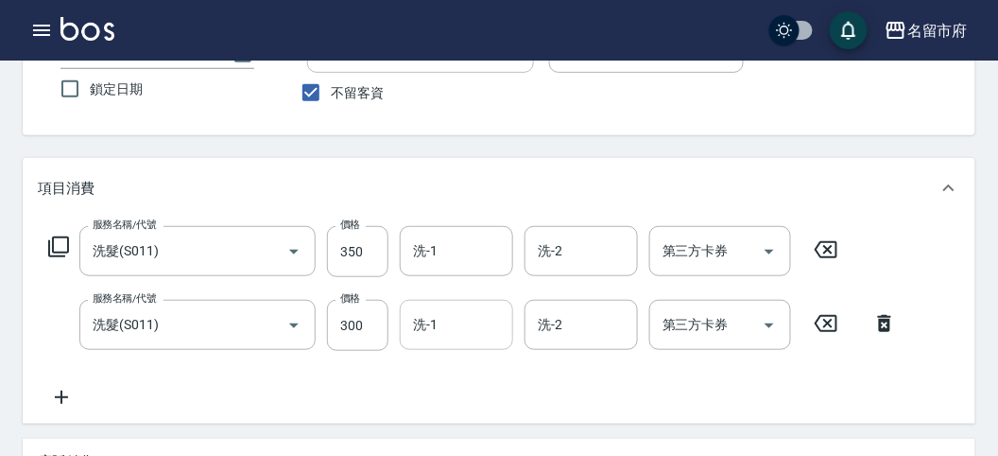
click at [451, 320] on input "洗-1" at bounding box center [456, 324] width 96 height 33
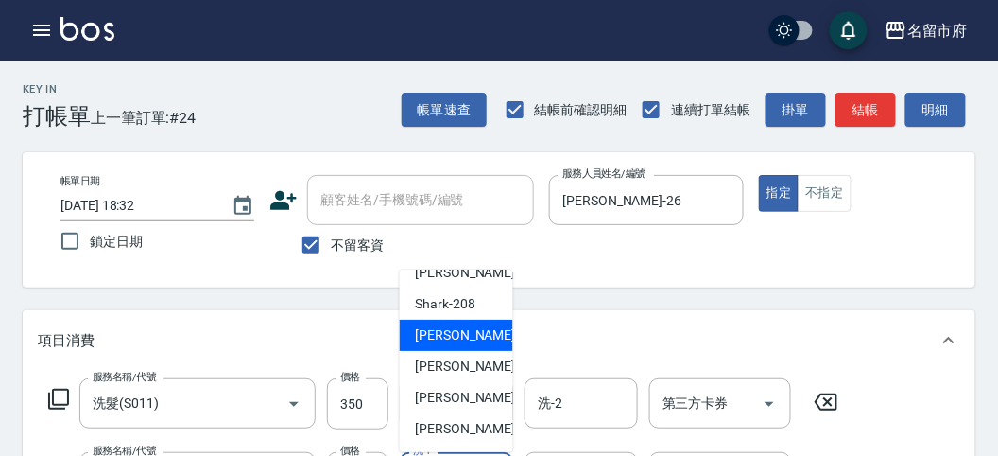
scroll to position [210, 0]
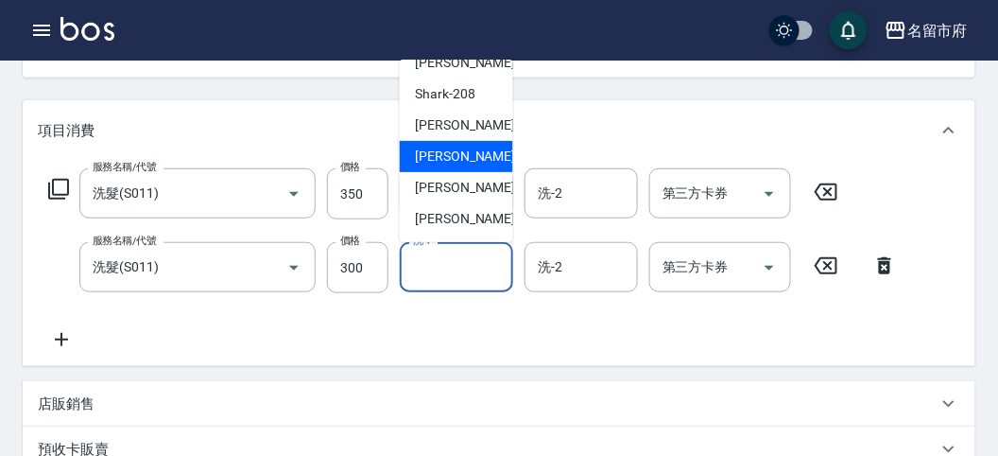
click at [477, 158] on span "Min Min -218" at bounding box center [478, 157] width 127 height 20
type input "Min Min-218"
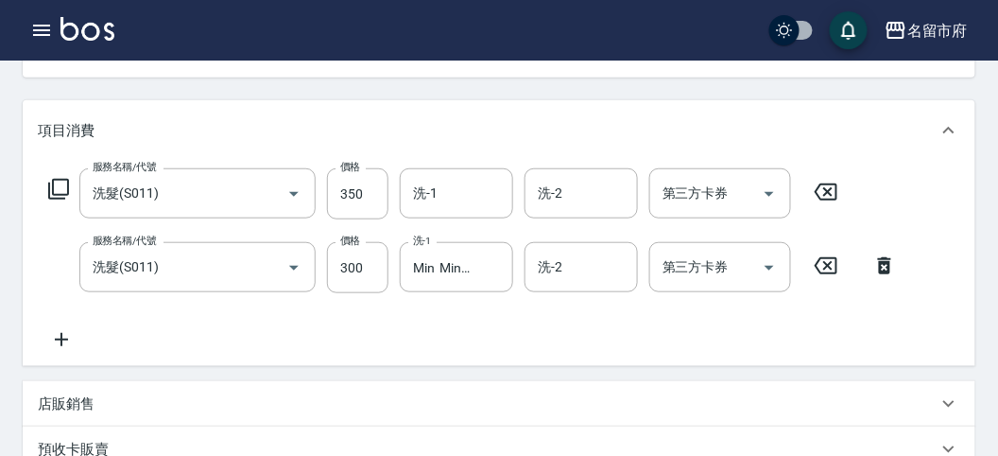
click at [567, 320] on div "服務名稱/代號 洗髮(S011) 服務名稱/代號 價格 350 價格 洗-1 洗-1 洗-2 洗-2 第三方卡券 第三方卡券 服務名稱/代號 洗髮(S011)…" at bounding box center [473, 259] width 871 height 182
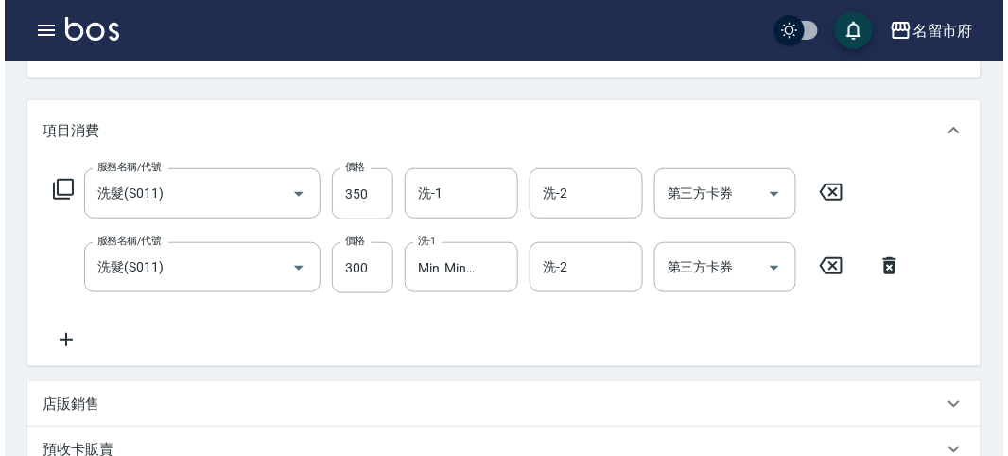
scroll to position [627, 0]
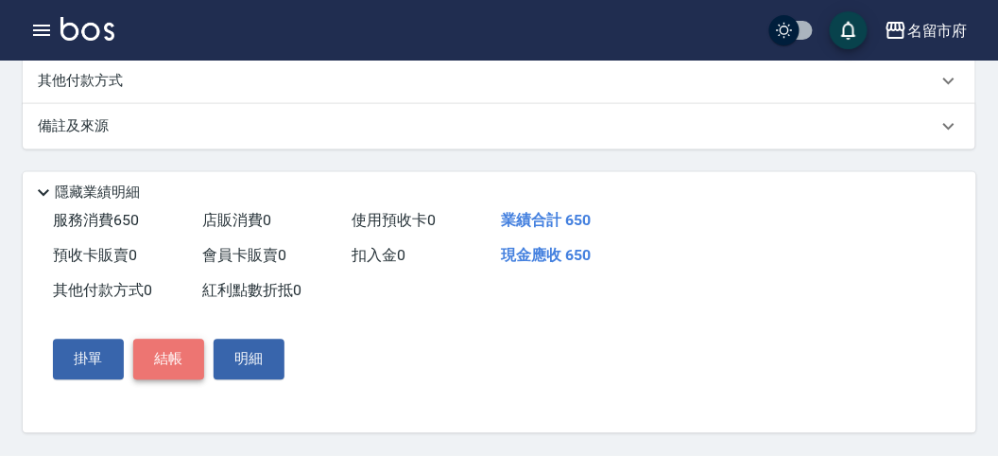
drag, startPoint x: 176, startPoint y: 360, endPoint x: 180, endPoint y: 350, distance: 11.1
click at [178, 356] on button "結帳" at bounding box center [168, 359] width 71 height 40
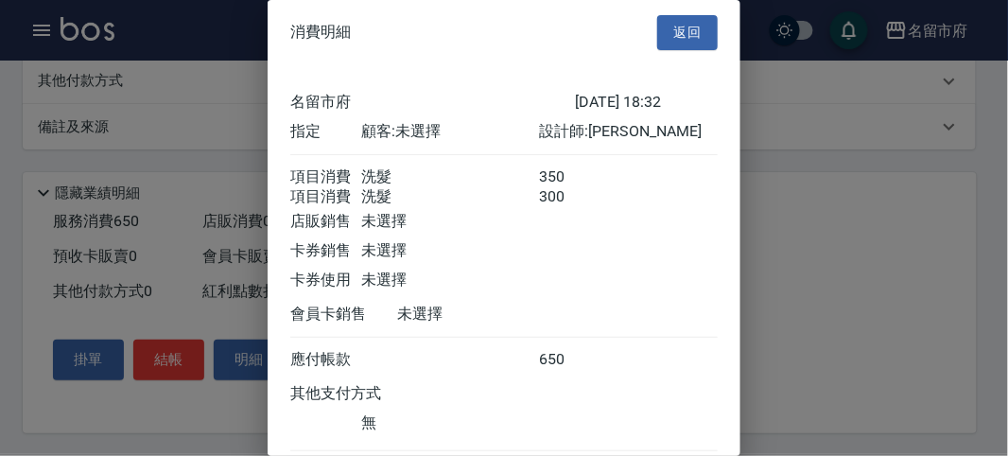
scroll to position [126, 0]
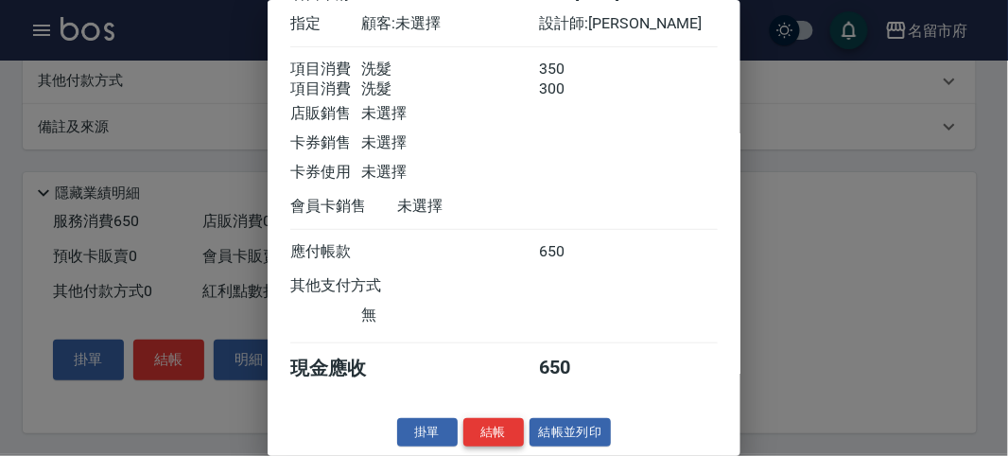
click at [489, 424] on button "結帳" at bounding box center [493, 432] width 61 height 29
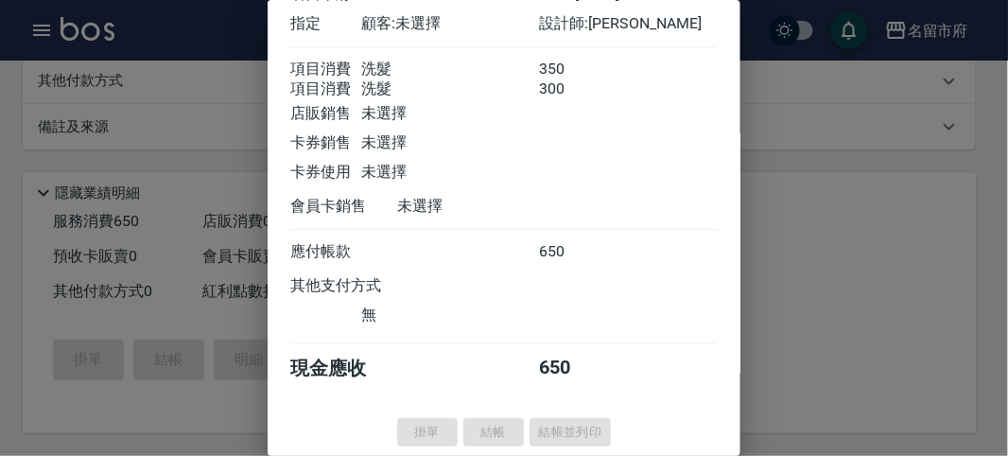
type input "[DATE] 18:38"
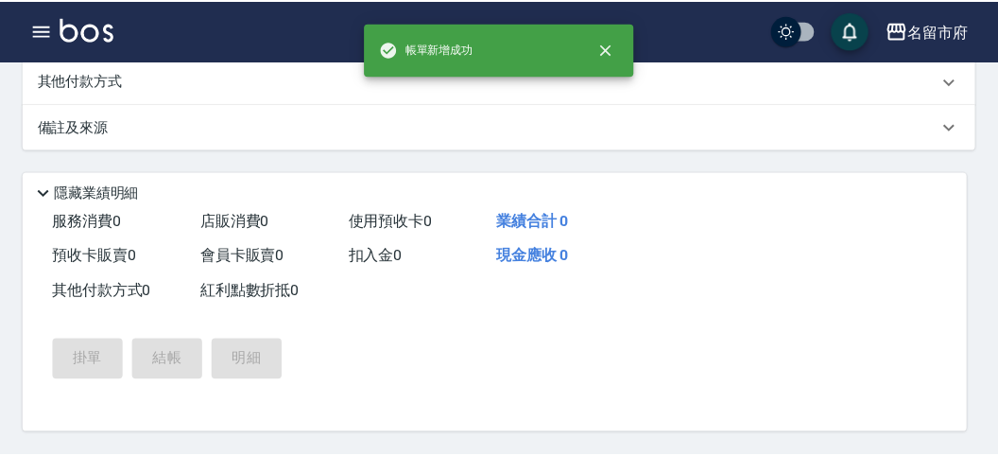
scroll to position [0, 0]
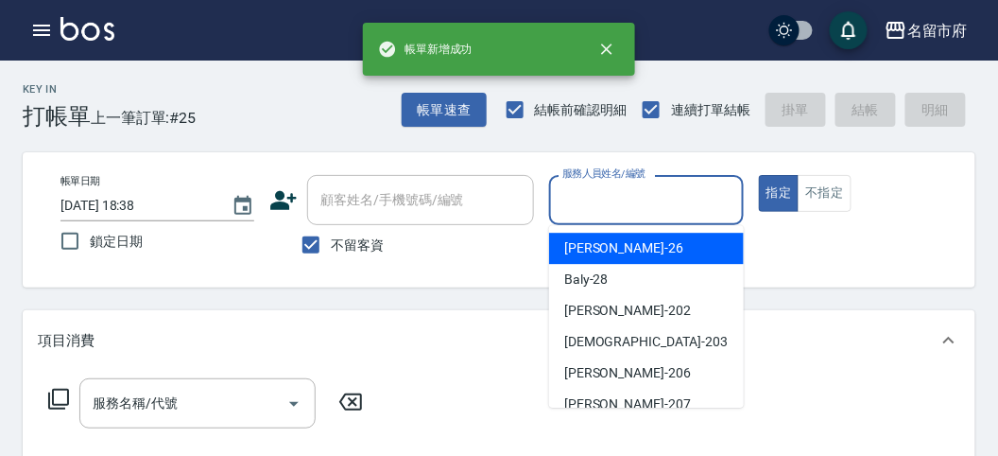
click at [616, 195] on input "服務人員姓名/編號" at bounding box center [646, 199] width 177 height 33
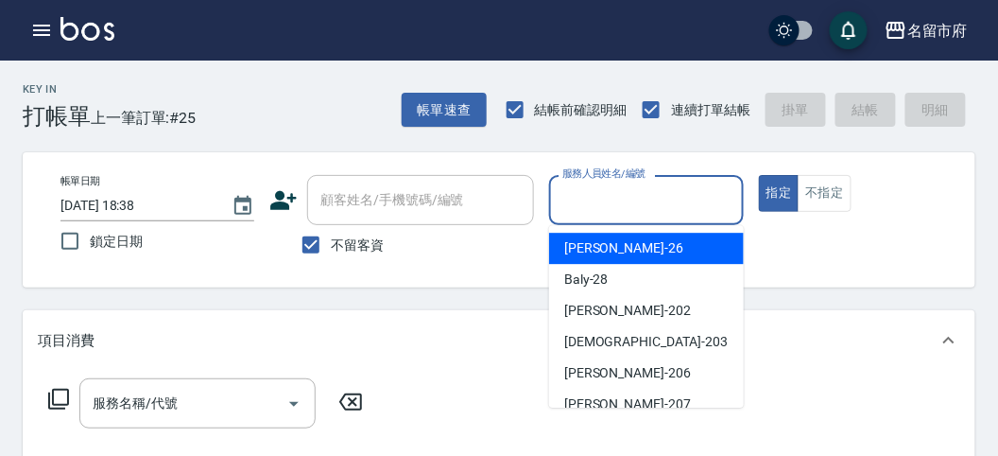
click at [624, 243] on div "[PERSON_NAME] -26" at bounding box center [646, 248] width 195 height 31
type input "[PERSON_NAME]-26"
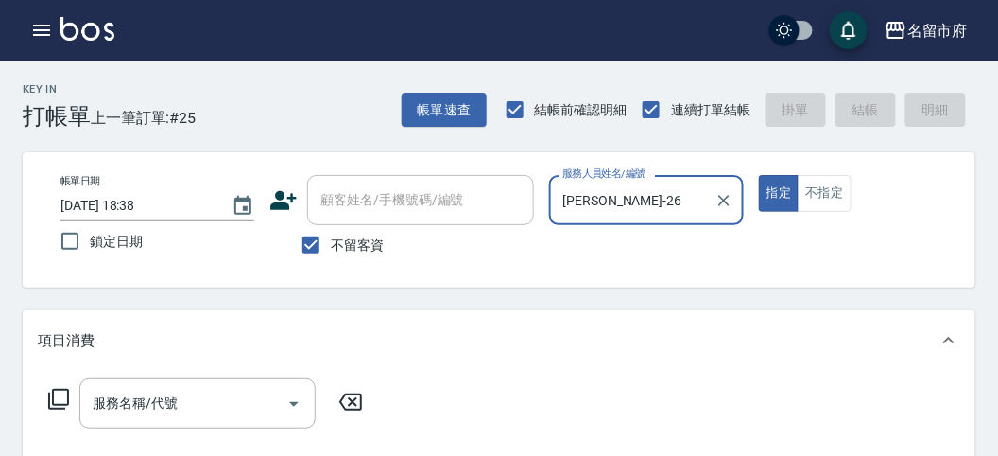
click at [50, 397] on icon at bounding box center [58, 399] width 23 height 23
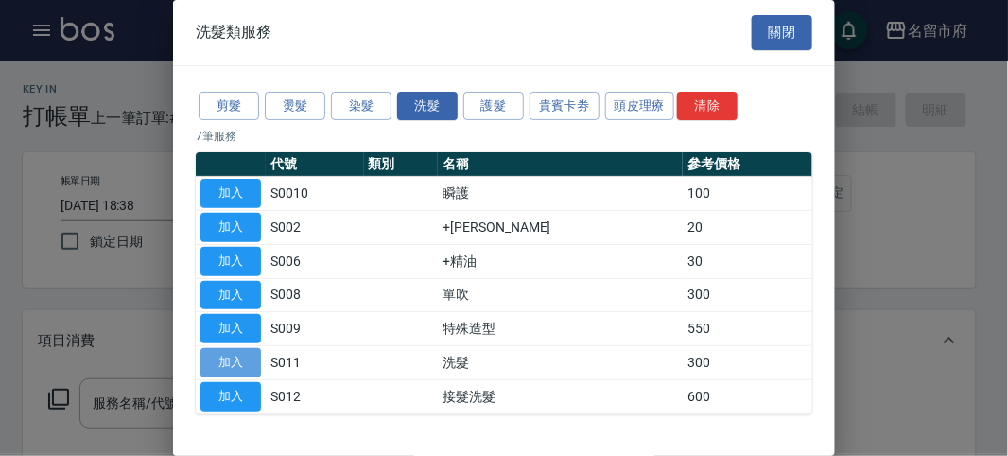
click at [214, 350] on button "加入" at bounding box center [230, 362] width 61 height 29
type input "洗髮(S011)"
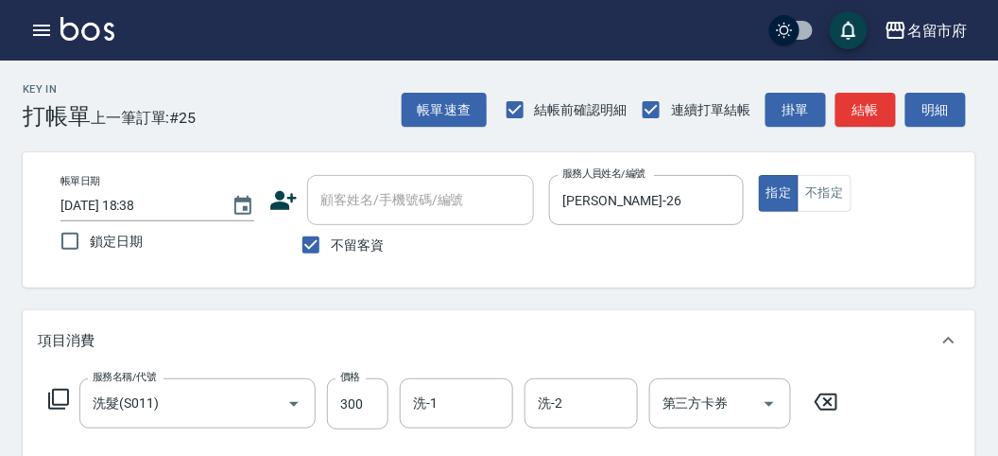
click at [66, 395] on icon at bounding box center [58, 399] width 23 height 23
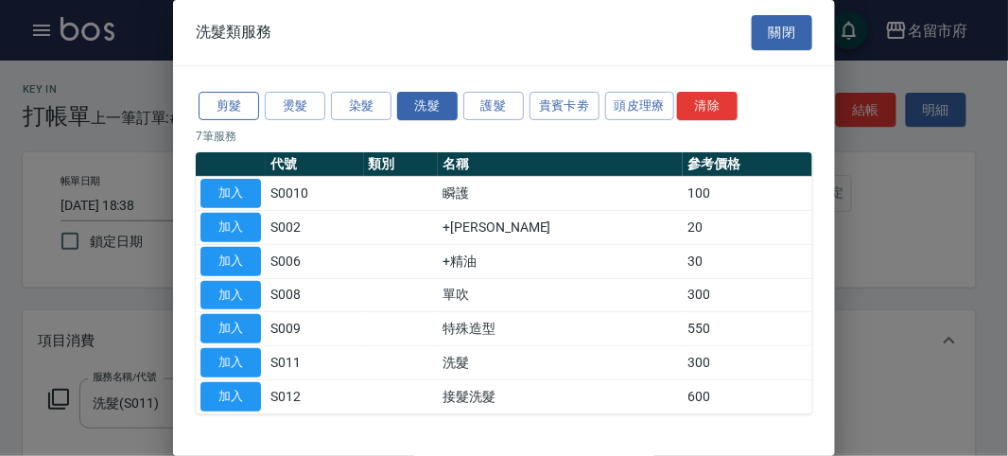
click at [246, 95] on button "剪髮" at bounding box center [229, 106] width 61 height 29
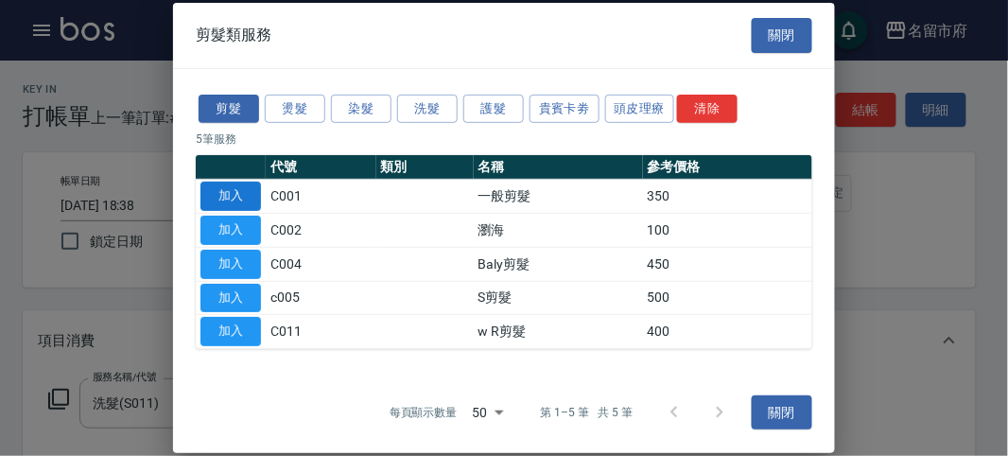
click at [235, 186] on button "加入" at bounding box center [230, 196] width 61 height 29
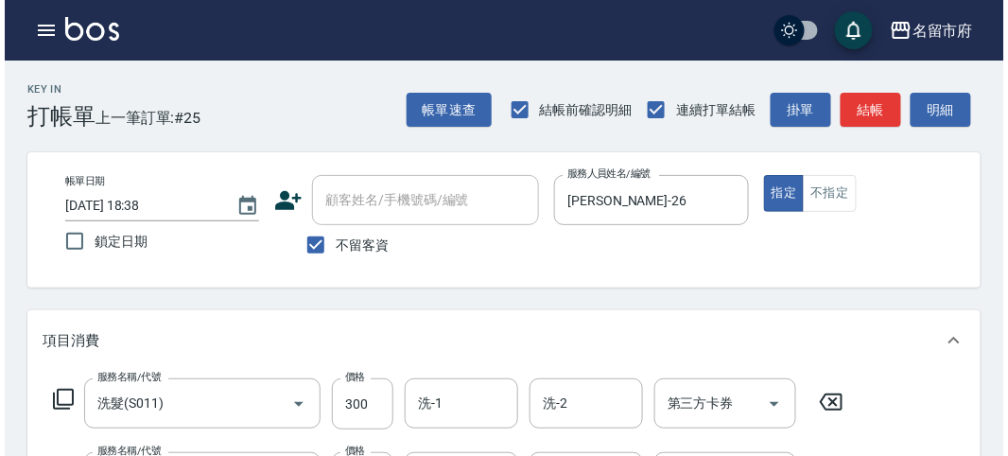
scroll to position [627, 0]
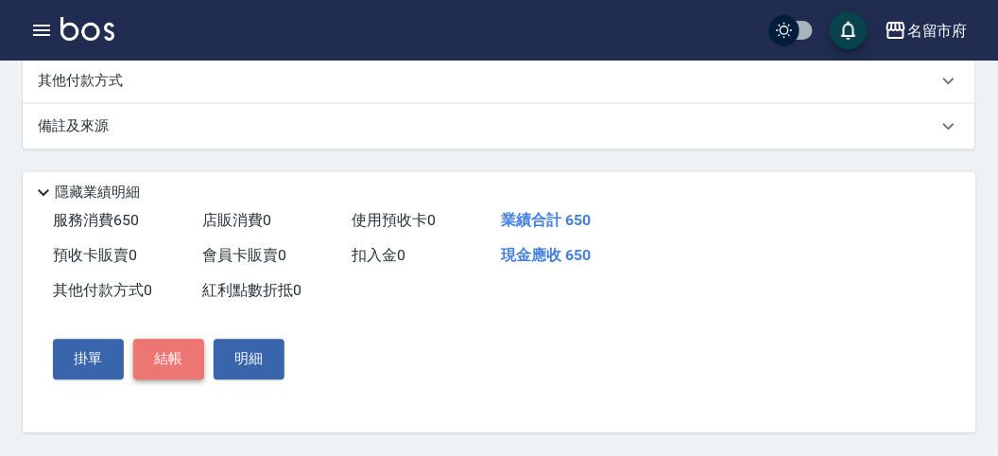
click at [167, 359] on button "結帳" at bounding box center [168, 359] width 71 height 40
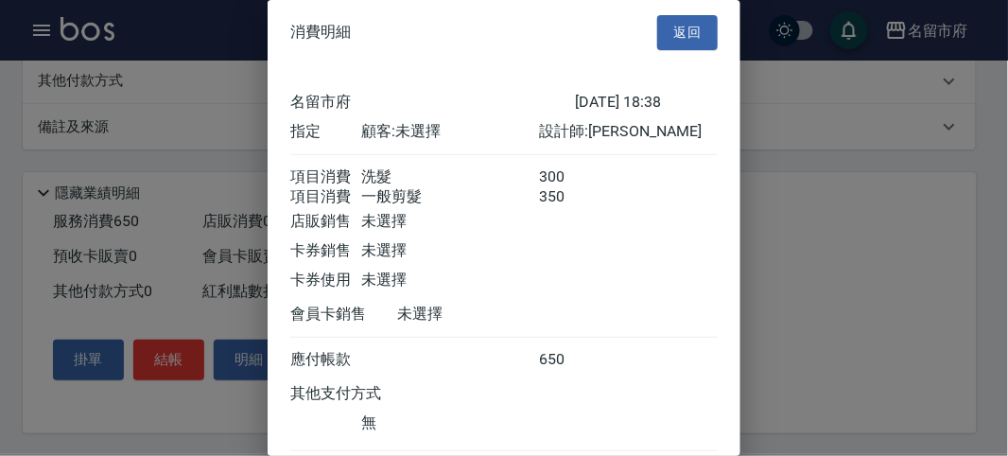
scroll to position [126, 0]
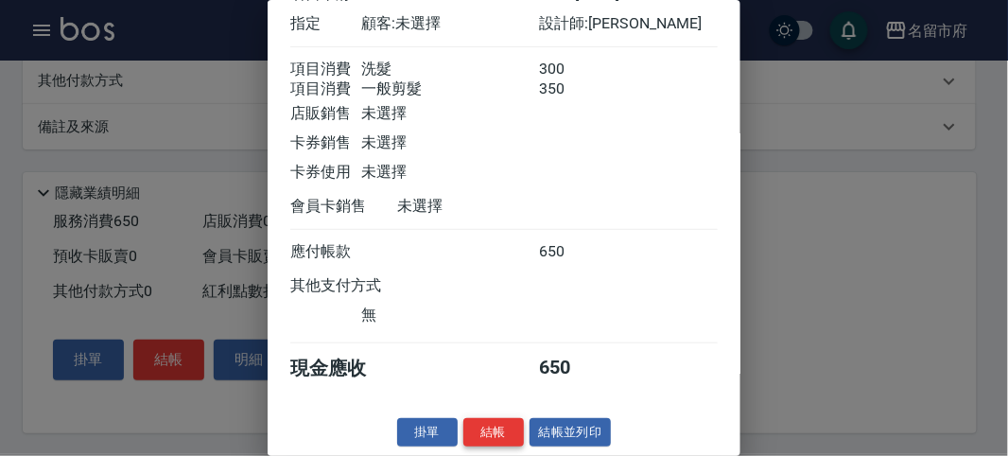
click at [490, 429] on button "結帳" at bounding box center [493, 432] width 61 height 29
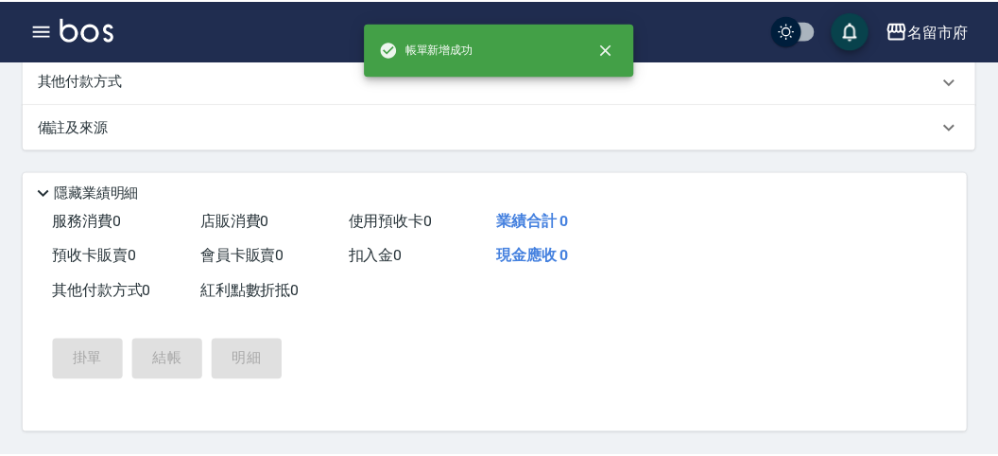
scroll to position [0, 0]
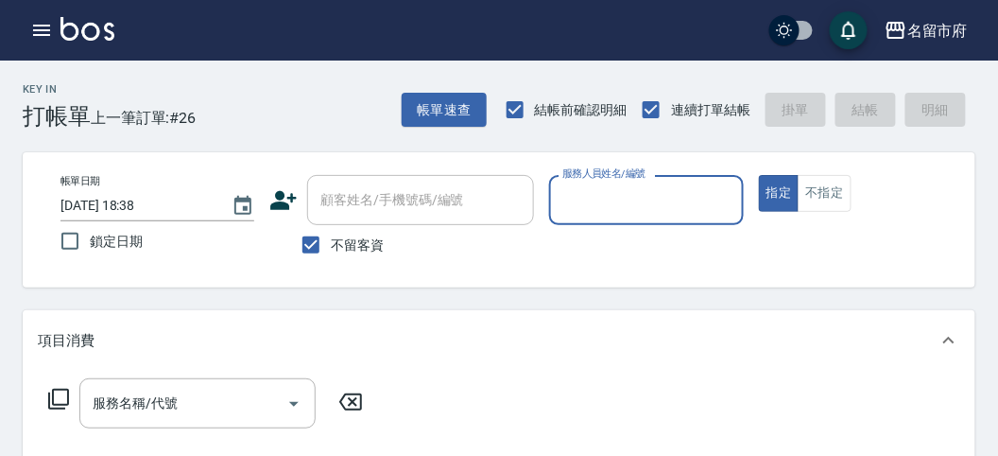
click at [564, 180] on label "服務人員姓名/編號" at bounding box center [603, 173] width 83 height 14
click at [564, 183] on input "服務人員姓名/編號" at bounding box center [646, 199] width 177 height 33
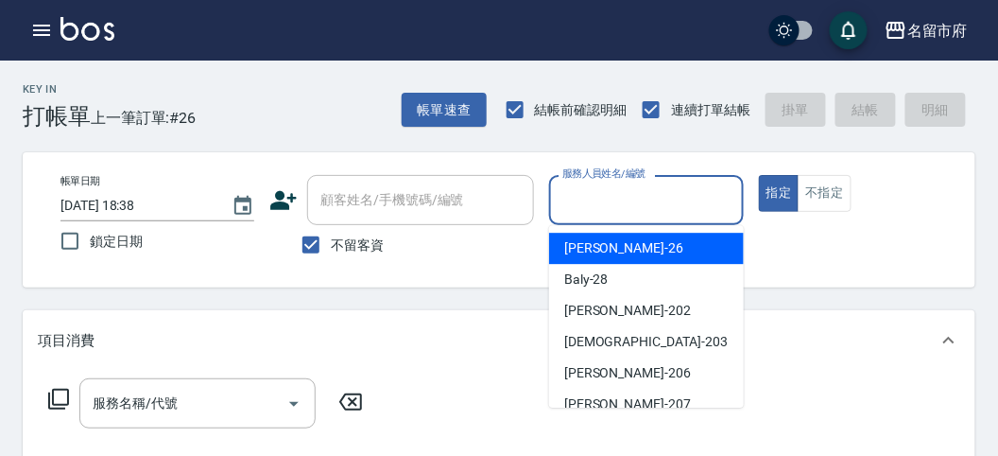
click at [578, 203] on input "服務人員姓名/編號" at bounding box center [646, 199] width 177 height 33
click at [600, 247] on span "[PERSON_NAME] -26" at bounding box center [623, 248] width 119 height 20
type input "[PERSON_NAME]-26"
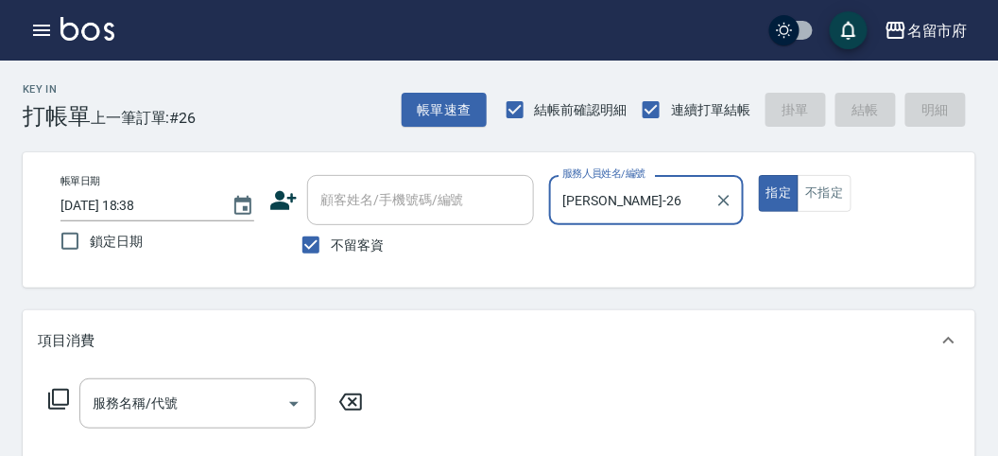
click at [62, 395] on icon at bounding box center [58, 399] width 23 height 23
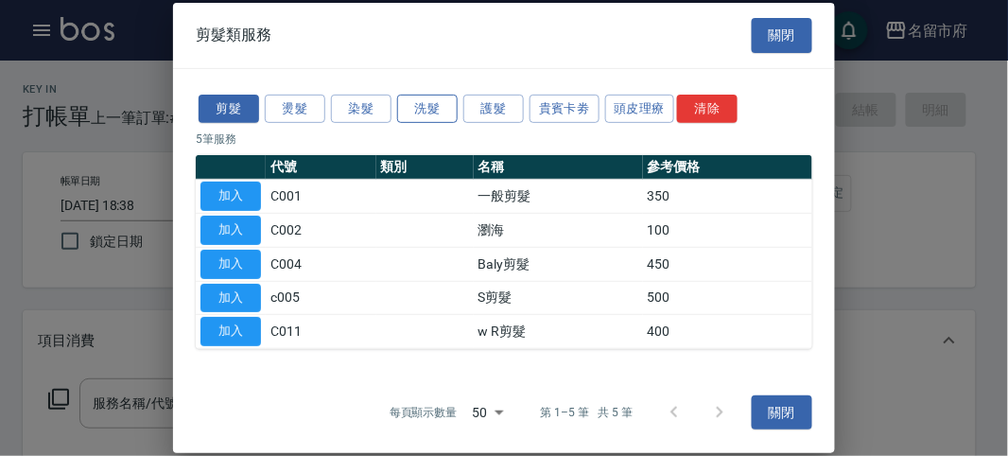
click at [424, 107] on button "洗髮" at bounding box center [427, 108] width 61 height 29
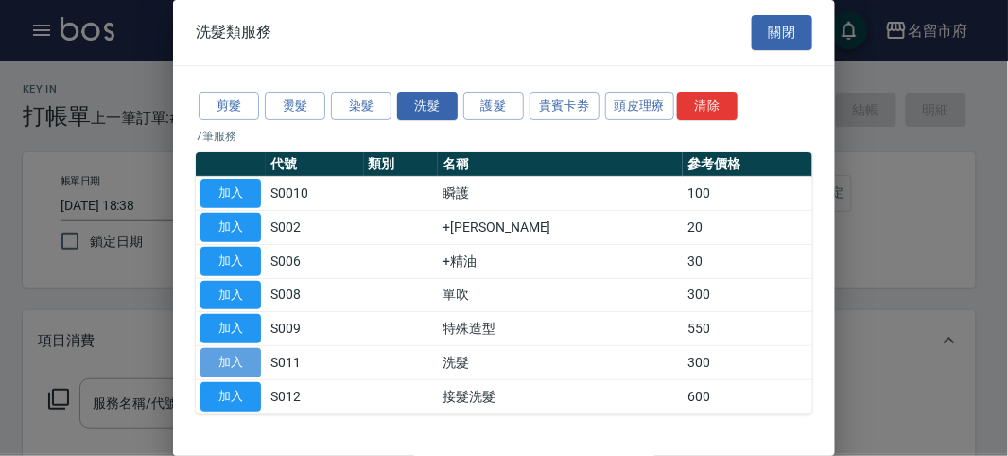
click at [244, 352] on button "加入" at bounding box center [230, 362] width 61 height 29
type input "洗髮(S011)"
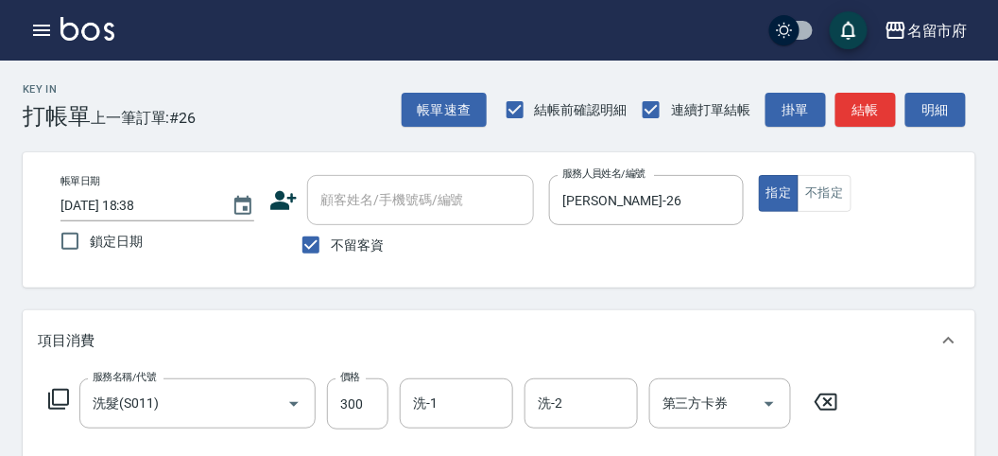
click at [58, 397] on icon at bounding box center [58, 399] width 23 height 23
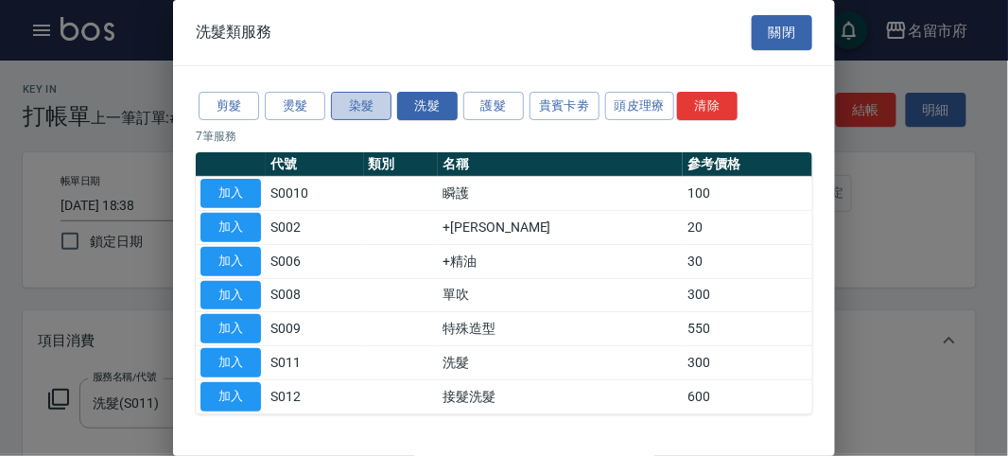
click at [361, 99] on button "染髮" at bounding box center [361, 106] width 61 height 29
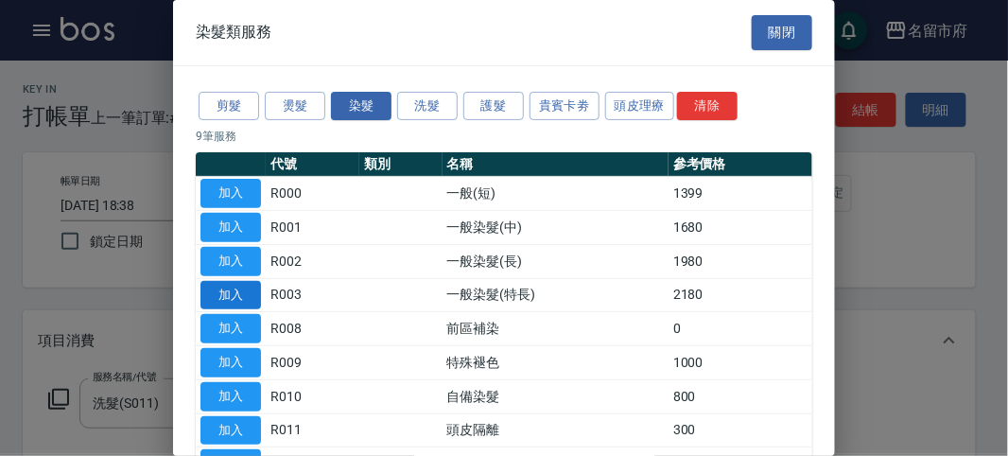
click at [232, 285] on button "加入" at bounding box center [230, 295] width 61 height 29
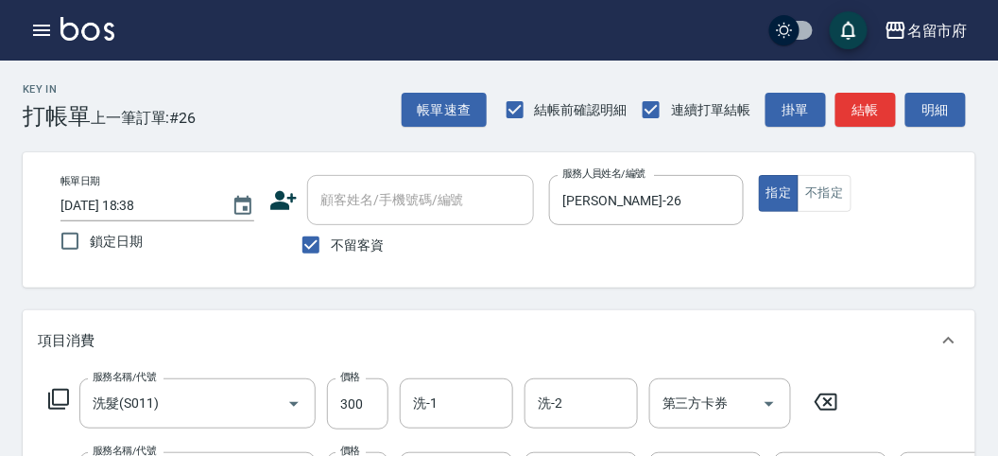
click at [63, 395] on icon at bounding box center [58, 399] width 23 height 23
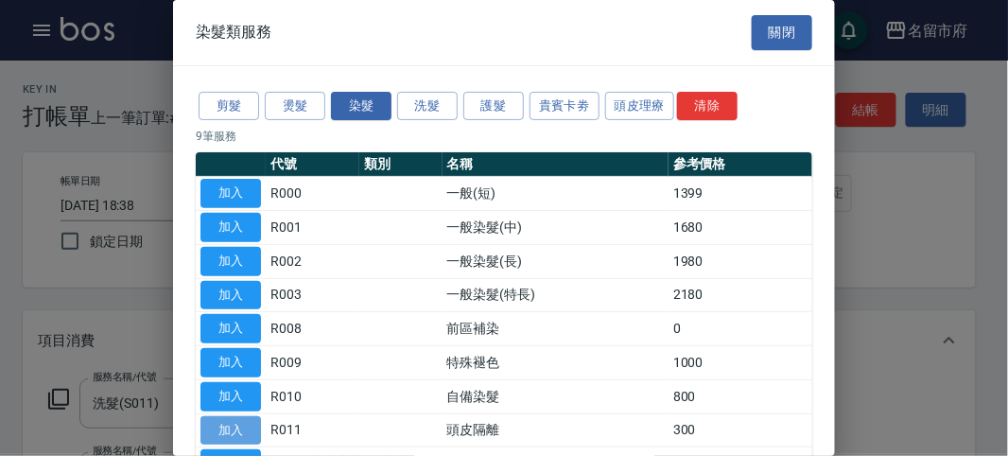
click at [233, 419] on button "加入" at bounding box center [230, 430] width 61 height 29
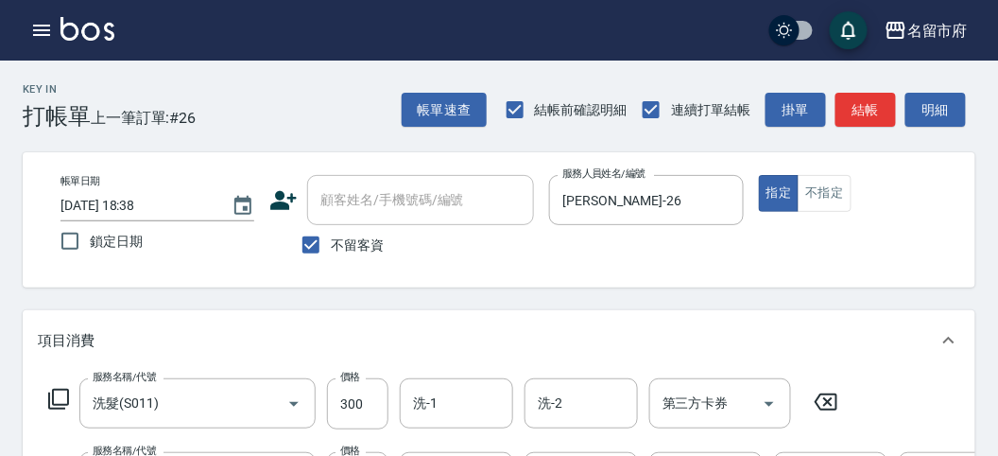
click at [63, 393] on icon at bounding box center [58, 399] width 23 height 23
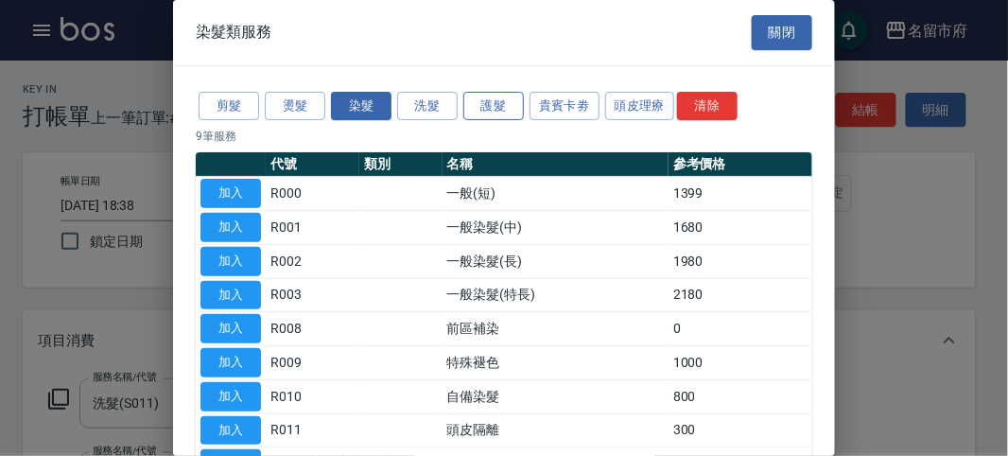
click at [498, 107] on button "護髮" at bounding box center [493, 106] width 61 height 29
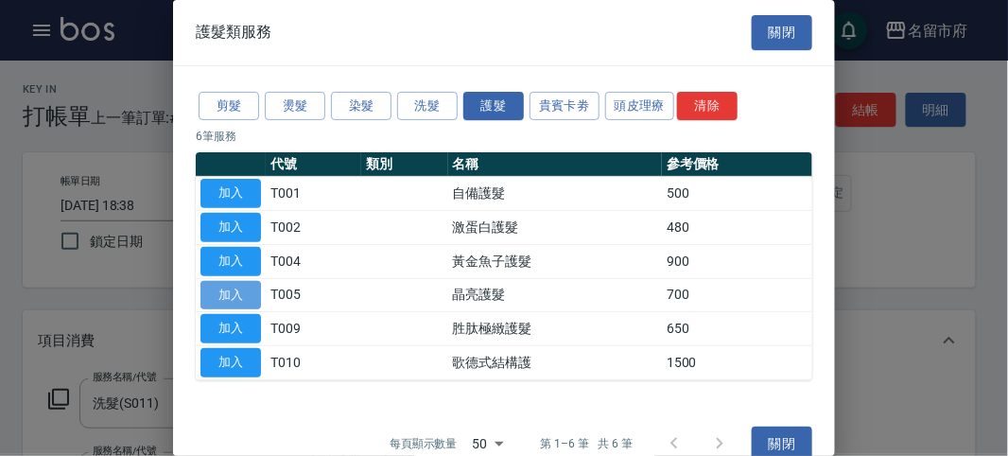
click at [217, 291] on button "加入" at bounding box center [230, 295] width 61 height 29
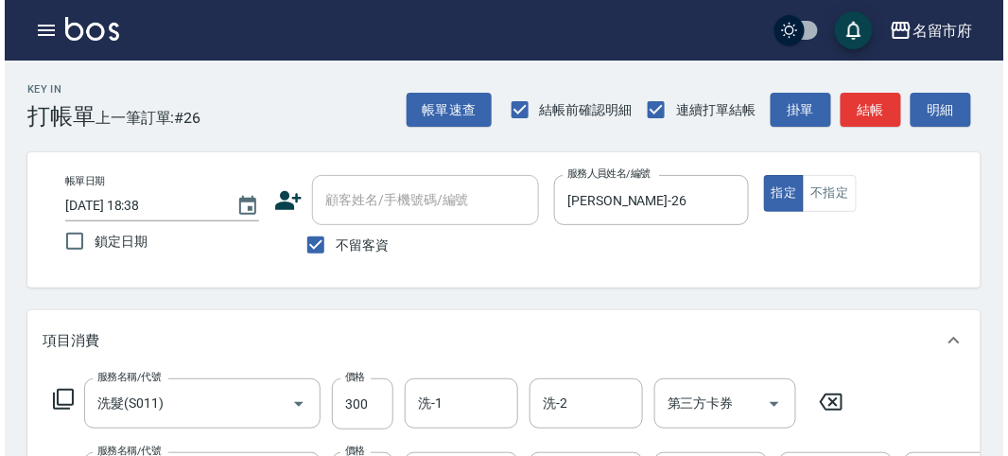
scroll to position [792, 0]
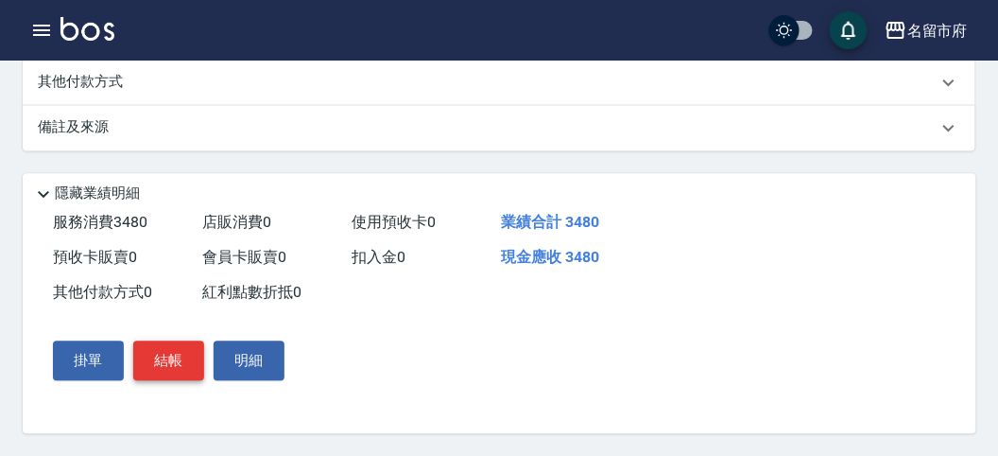
click at [156, 355] on button "結帳" at bounding box center [168, 360] width 71 height 40
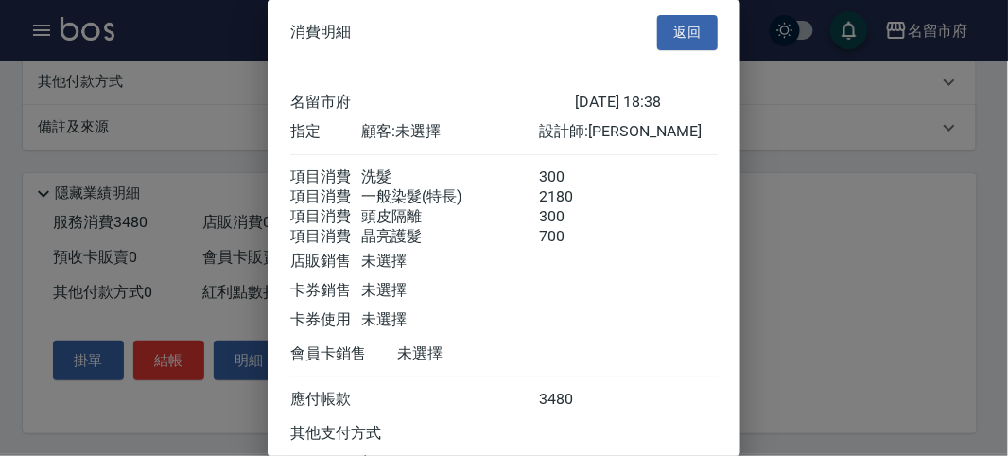
scroll to position [169, 0]
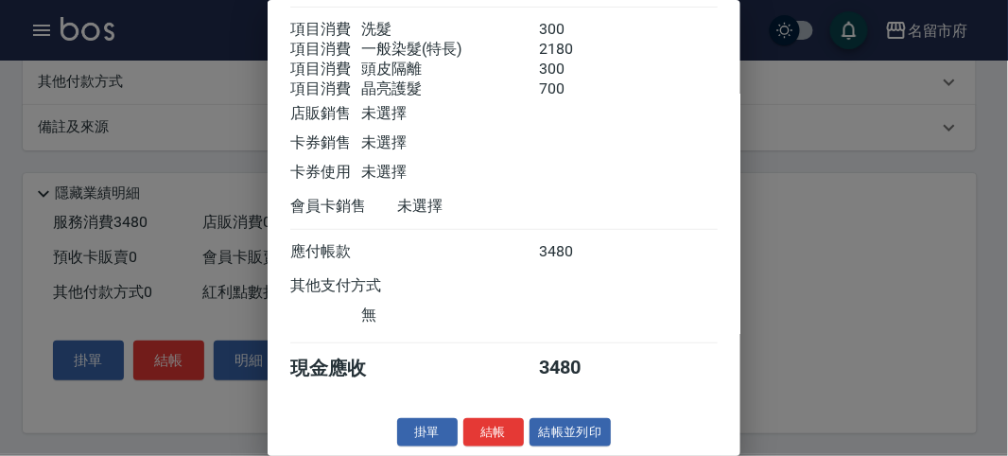
click at [480, 427] on button "結帳" at bounding box center [493, 432] width 61 height 29
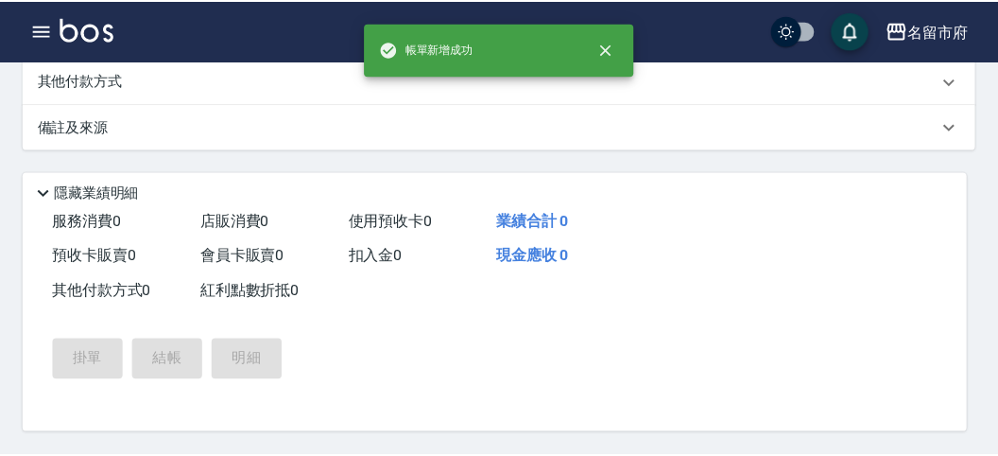
scroll to position [0, 0]
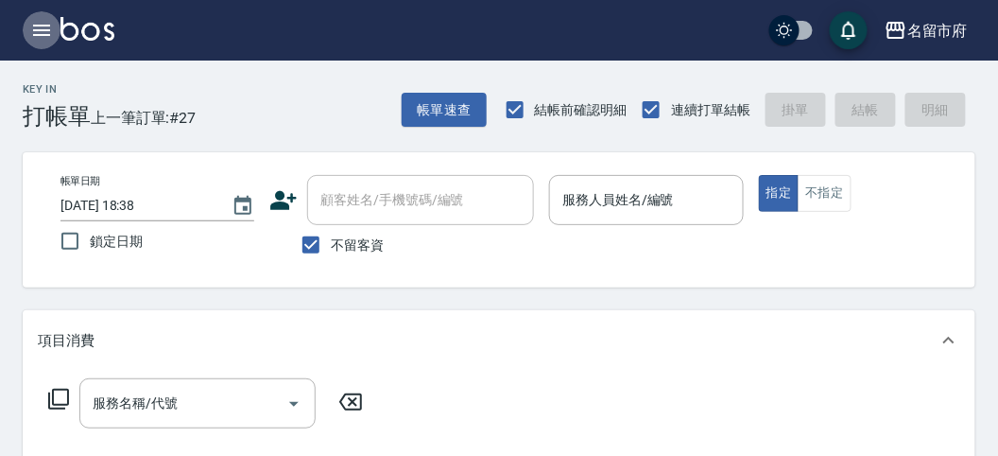
click at [42, 28] on icon "button" at bounding box center [41, 30] width 23 height 23
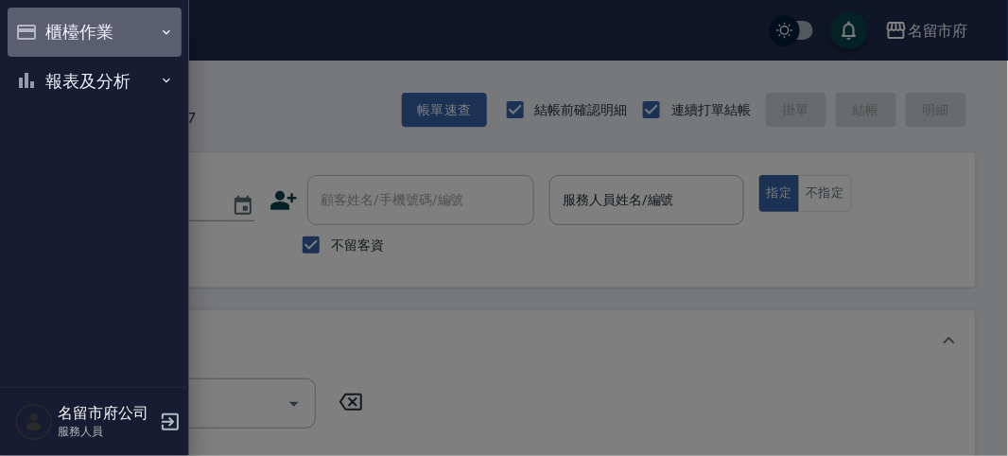
click at [77, 38] on button "櫃檯作業" at bounding box center [95, 32] width 174 height 49
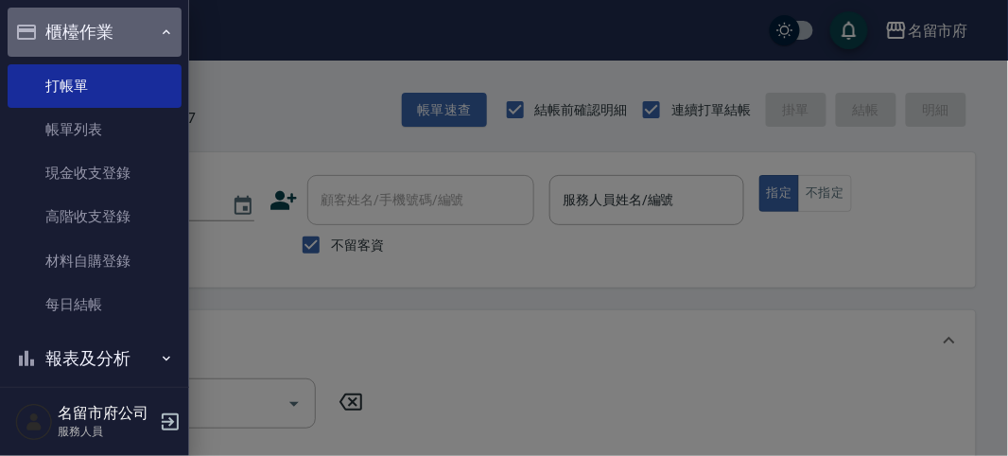
click at [97, 26] on button "櫃檯作業" at bounding box center [95, 32] width 174 height 49
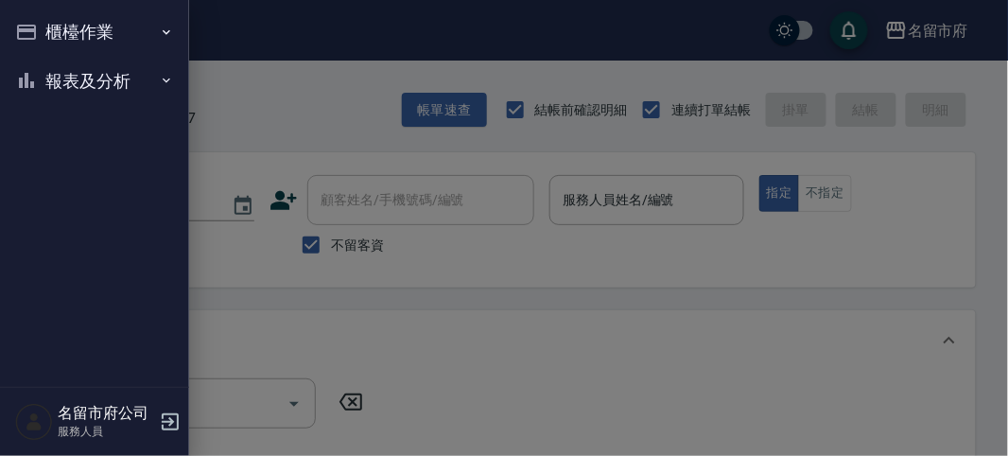
click at [107, 77] on button "報表及分析" at bounding box center [95, 81] width 174 height 49
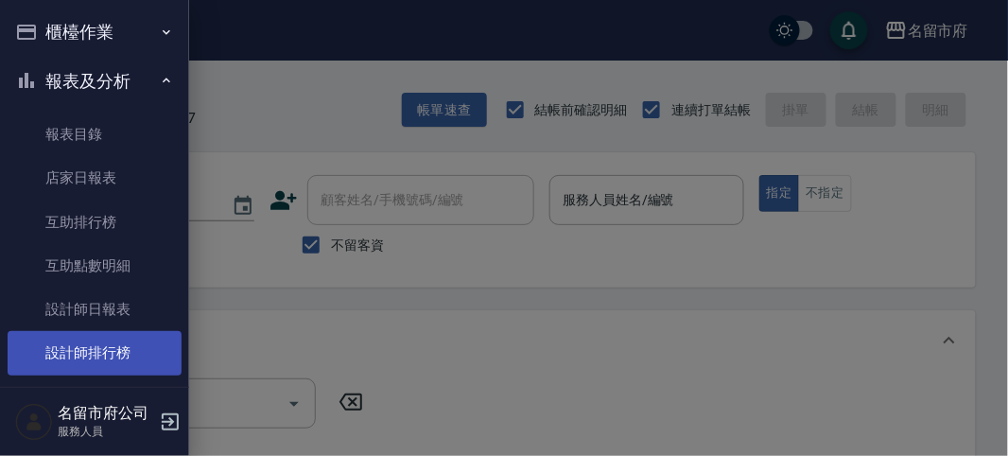
click at [124, 354] on link "設計師排行榜" at bounding box center [95, 352] width 174 height 43
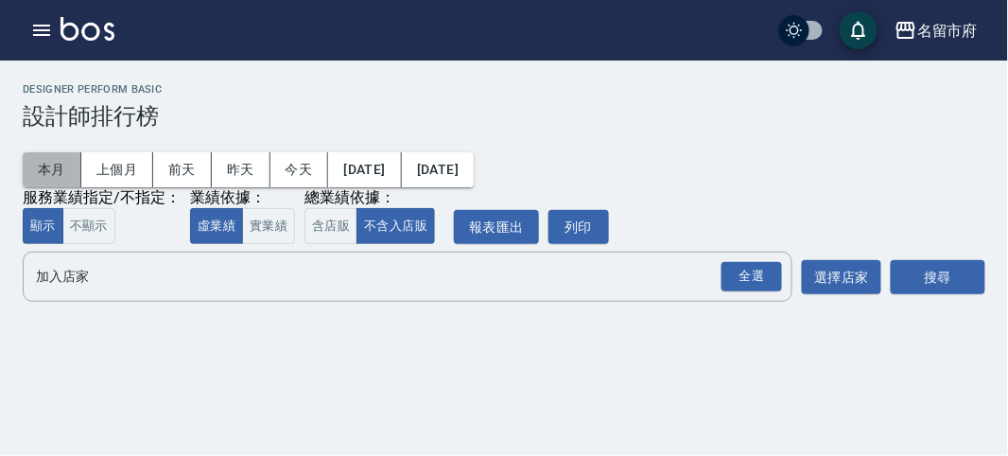
click at [67, 164] on button "本月" at bounding box center [52, 169] width 59 height 35
click at [735, 274] on div "全選" at bounding box center [751, 276] width 61 height 29
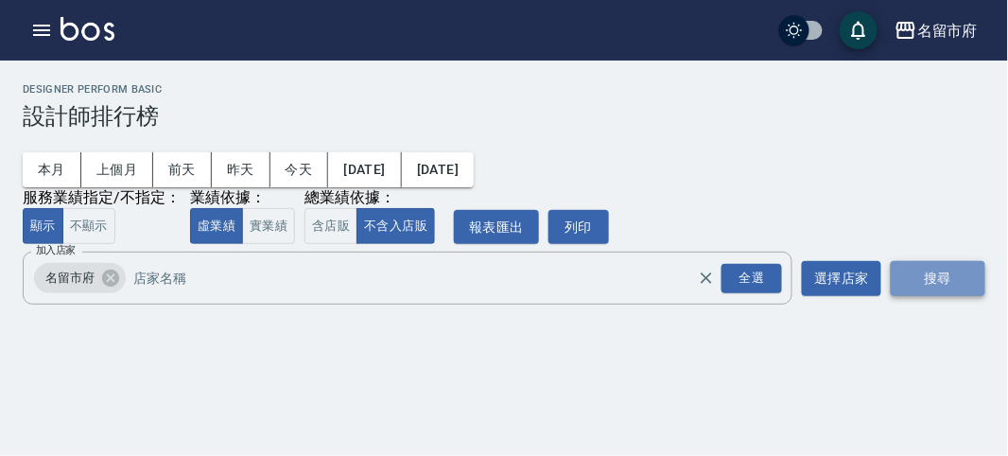
click at [915, 274] on button "搜尋" at bounding box center [938, 278] width 95 height 35
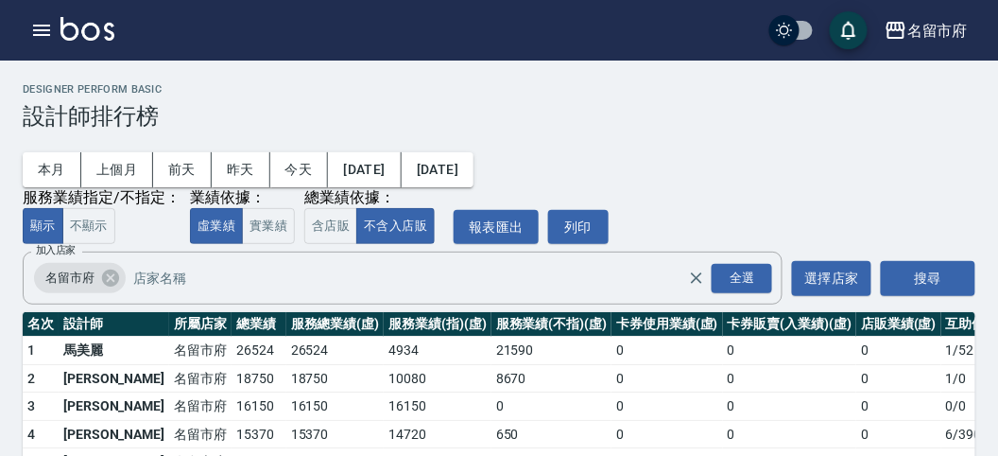
scroll to position [165, 0]
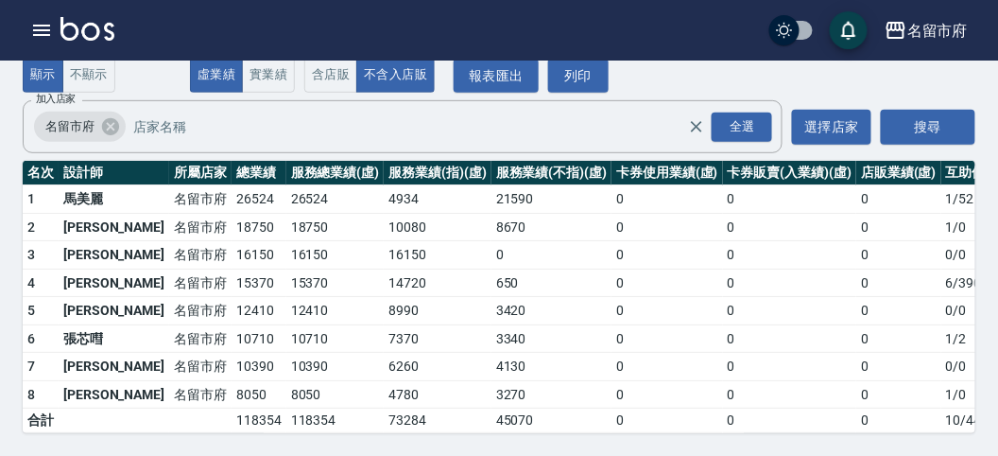
click at [232, 380] on td "8050" at bounding box center [259, 394] width 55 height 28
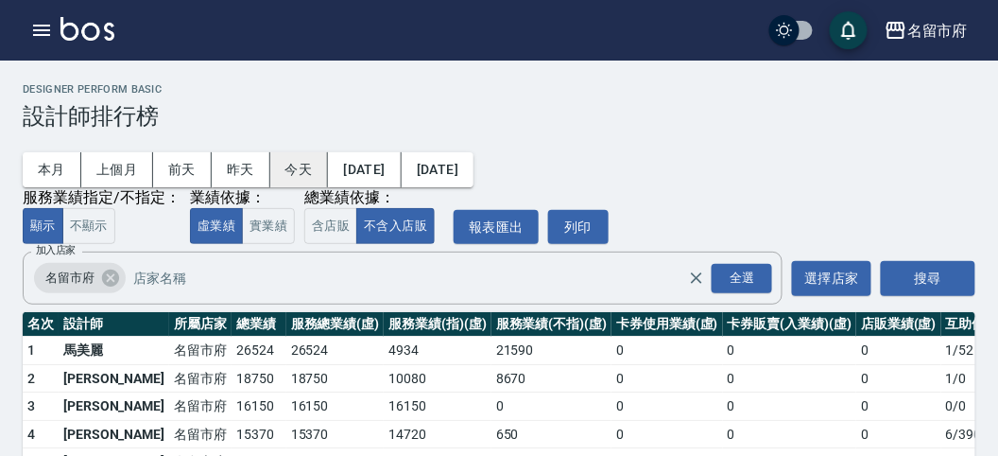
click at [315, 166] on button "今天" at bounding box center [299, 169] width 59 height 35
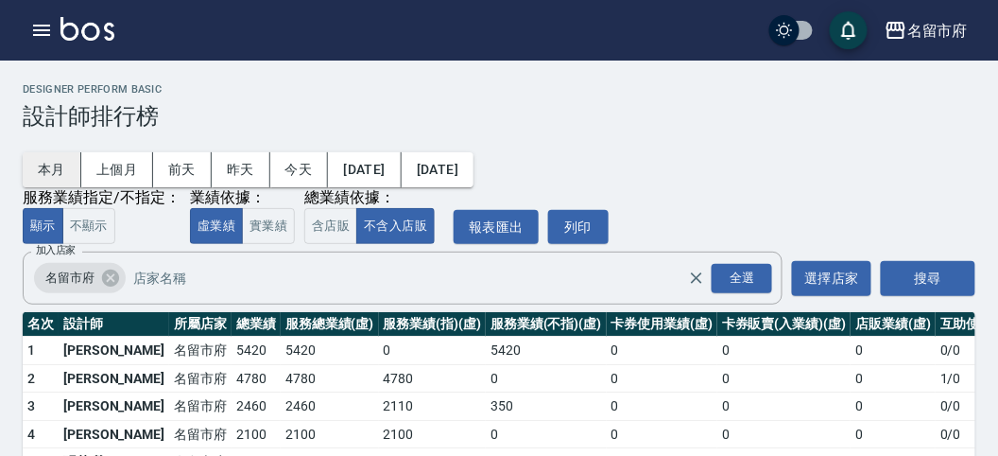
click at [59, 171] on button "本月" at bounding box center [52, 169] width 59 height 35
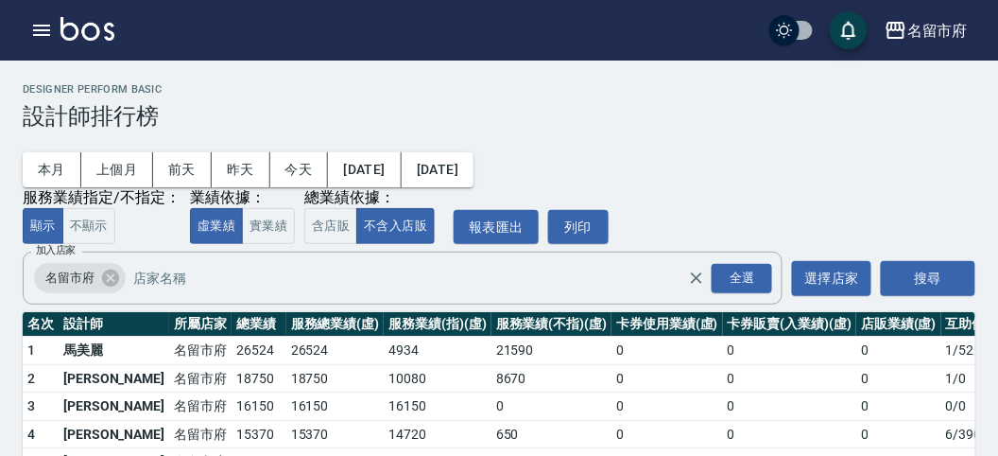
scroll to position [165, 0]
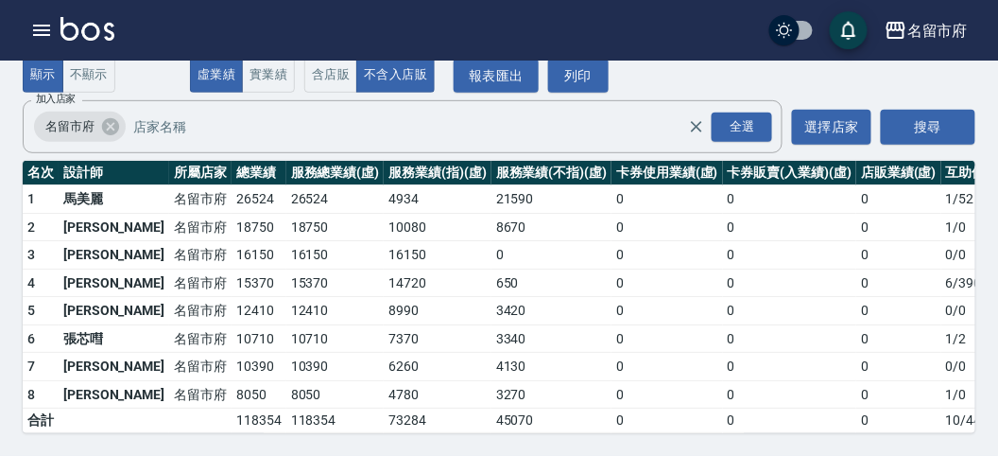
click at [232, 380] on td "8050" at bounding box center [259, 394] width 55 height 28
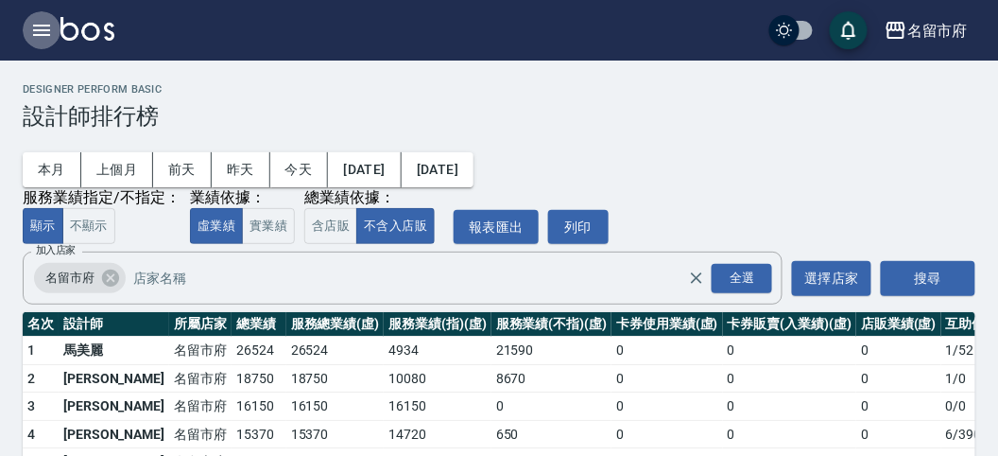
click at [43, 26] on icon "button" at bounding box center [41, 30] width 23 height 23
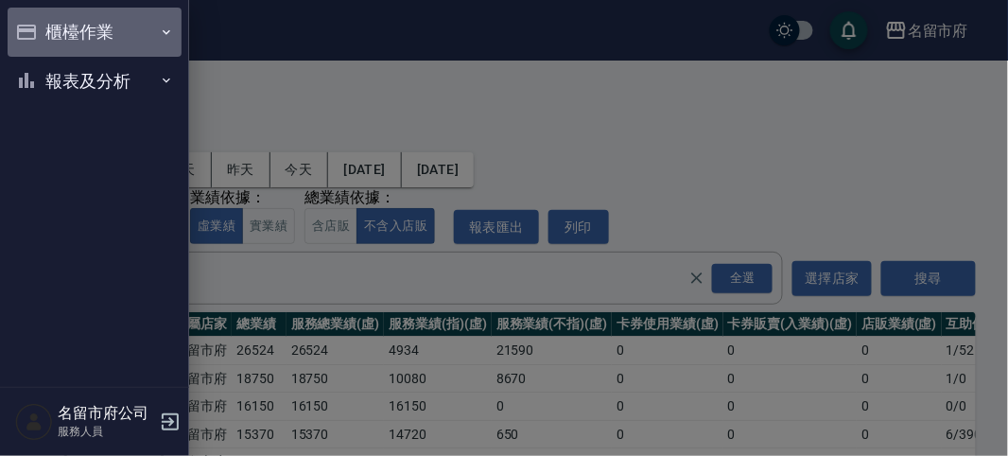
click at [43, 26] on button "櫃檯作業" at bounding box center [95, 32] width 174 height 49
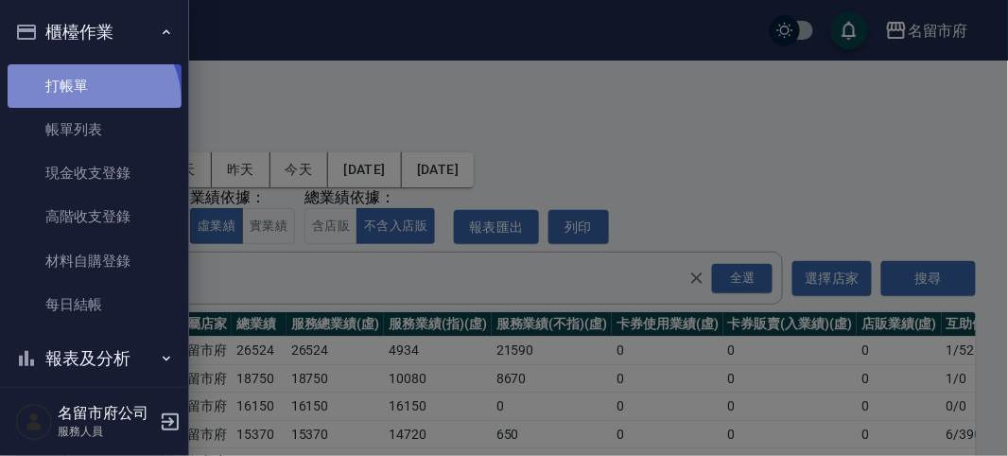
click at [81, 102] on link "打帳單" at bounding box center [95, 85] width 174 height 43
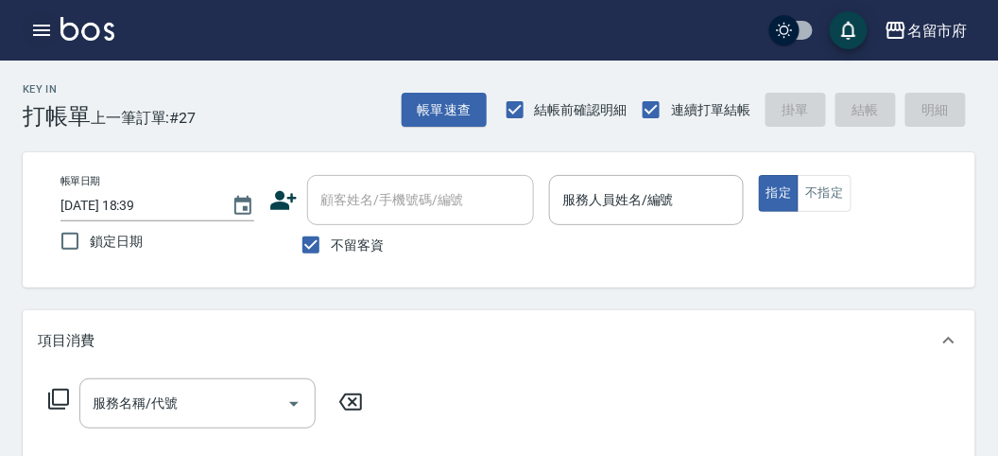
click at [39, 35] on icon "button" at bounding box center [41, 30] width 17 height 11
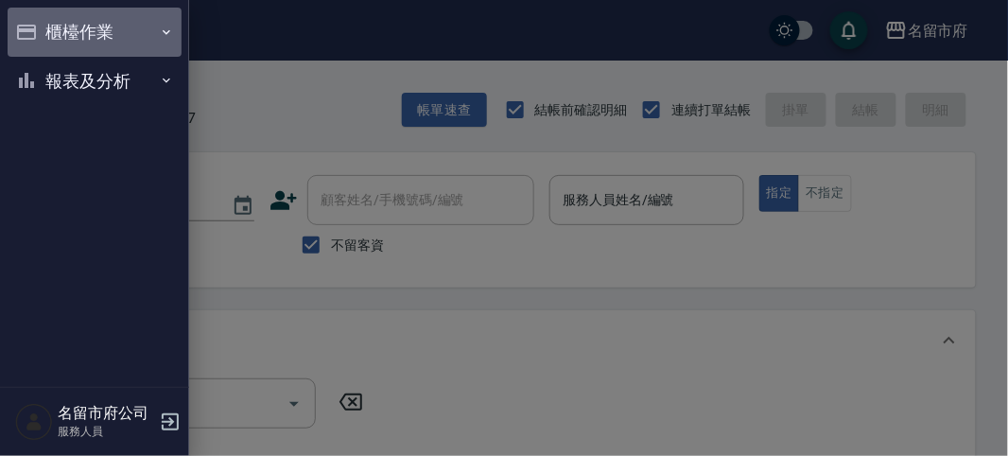
click at [49, 35] on button "櫃檯作業" at bounding box center [95, 32] width 174 height 49
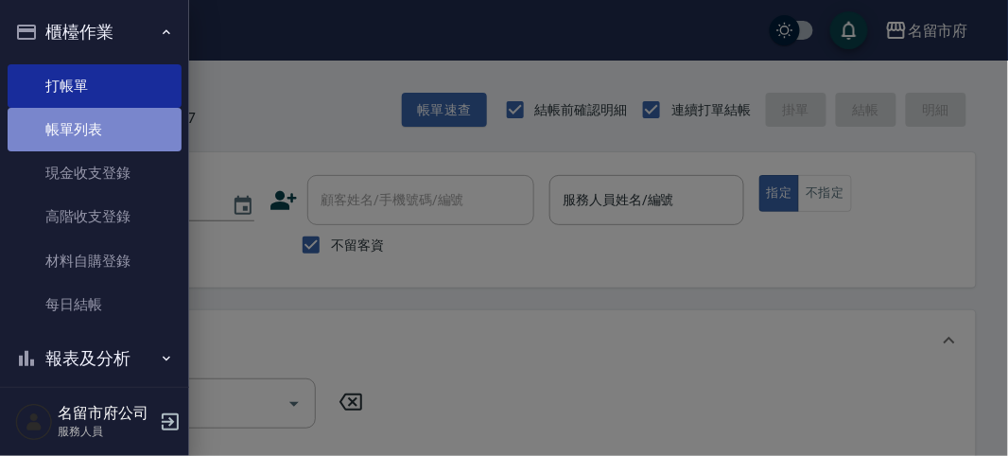
click at [105, 121] on link "帳單列表" at bounding box center [95, 129] width 174 height 43
click at [103, 123] on link "帳單列表" at bounding box center [95, 129] width 174 height 43
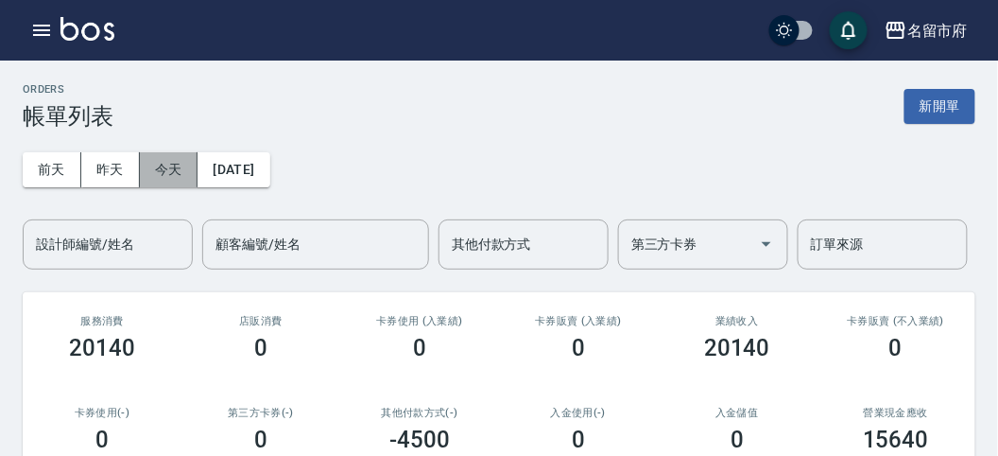
click at [156, 164] on button "今天" at bounding box center [169, 169] width 59 height 35
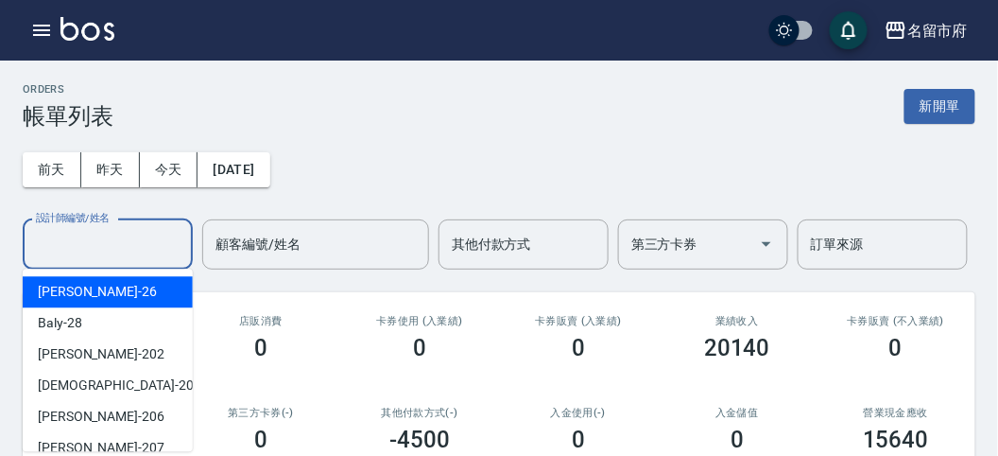
click at [132, 242] on input "設計師編號/姓名" at bounding box center [107, 244] width 153 height 33
click at [130, 288] on div "[PERSON_NAME] -26" at bounding box center [108, 291] width 170 height 31
type input "[PERSON_NAME]-26"
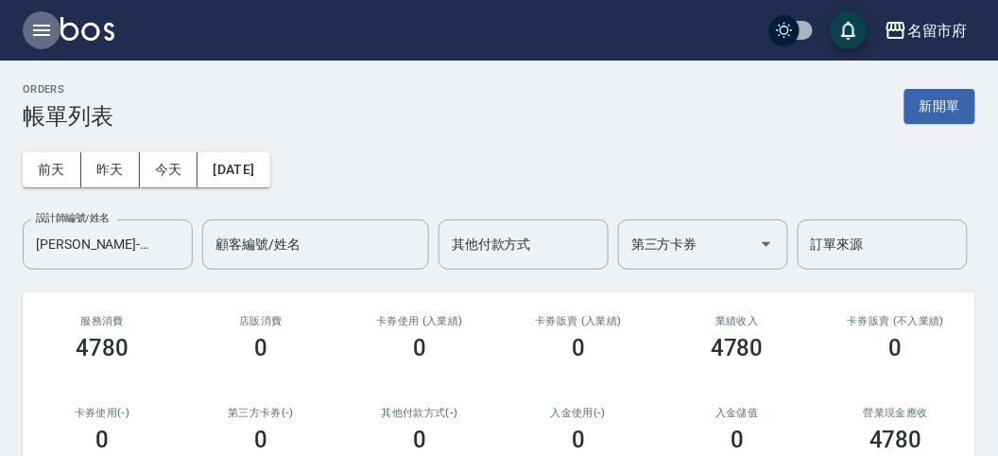
click at [39, 26] on icon "button" at bounding box center [41, 30] width 23 height 23
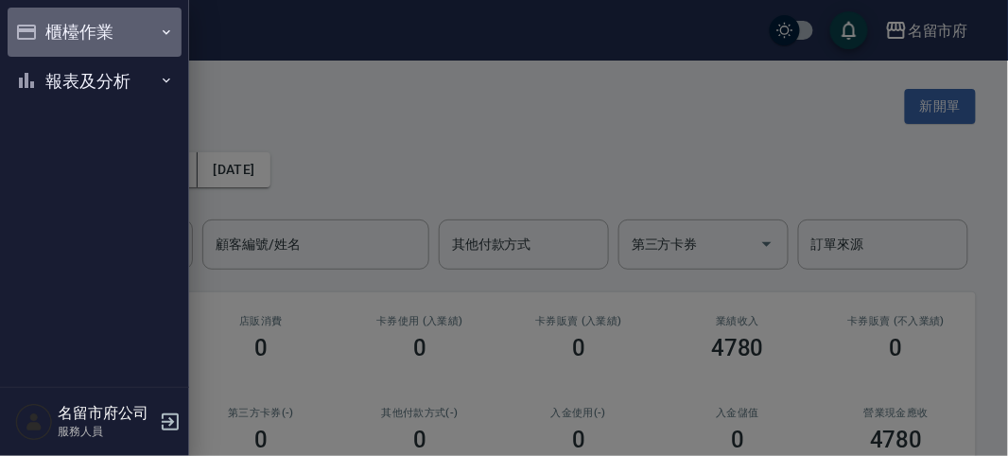
click at [43, 26] on button "櫃檯作業" at bounding box center [95, 32] width 174 height 49
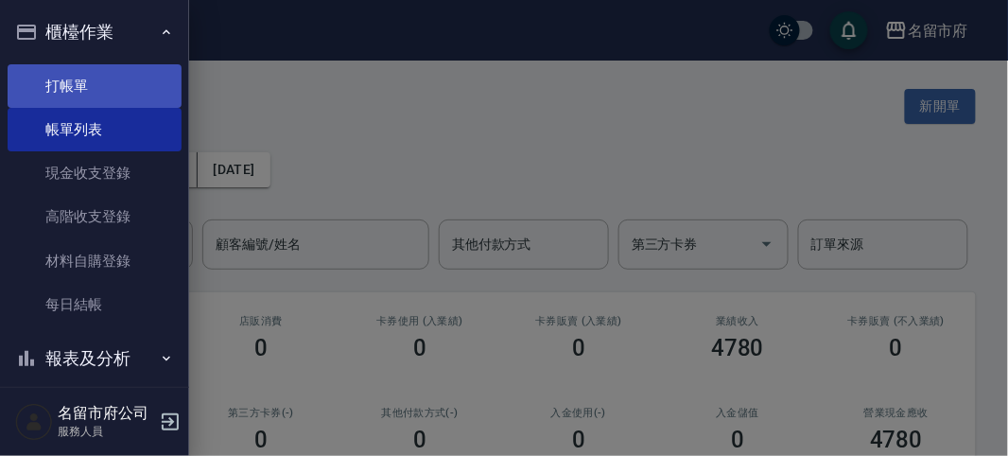
click at [95, 87] on link "打帳單" at bounding box center [95, 85] width 174 height 43
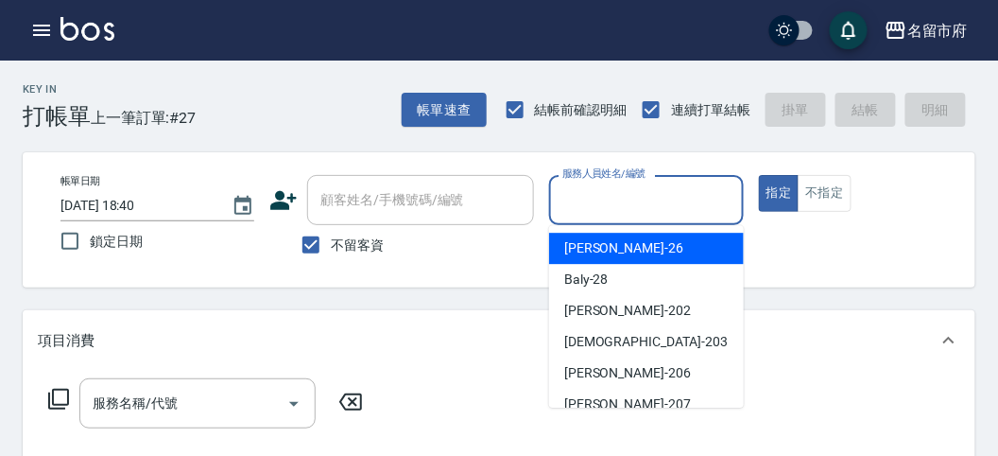
click at [701, 187] on input "服務人員姓名/編號" at bounding box center [646, 199] width 177 height 33
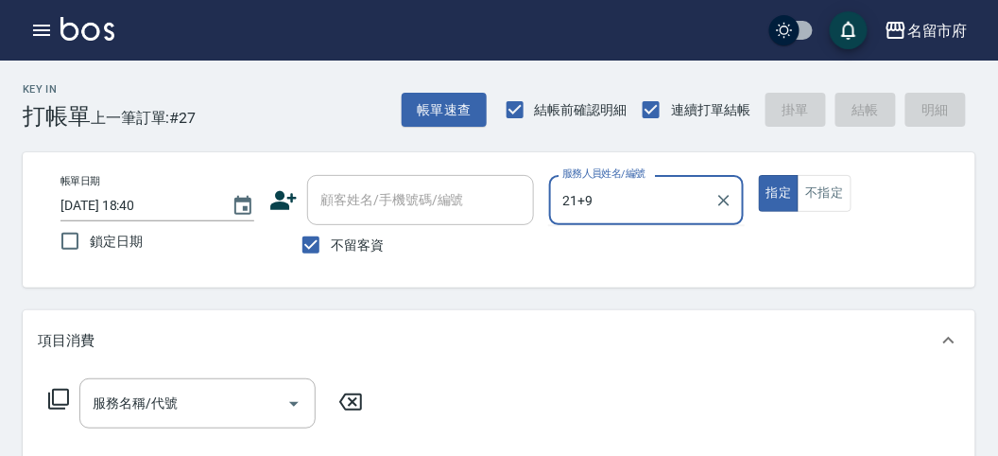
type input "21+9"
click at [759, 175] on button "指定" at bounding box center [779, 193] width 41 height 37
type button "true"
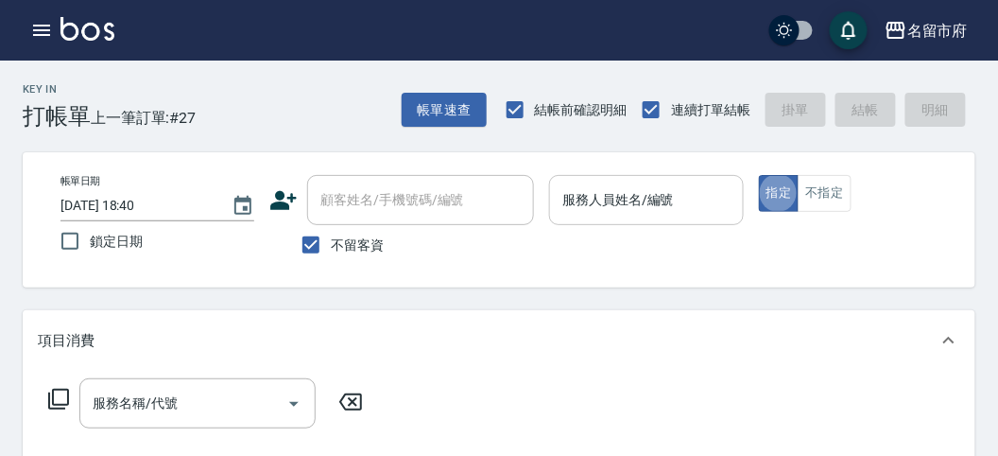
drag, startPoint x: 635, startPoint y: 188, endPoint x: 715, endPoint y: 167, distance: 82.1
click at [636, 187] on div "服務人員姓名/編號 服務人員姓名/編號" at bounding box center [646, 200] width 194 height 50
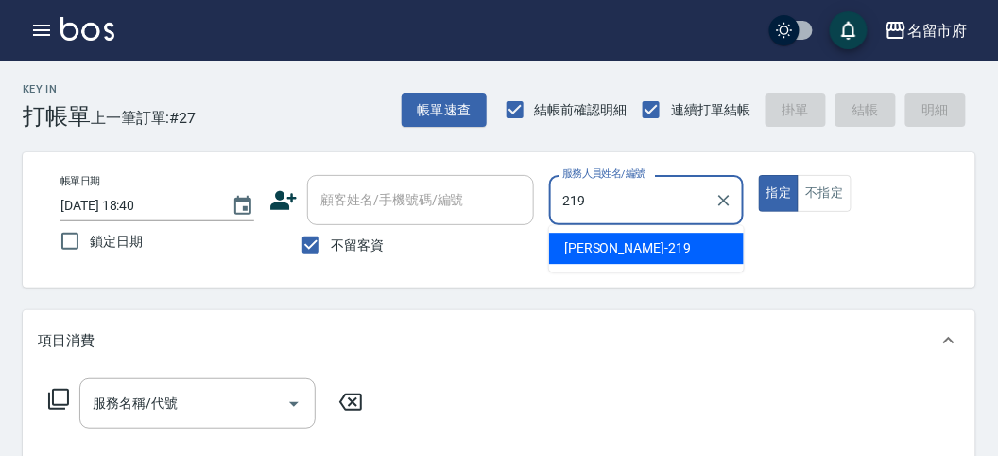
type input "[PERSON_NAME]-219"
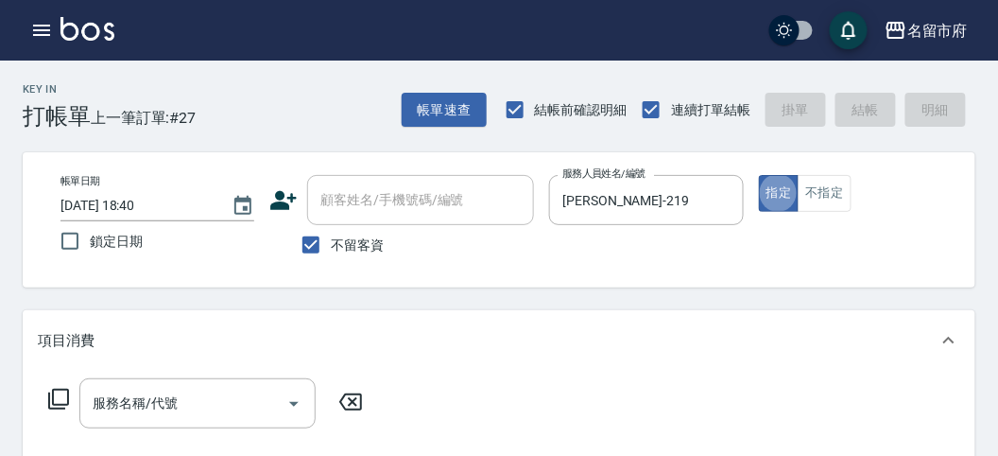
click at [64, 398] on icon at bounding box center [58, 399] width 23 height 23
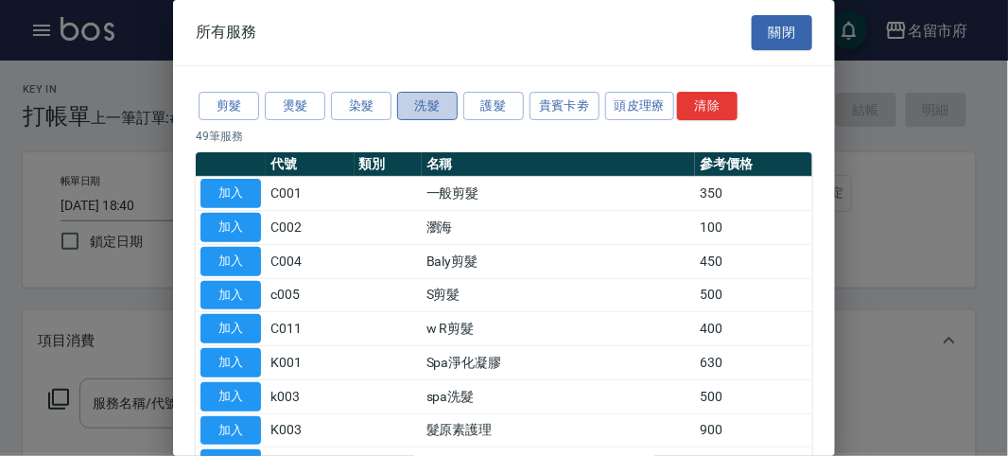
click at [434, 102] on button "洗髮" at bounding box center [427, 106] width 61 height 29
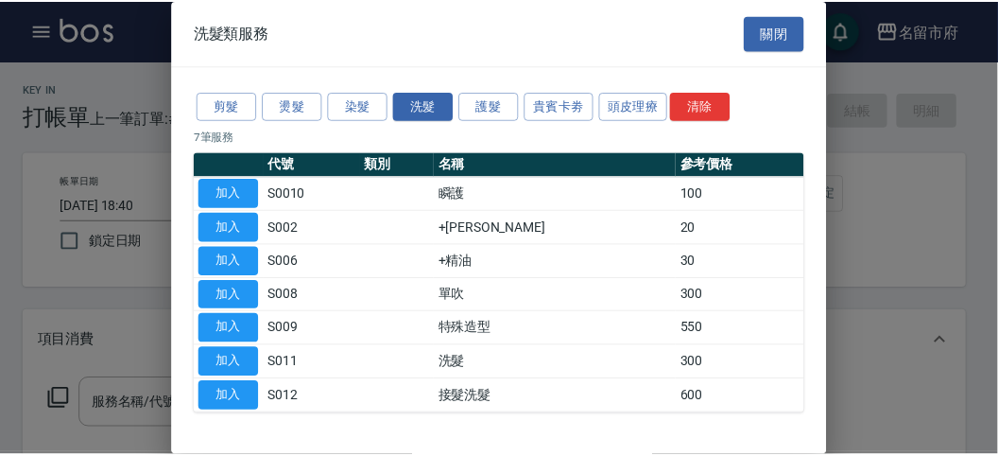
scroll to position [58, 0]
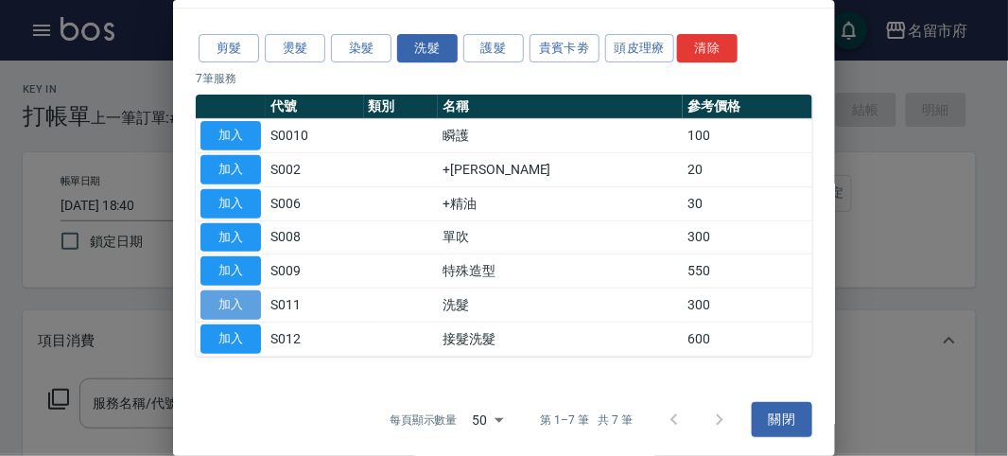
click at [234, 309] on button "加入" at bounding box center [230, 304] width 61 height 29
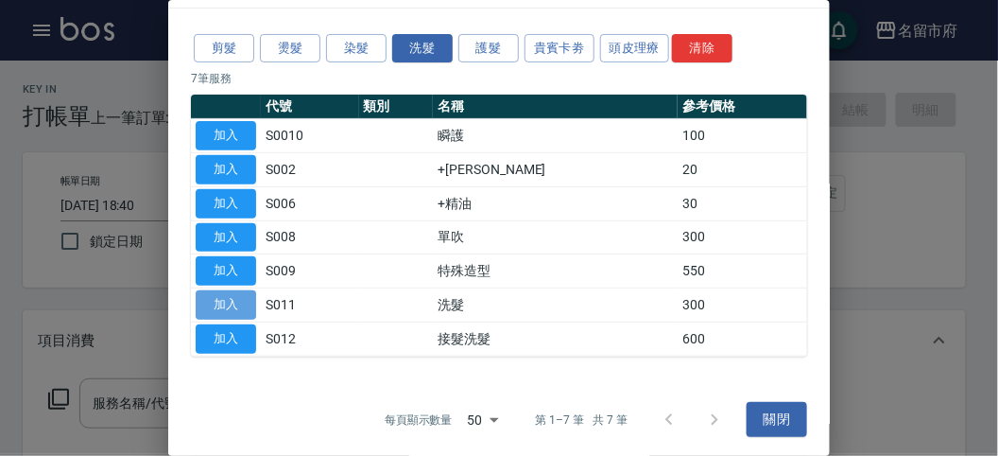
type input "洗髮(S011)"
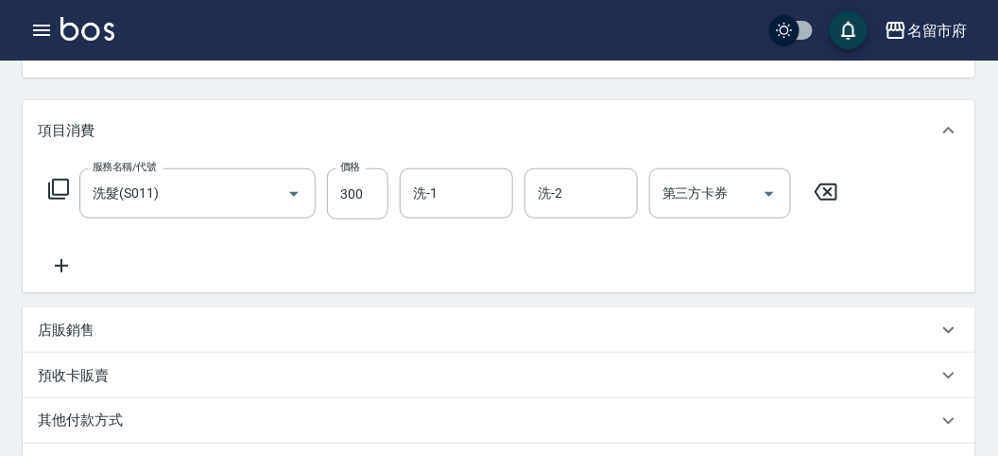
scroll to position [525, 0]
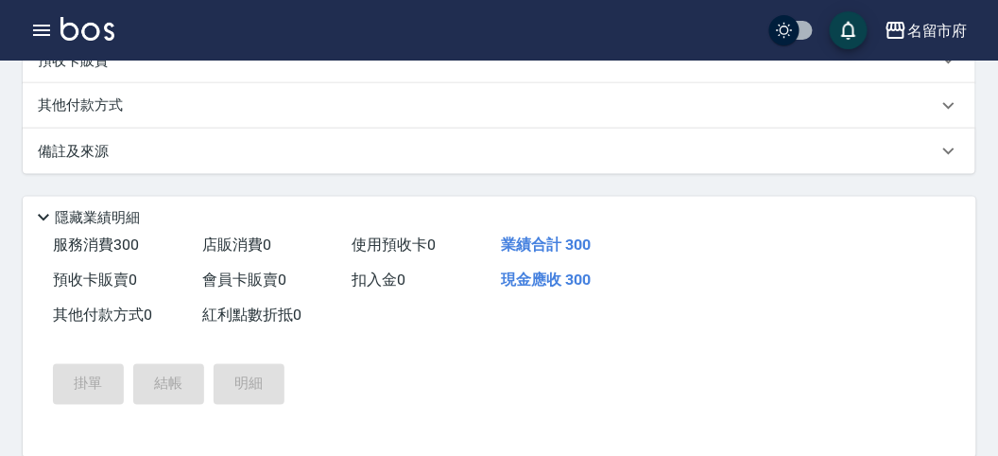
type input "[DATE] 18:51"
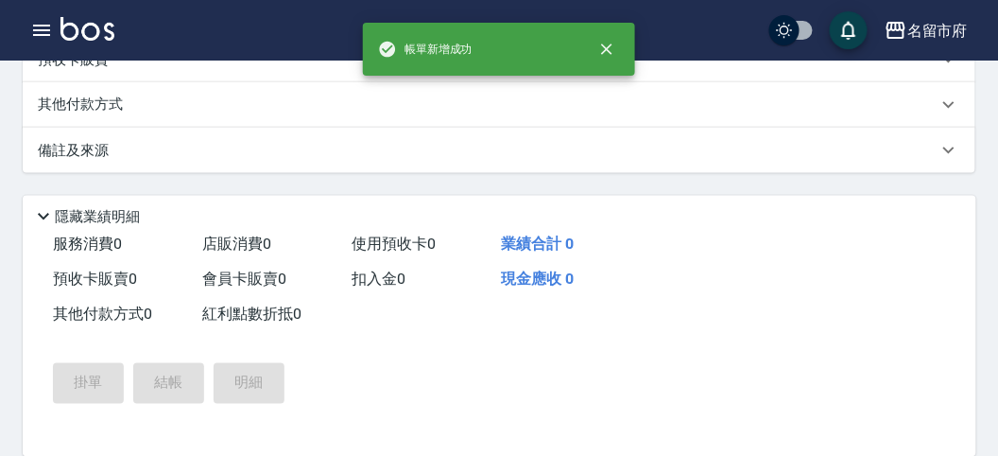
scroll to position [0, 0]
